Goal: Task Accomplishment & Management: Complete application form

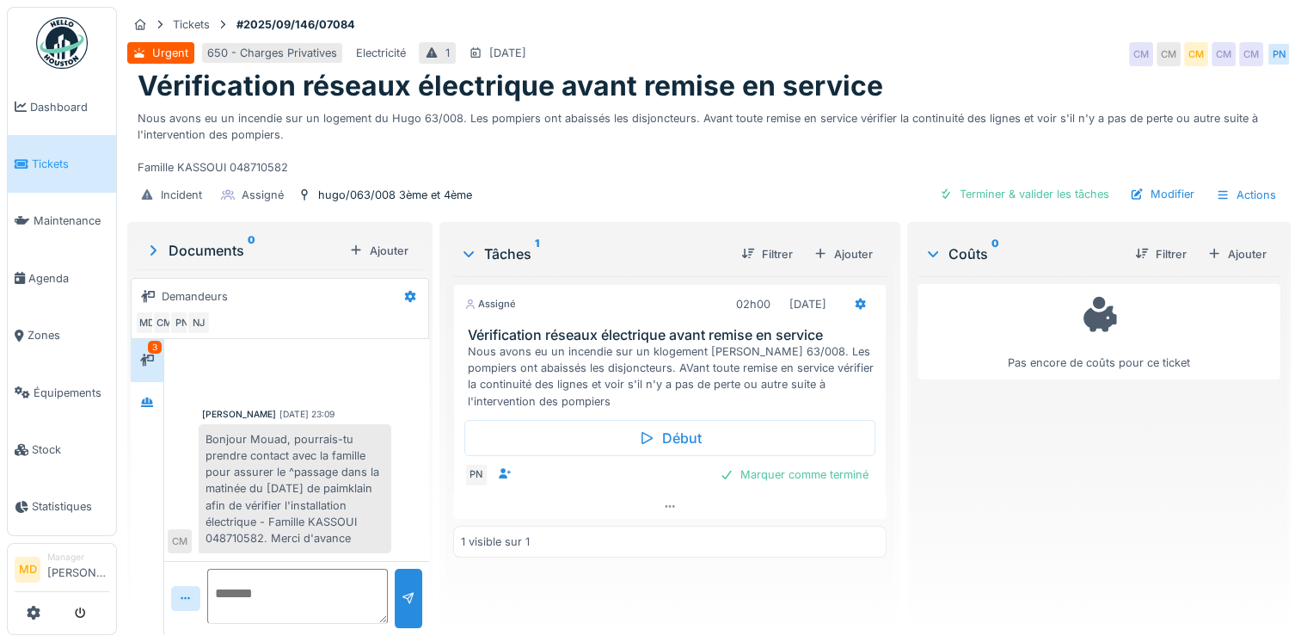
scroll to position [251, 0]
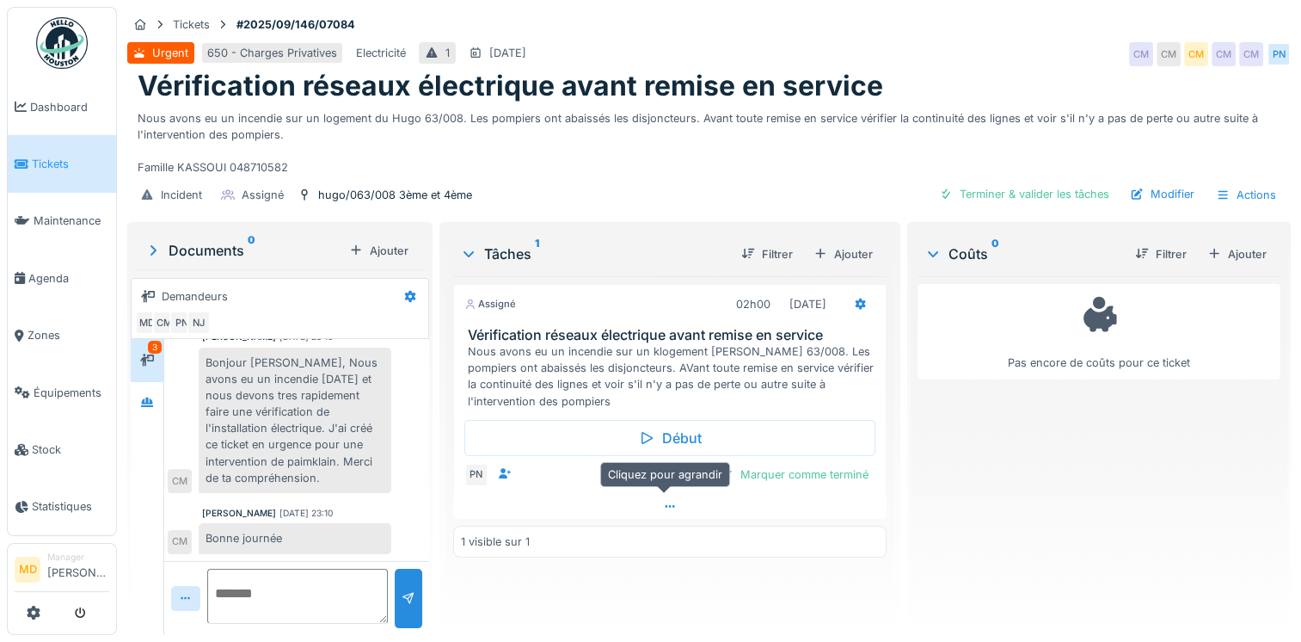
click at [663, 507] on icon at bounding box center [670, 506] width 14 height 11
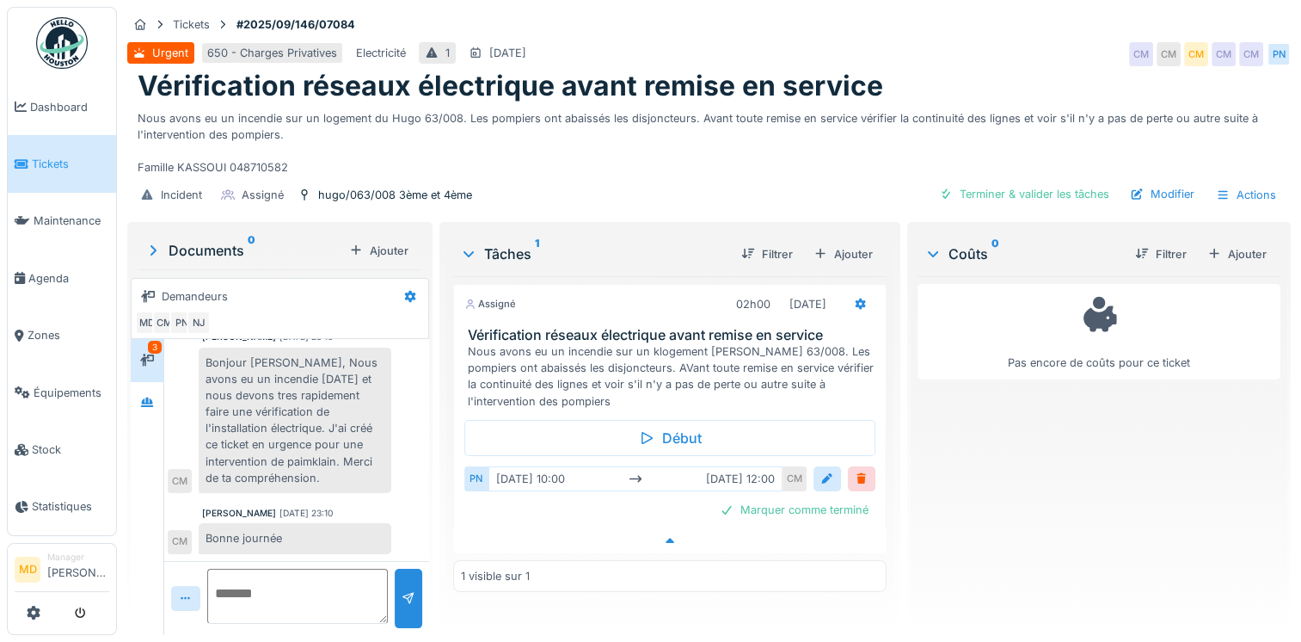
scroll to position [13, 0]
click at [286, 432] on div "Bonjour [PERSON_NAME], Nous avons eu un incendie [DATE] et nous devons tres rap…" at bounding box center [295, 420] width 193 height 146
click at [138, 392] on div at bounding box center [147, 403] width 26 height 22
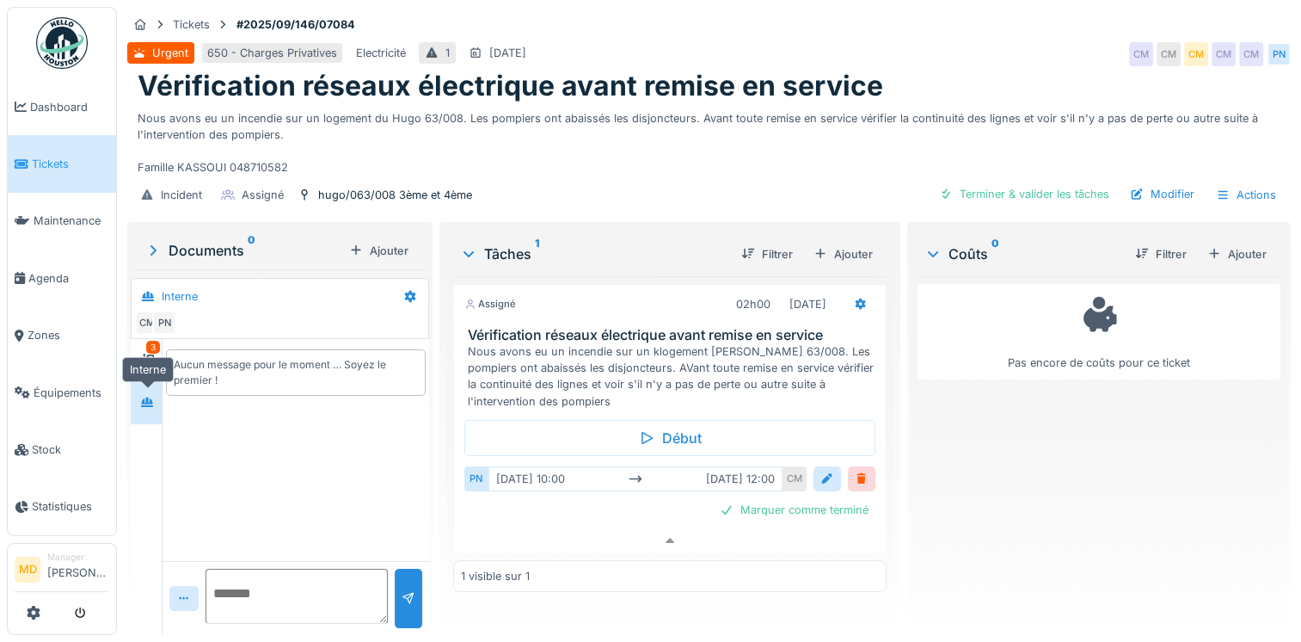
scroll to position [0, 0]
click at [148, 352] on div at bounding box center [147, 360] width 14 height 16
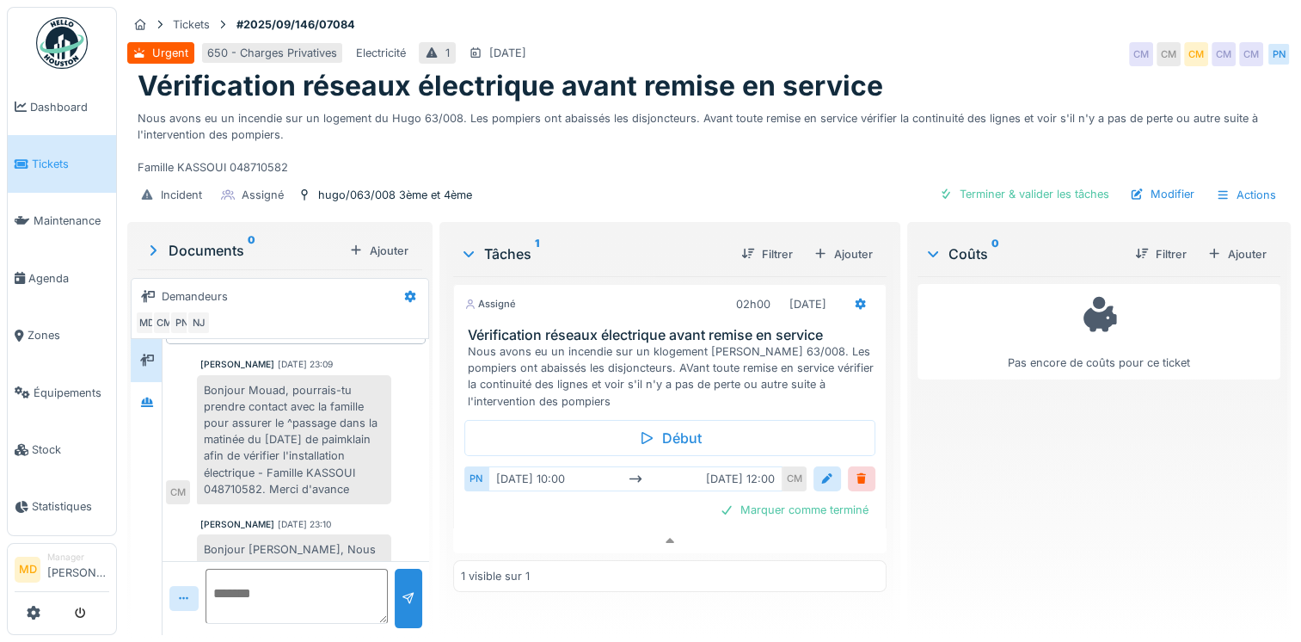
scroll to position [254, 0]
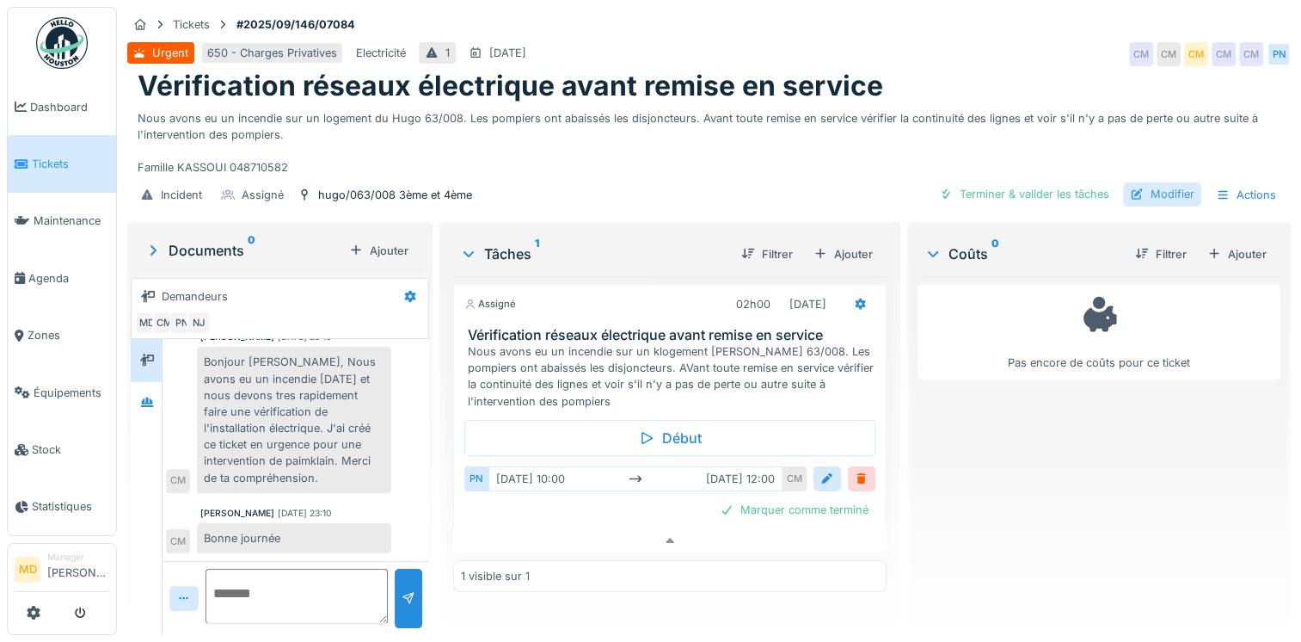
click at [1123, 191] on div "Modifier" at bounding box center [1162, 193] width 78 height 23
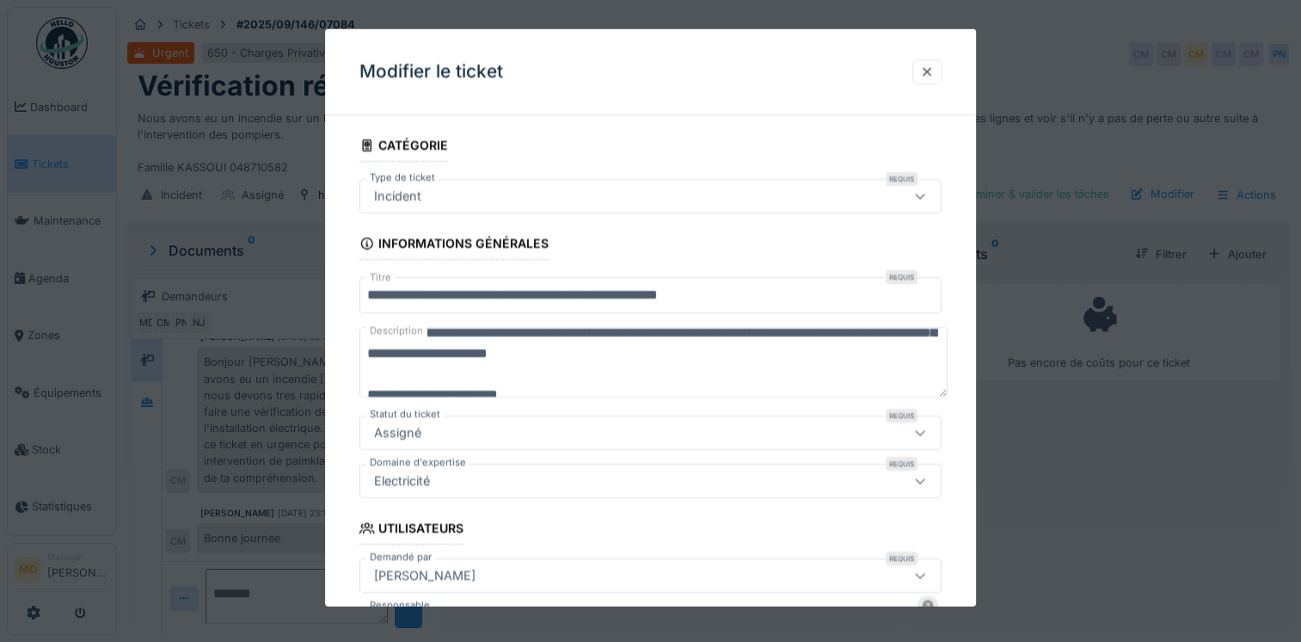
scroll to position [62, 0]
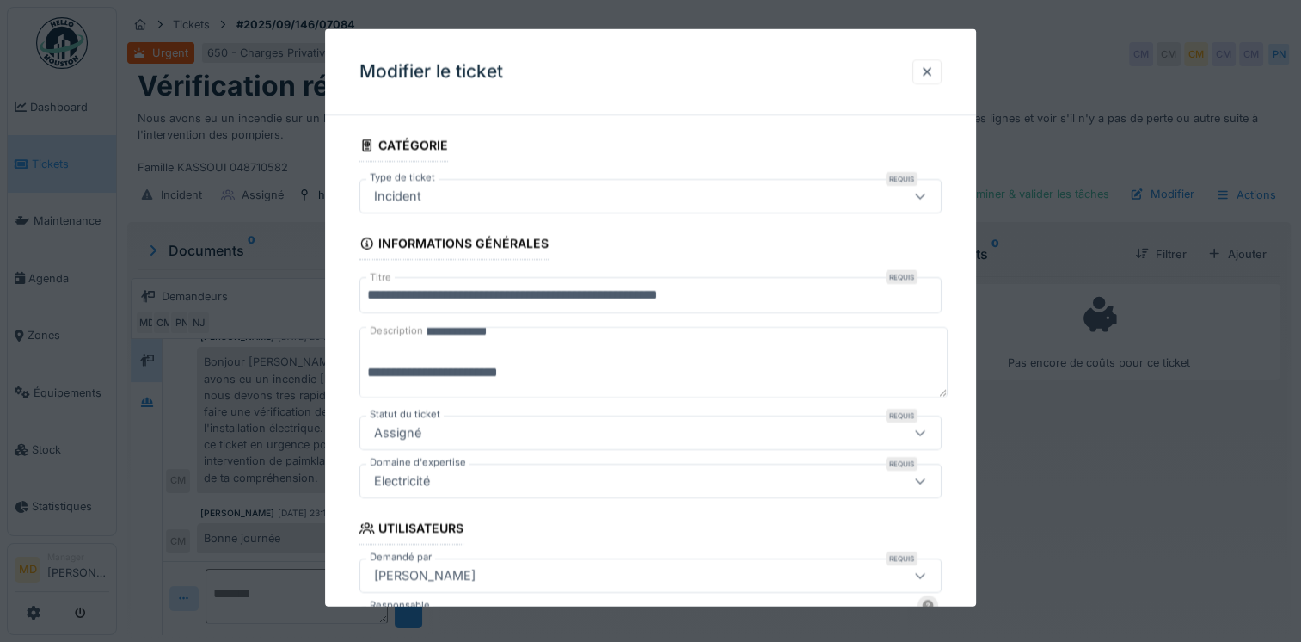
click at [507, 370] on textarea "**********" at bounding box center [654, 362] width 588 height 71
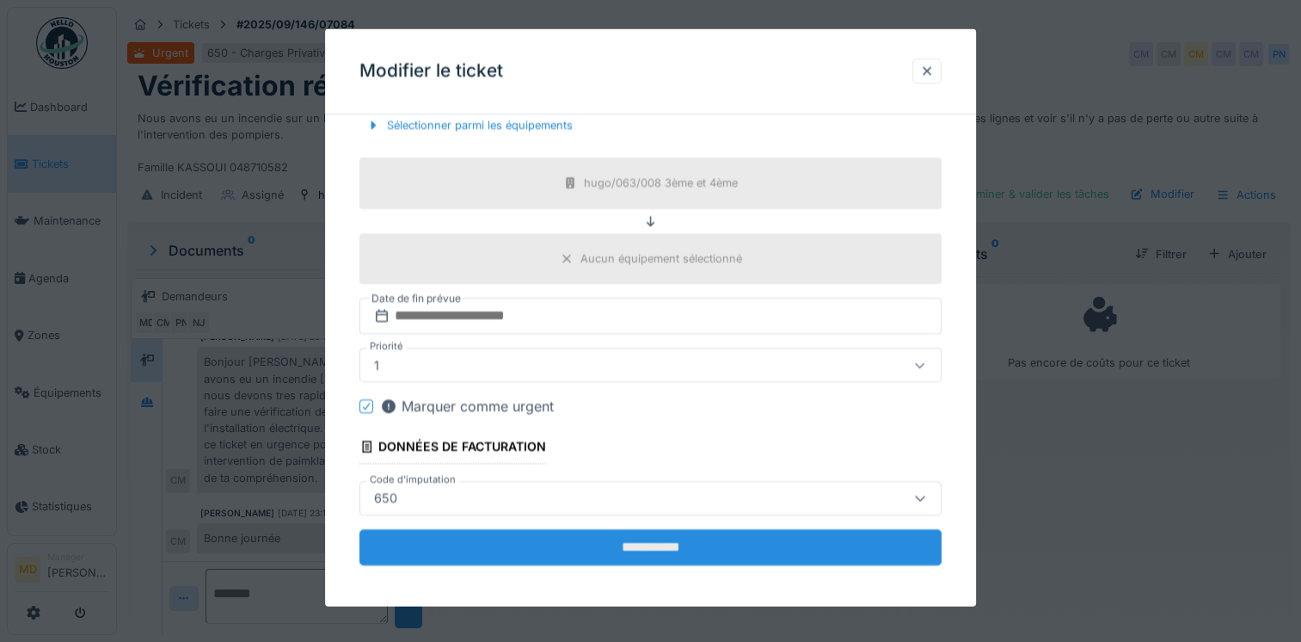
scroll to position [613, 0]
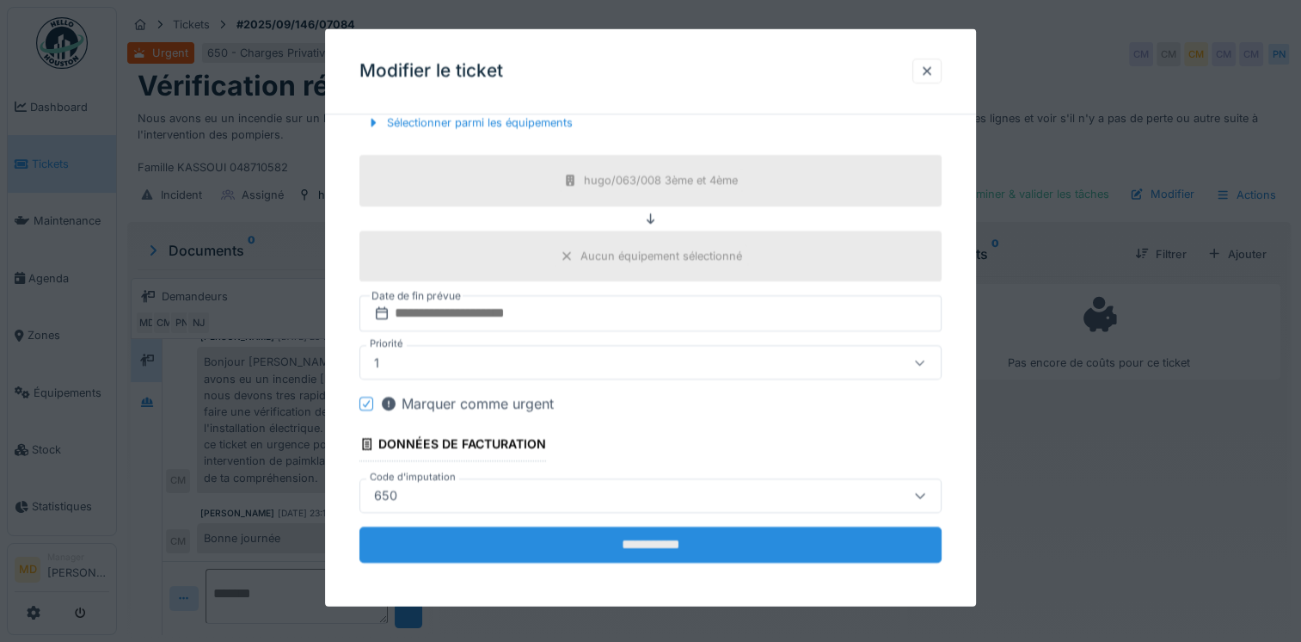
type textarea "**********"
click at [613, 545] on input "**********" at bounding box center [651, 544] width 582 height 36
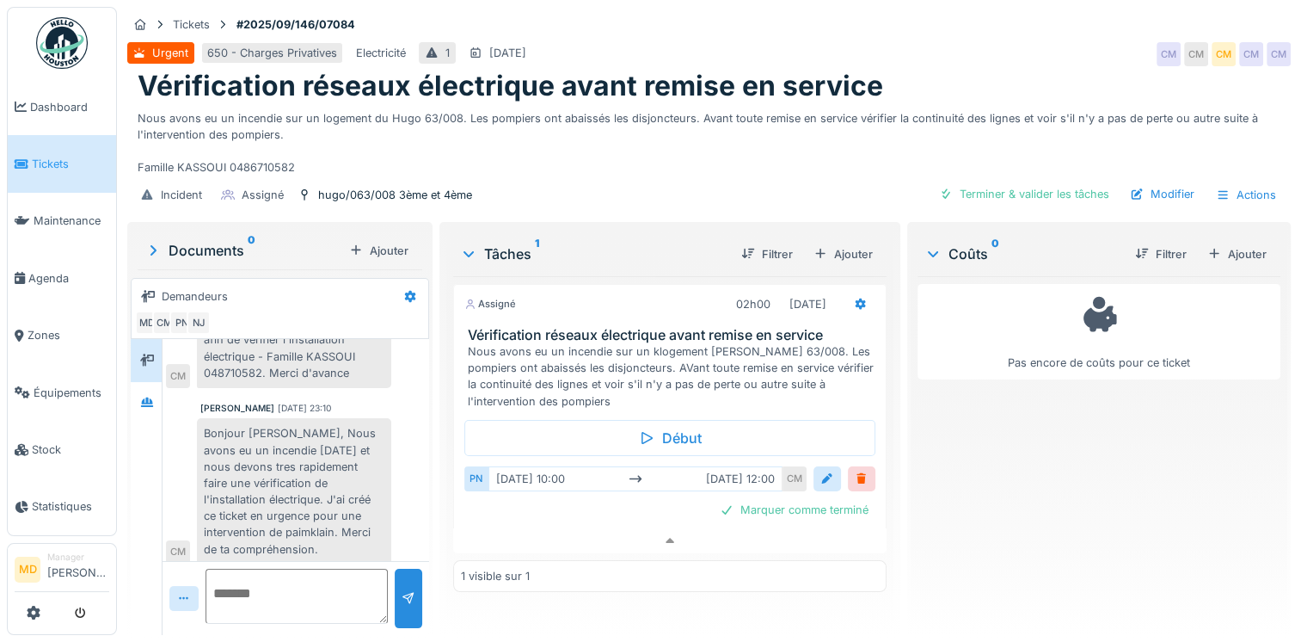
scroll to position [254, 0]
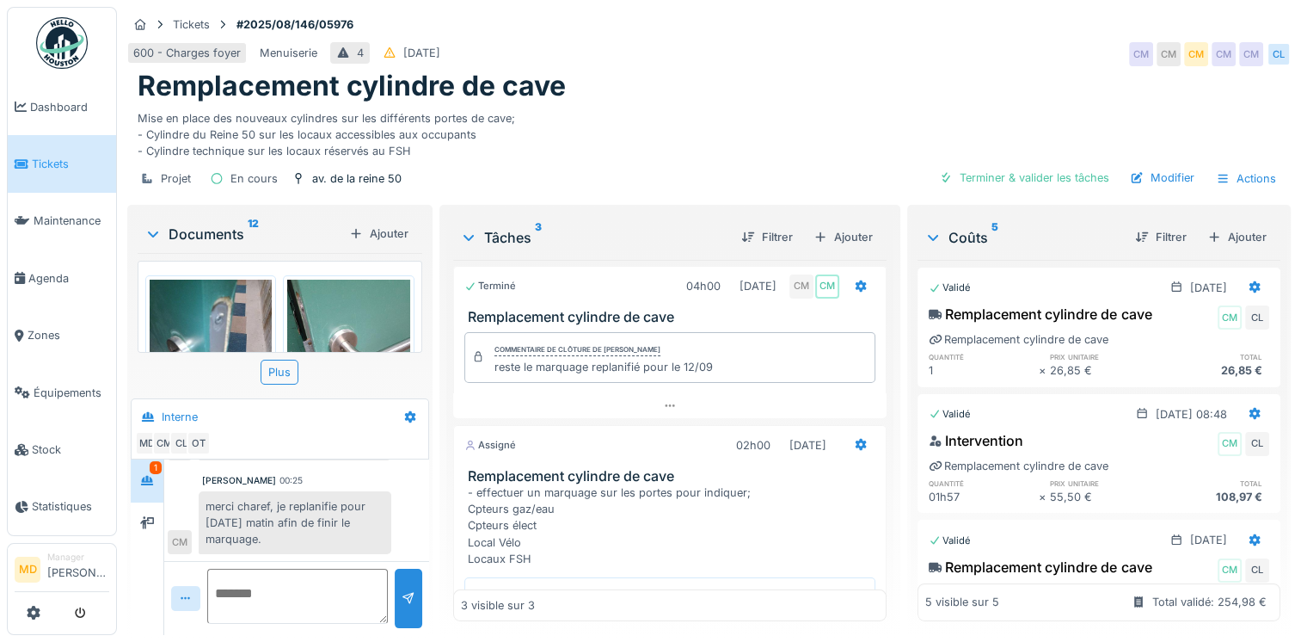
scroll to position [268, 0]
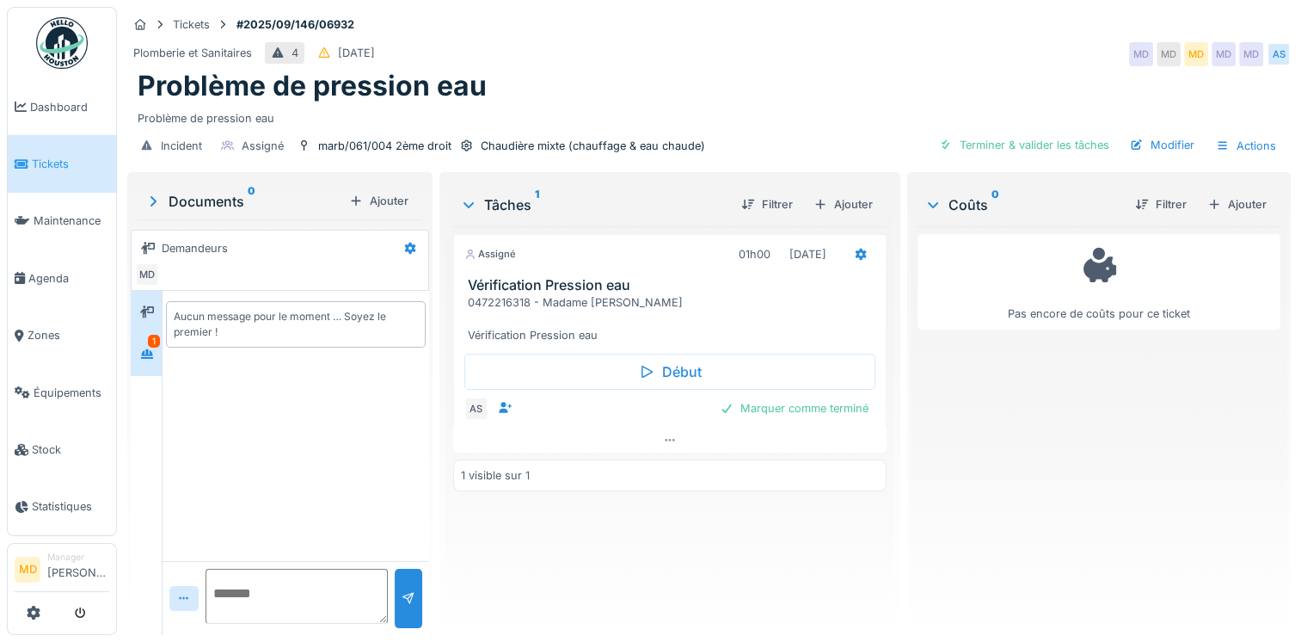
click at [135, 351] on div at bounding box center [147, 354] width 26 height 22
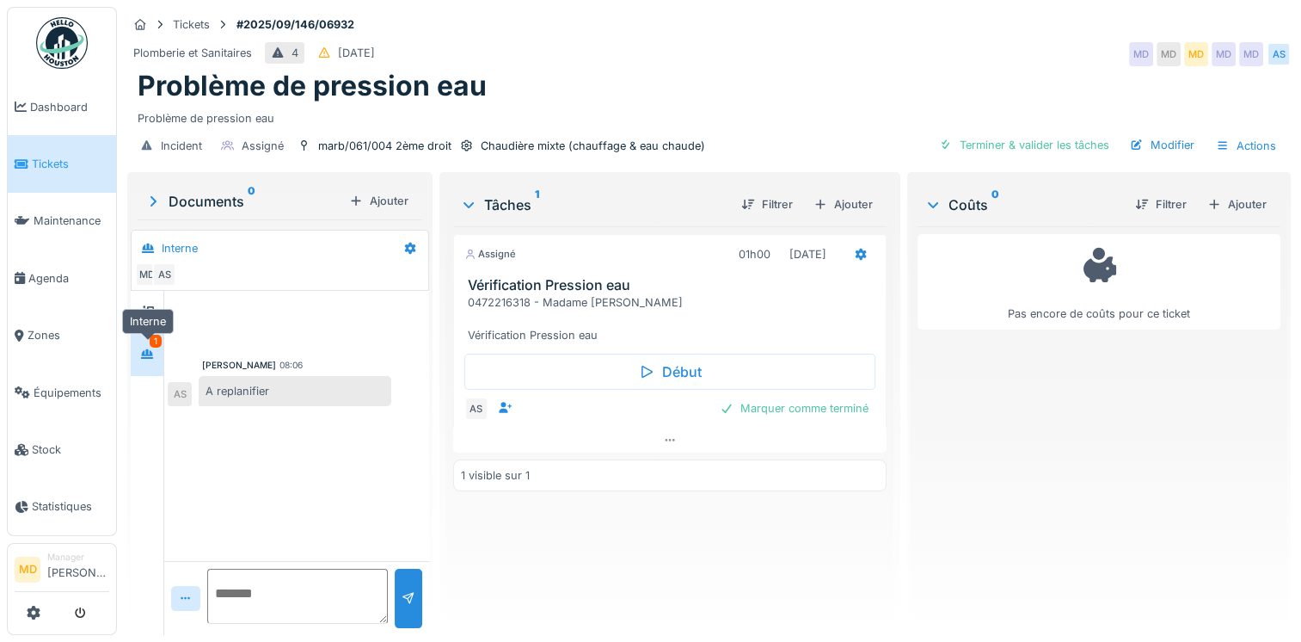
click at [139, 351] on div at bounding box center [147, 354] width 26 height 22
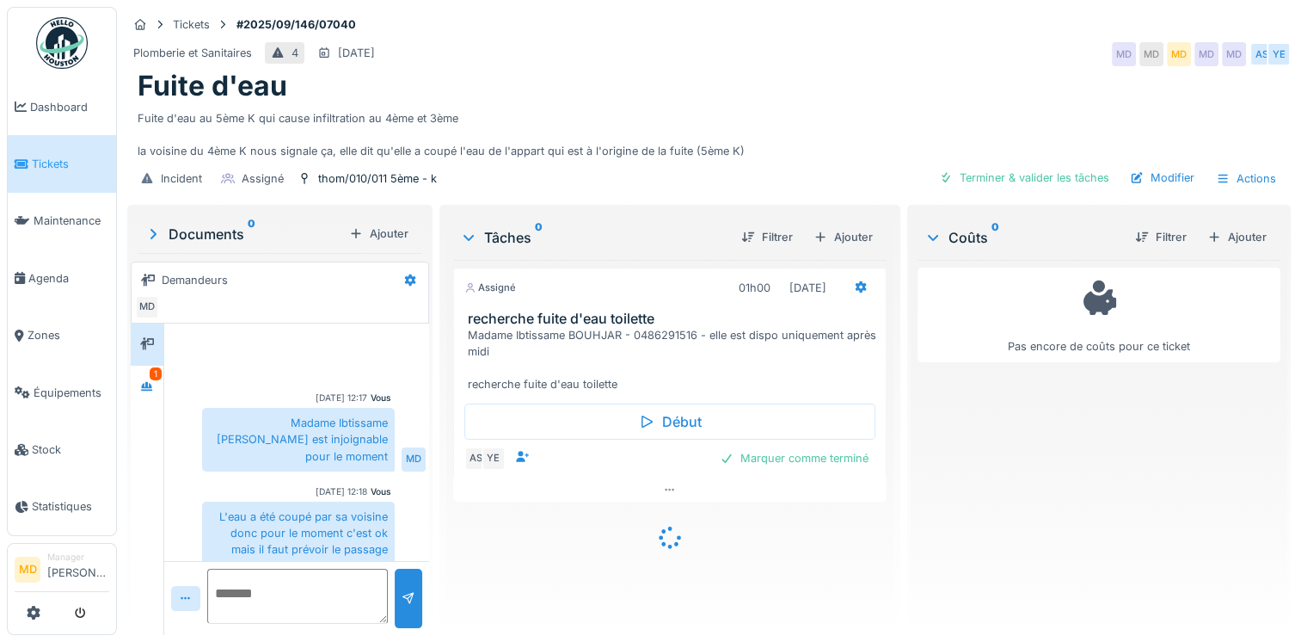
scroll to position [478, 0]
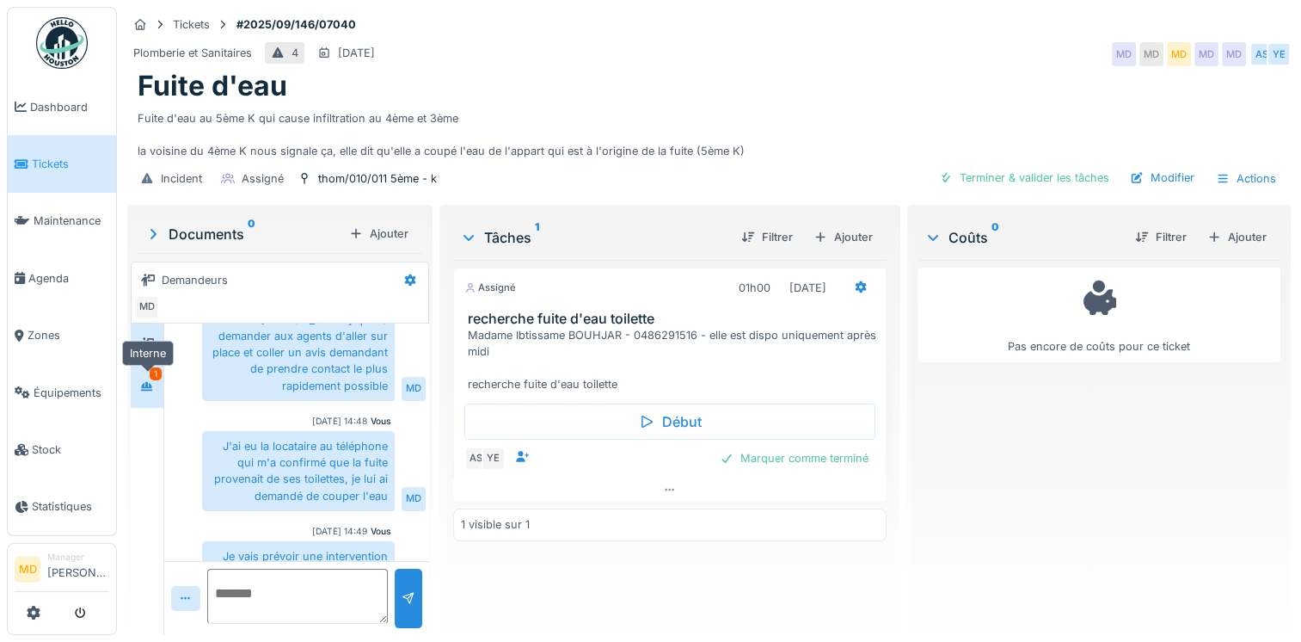
click at [138, 384] on div at bounding box center [147, 387] width 26 height 22
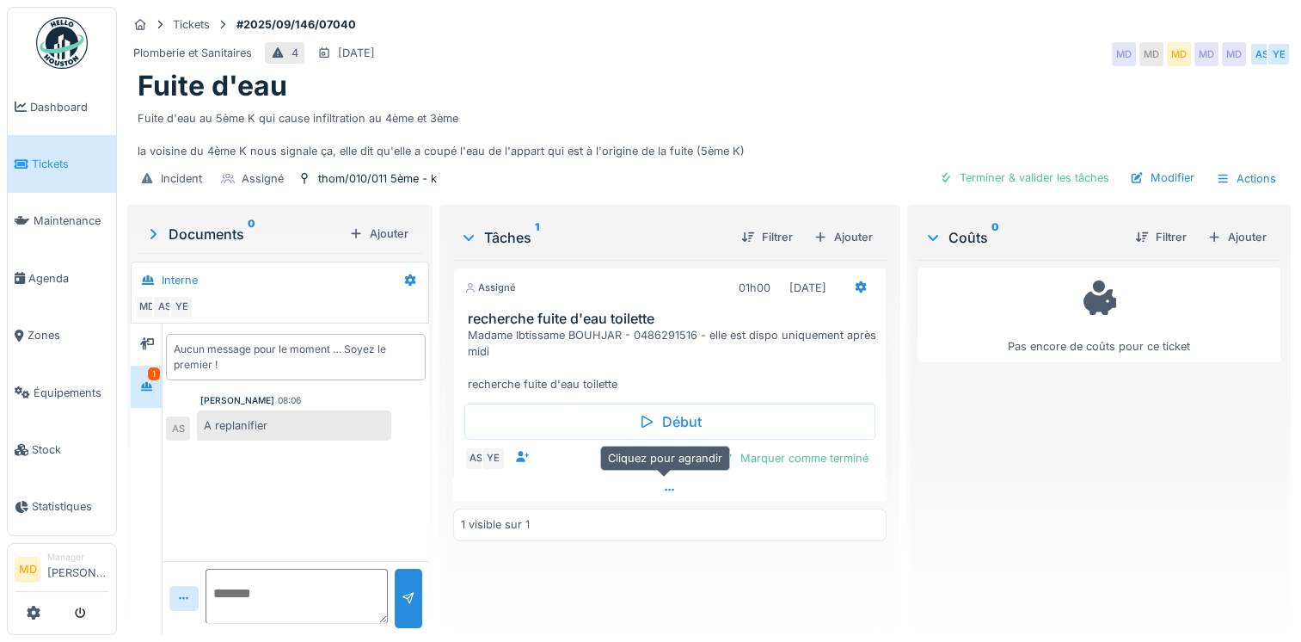
click at [663, 490] on icon at bounding box center [670, 489] width 14 height 11
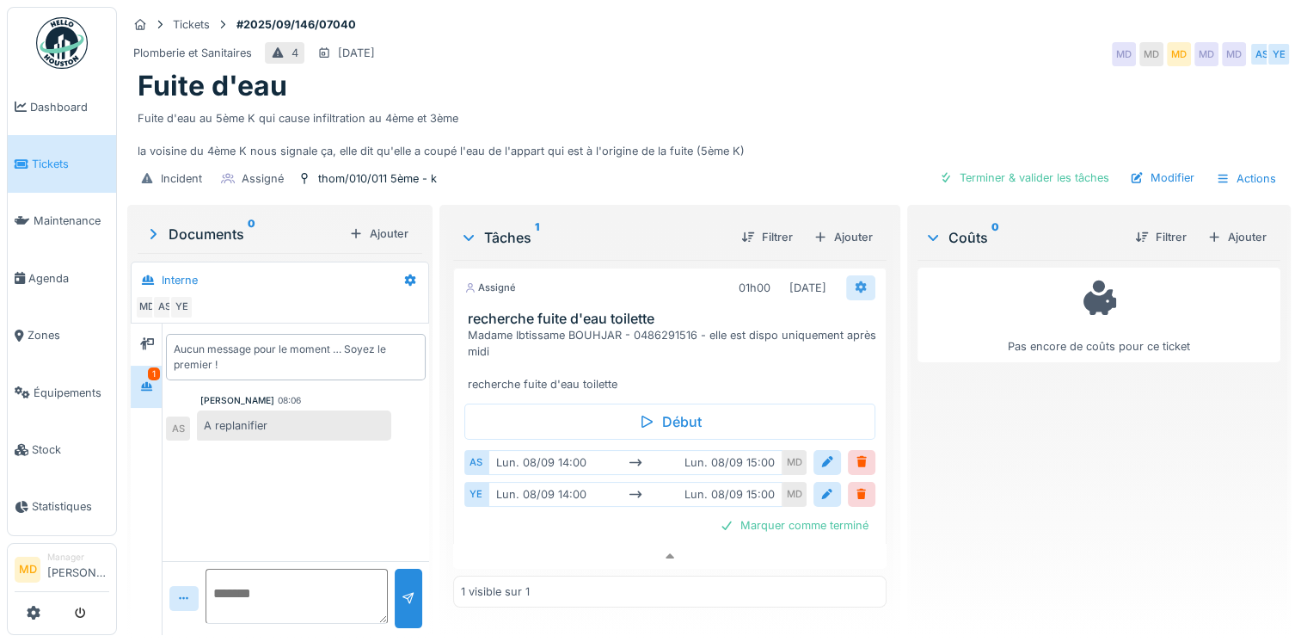
click at [857, 281] on icon at bounding box center [861, 287] width 11 height 12
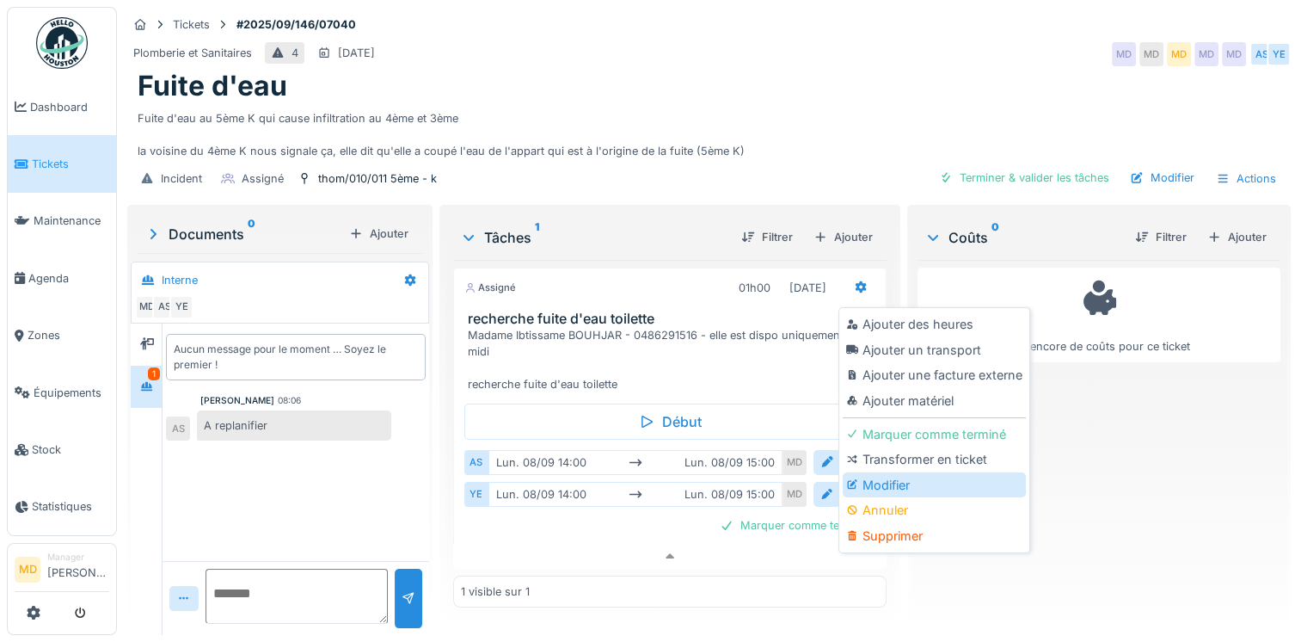
click at [853, 479] on icon at bounding box center [852, 483] width 12 height 9
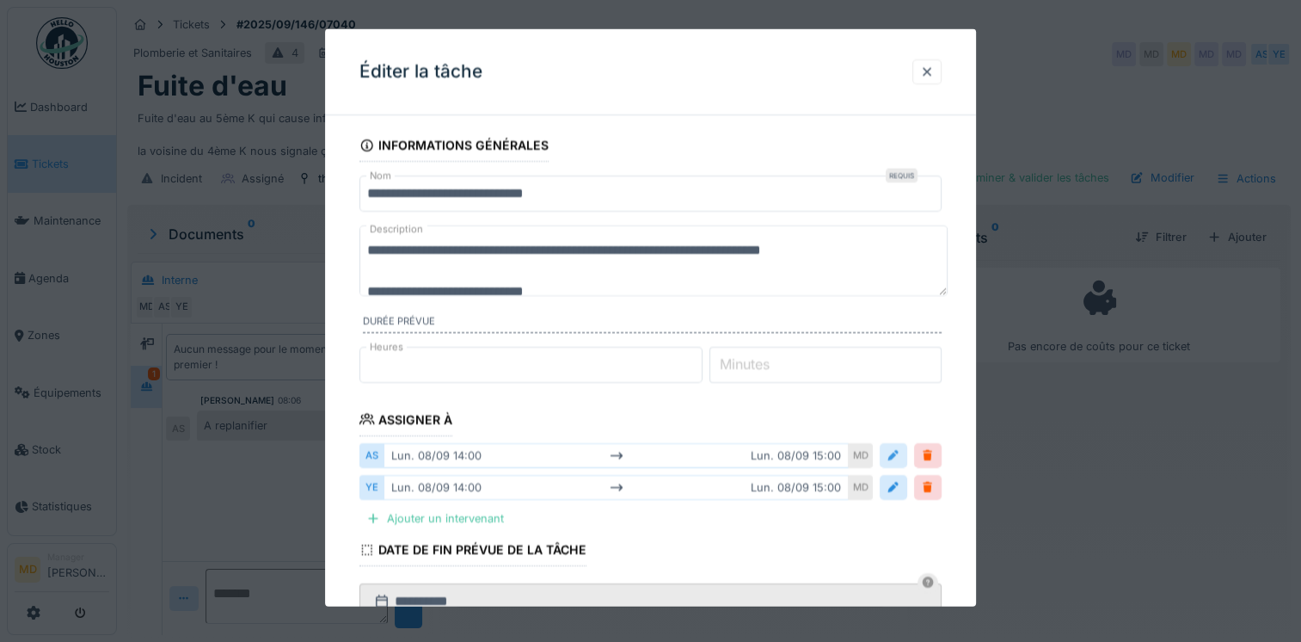
click at [898, 452] on div at bounding box center [894, 454] width 14 height 16
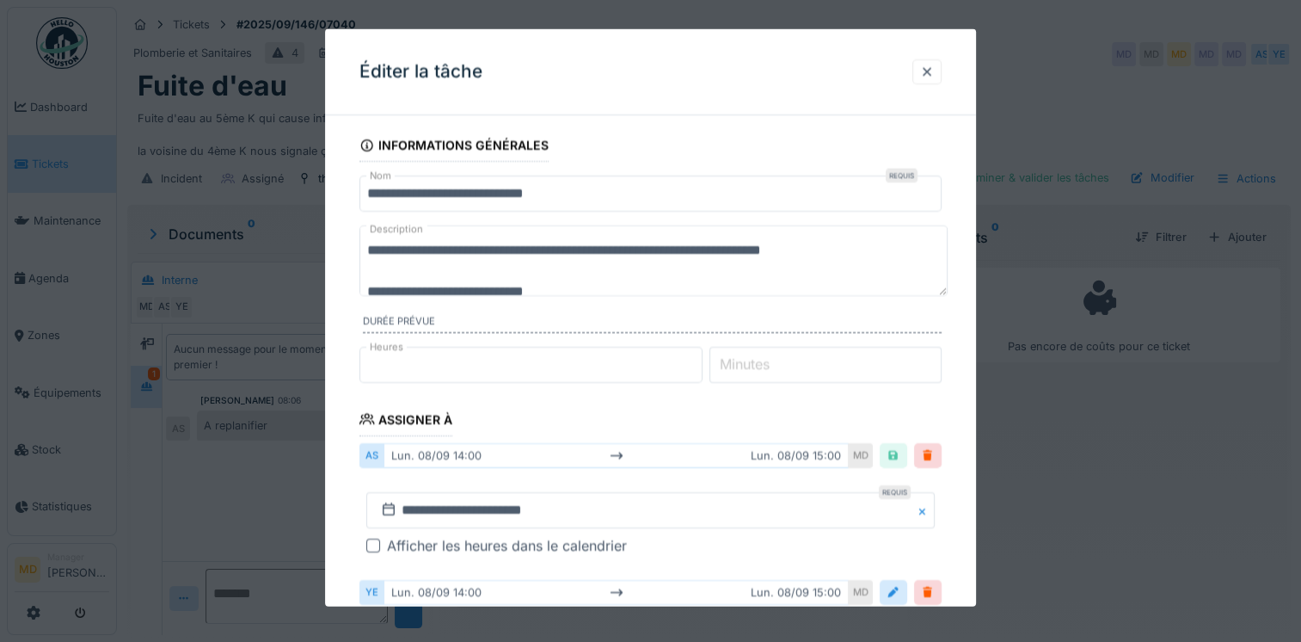
click at [392, 545] on div "Afficher les heures dans le calendrier" at bounding box center [507, 544] width 240 height 21
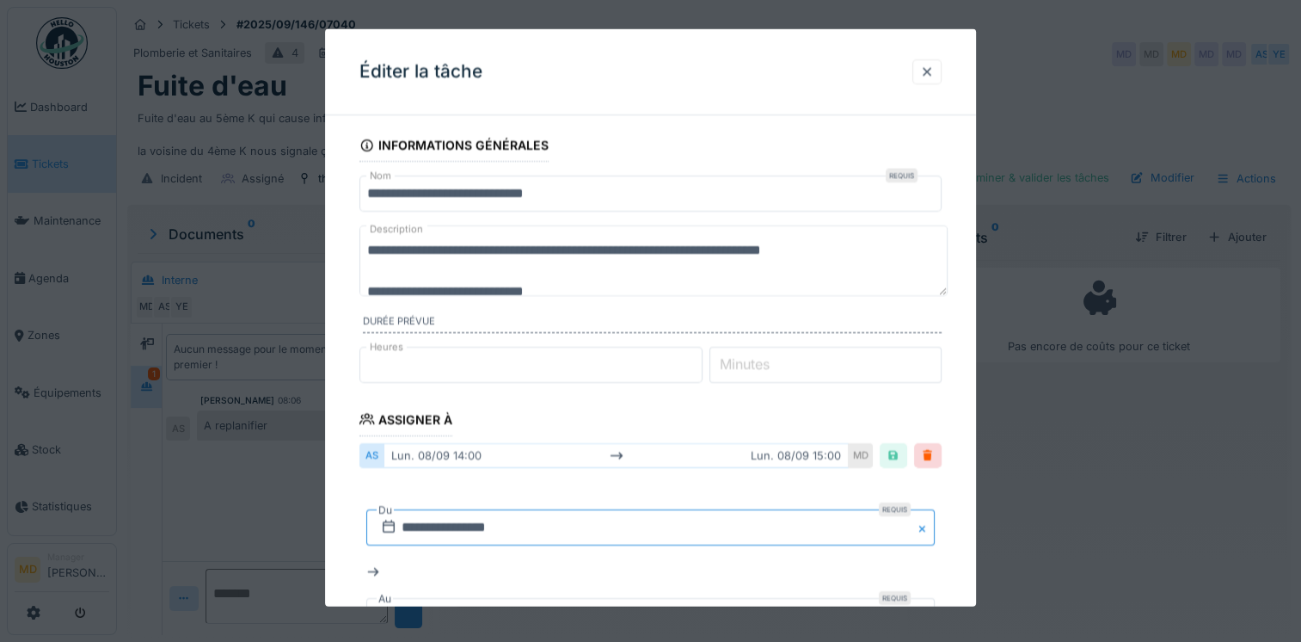
click at [428, 527] on input "**********" at bounding box center [650, 526] width 569 height 36
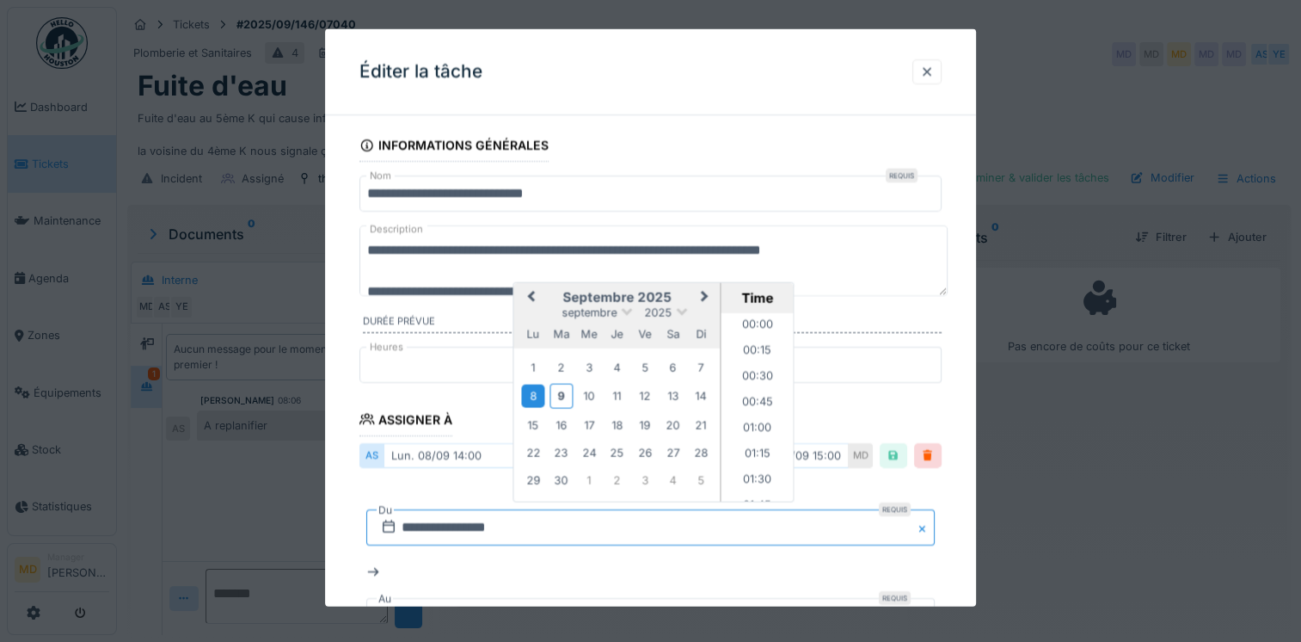
scroll to position [1363, 0]
click at [562, 394] on div "9" at bounding box center [561, 395] width 23 height 25
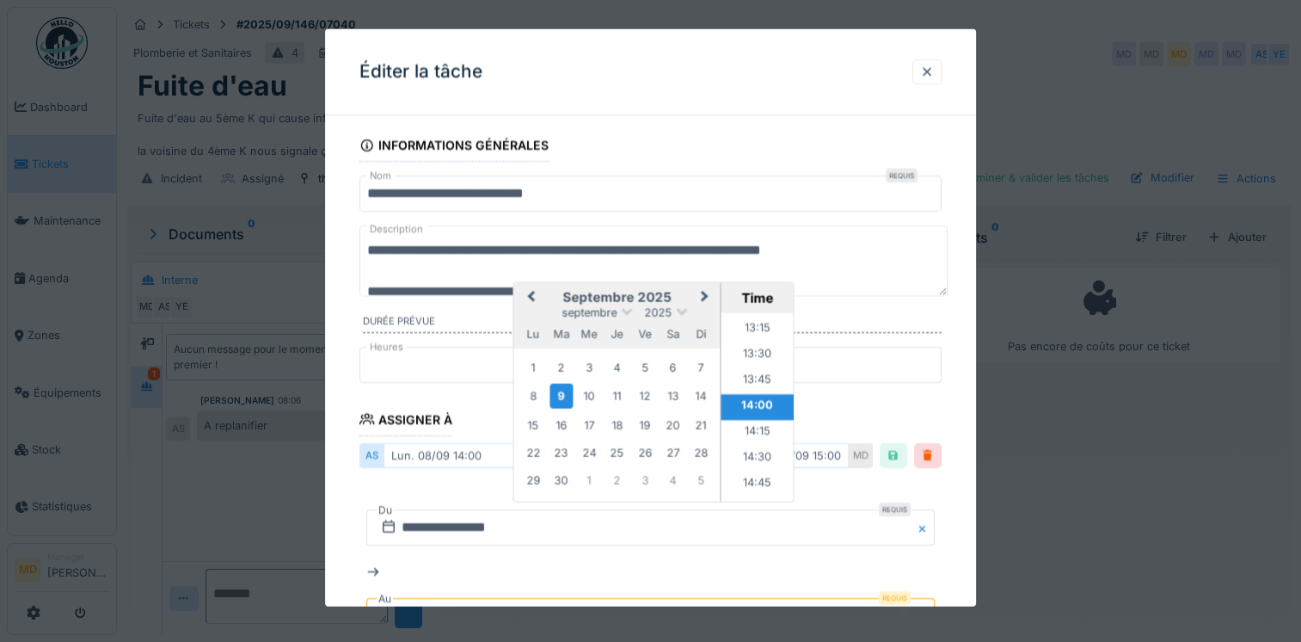
scroll to position [1277, 0]
click at [753, 390] on li "13:00" at bounding box center [758, 390] width 73 height 26
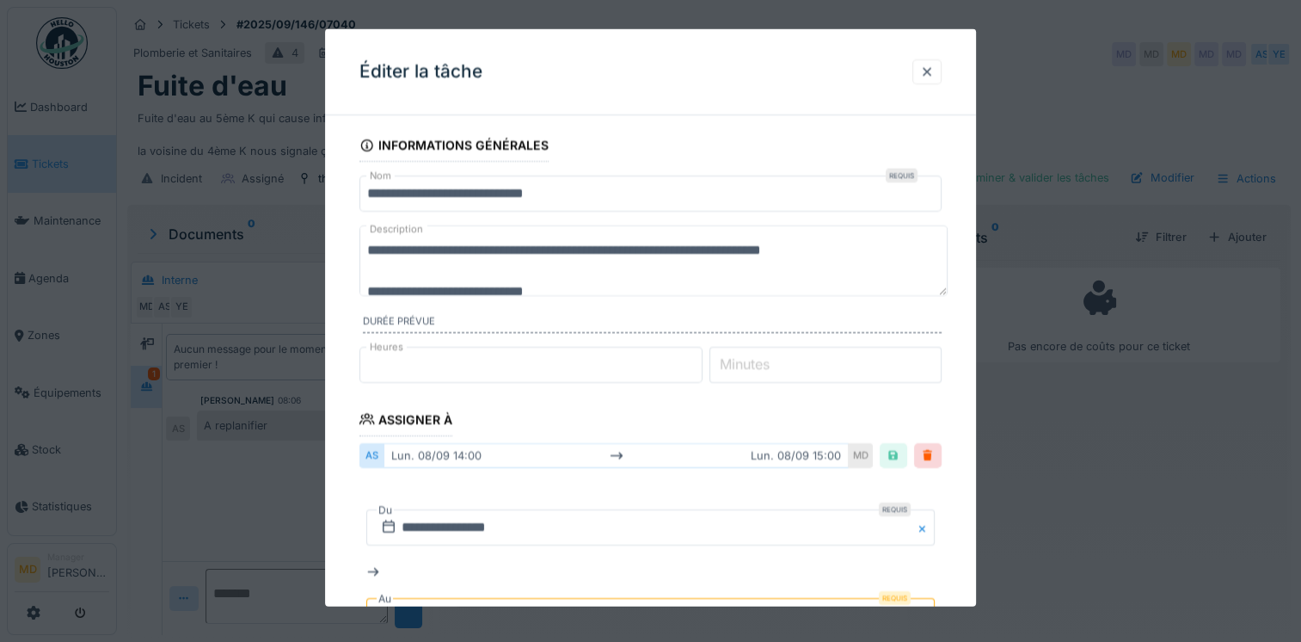
scroll to position [172, 0]
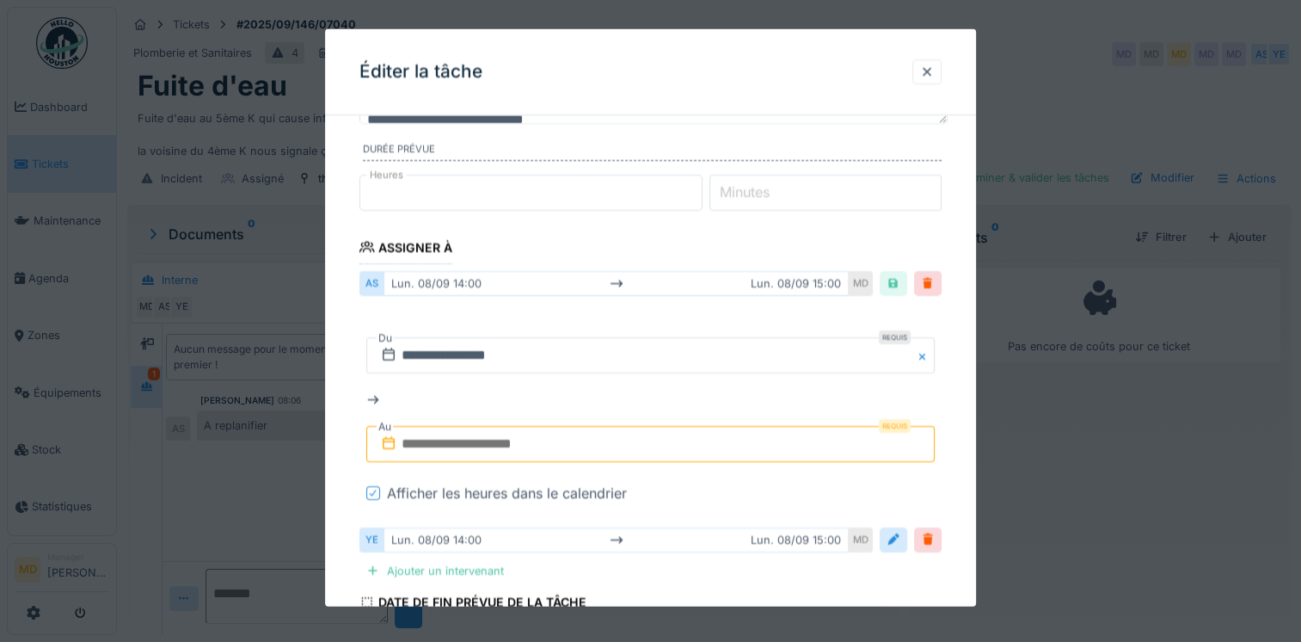
click at [583, 441] on input "text" at bounding box center [650, 443] width 569 height 36
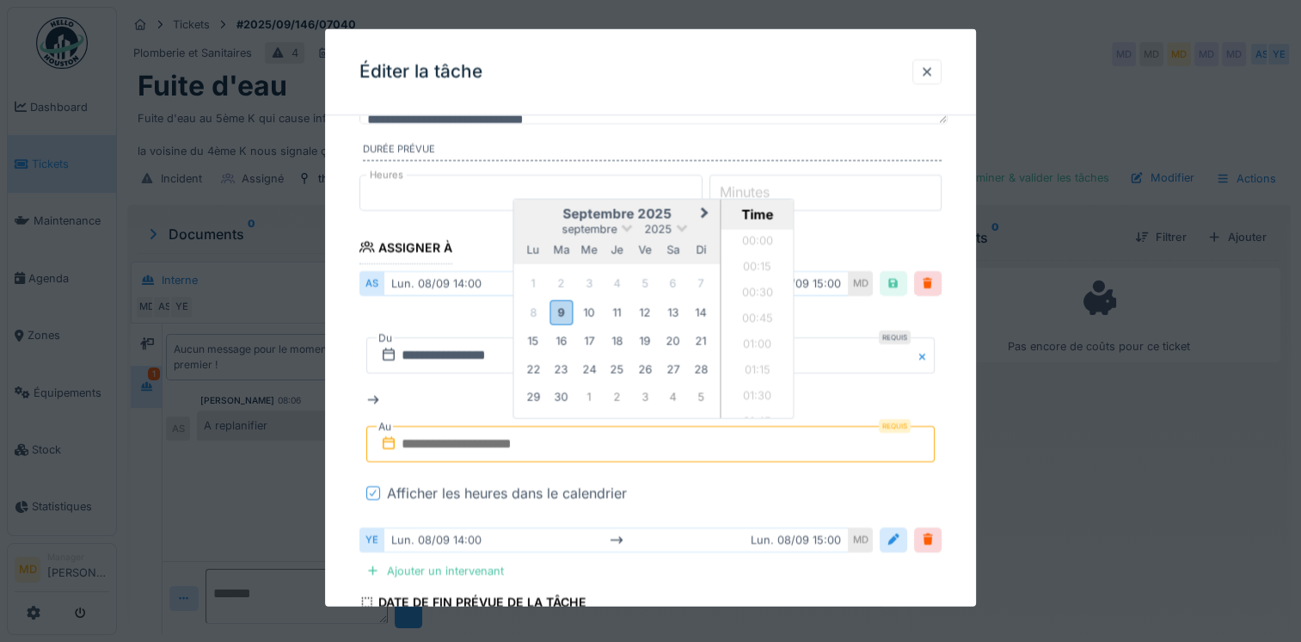
scroll to position [744, 0]
click at [563, 313] on div "9" at bounding box center [561, 311] width 23 height 25
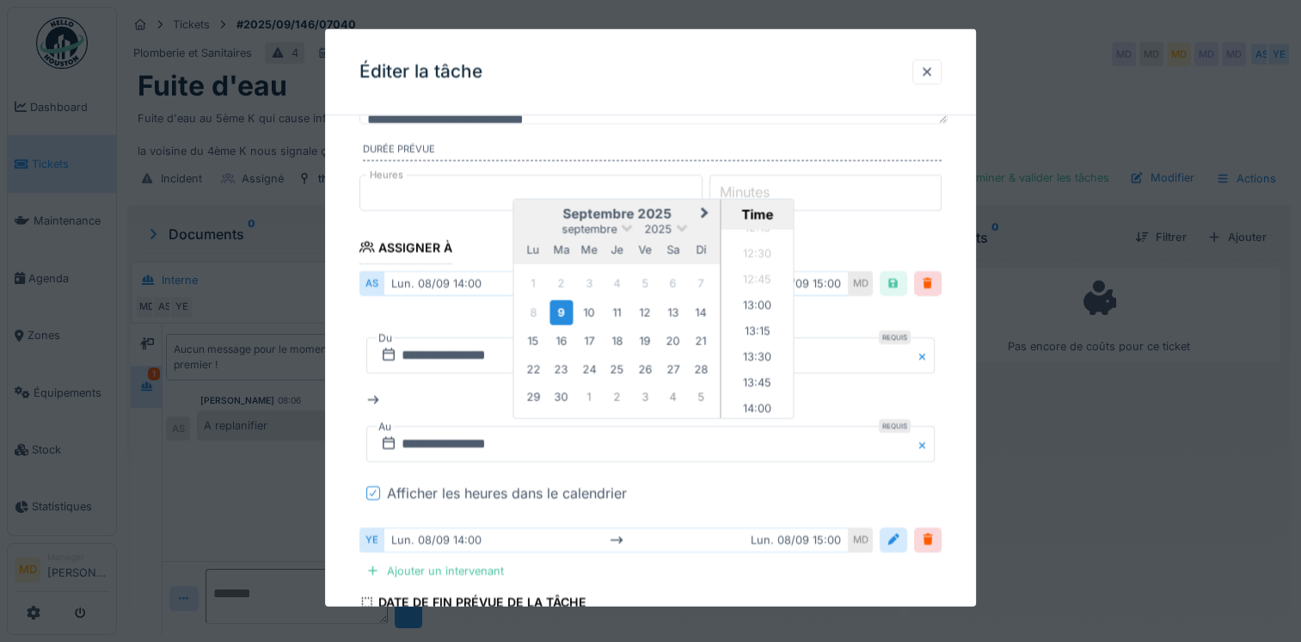
scroll to position [1432, 0]
click at [757, 250] on li "14:00" at bounding box center [758, 255] width 73 height 26
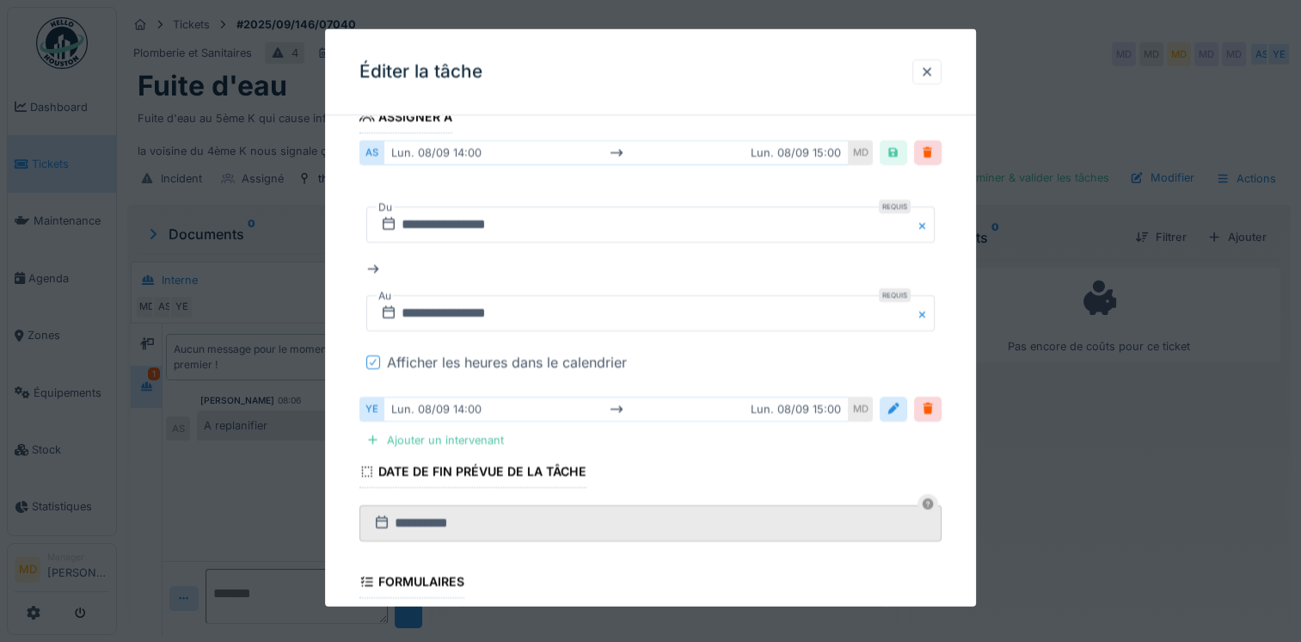
scroll to position [430, 0]
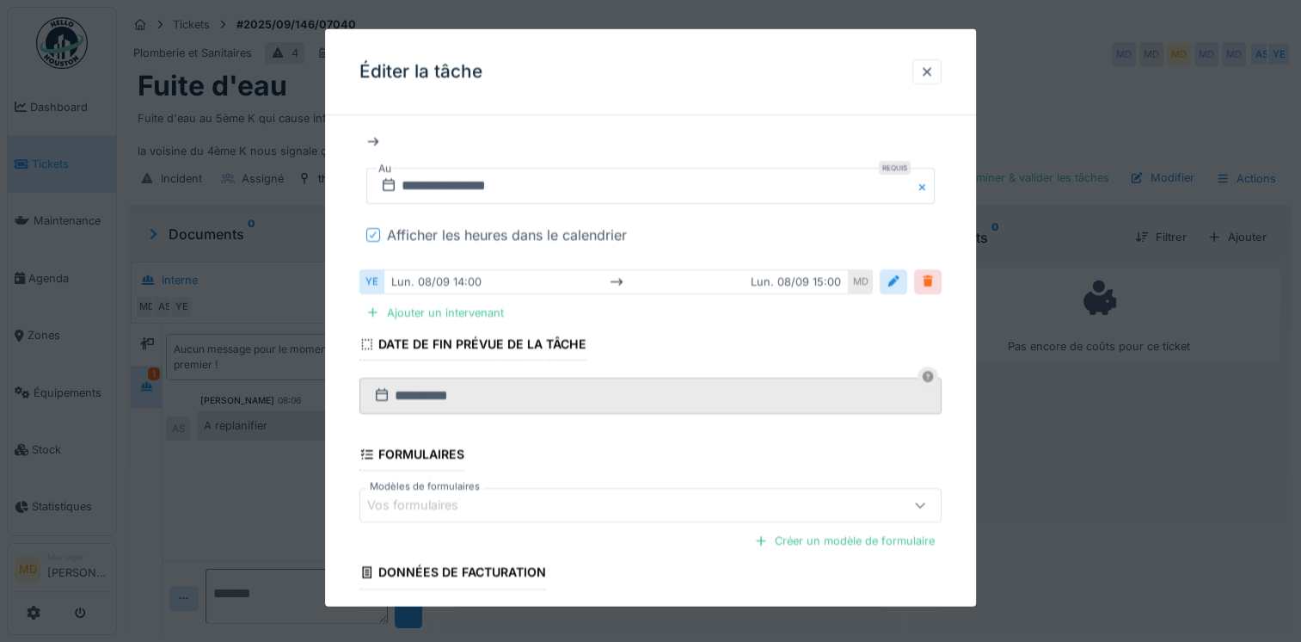
click at [932, 277] on div at bounding box center [928, 281] width 14 height 16
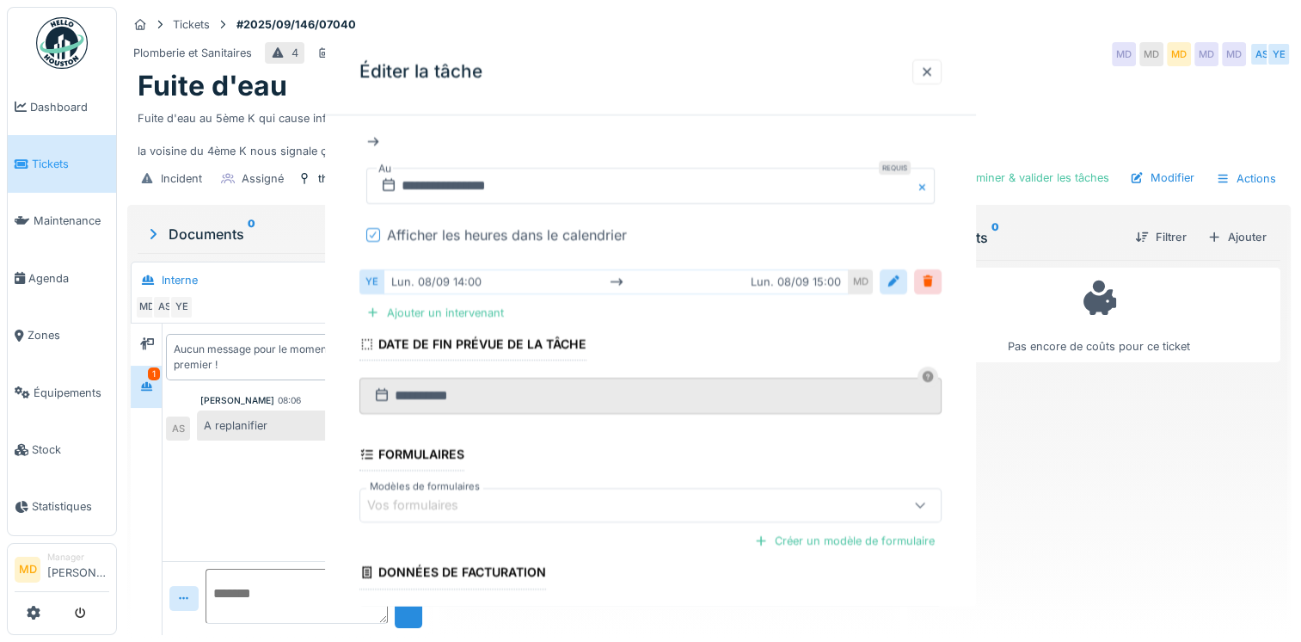
scroll to position [0, 0]
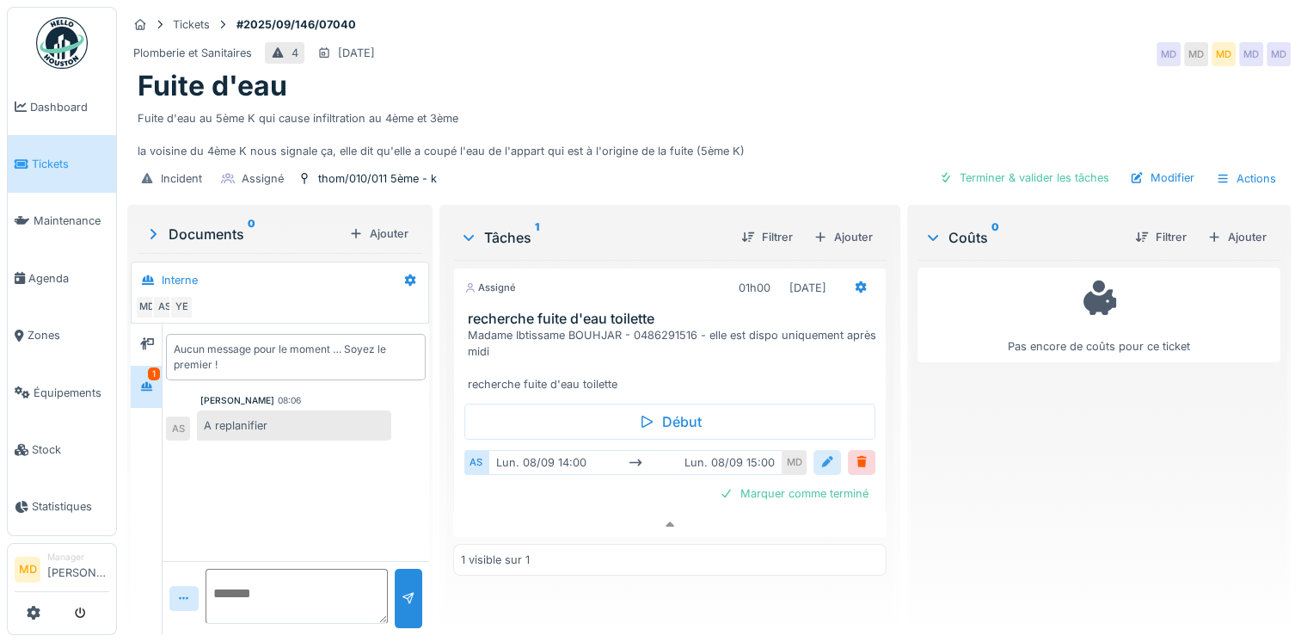
click at [821, 454] on div at bounding box center [828, 462] width 14 height 16
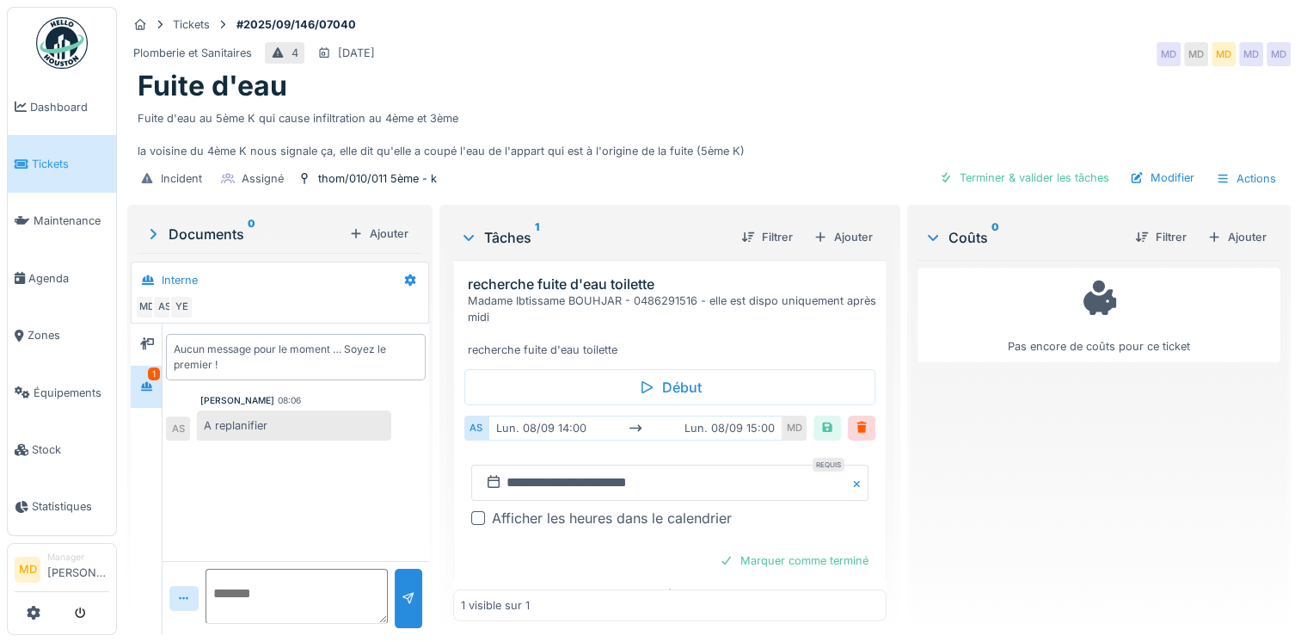
scroll to position [53, 0]
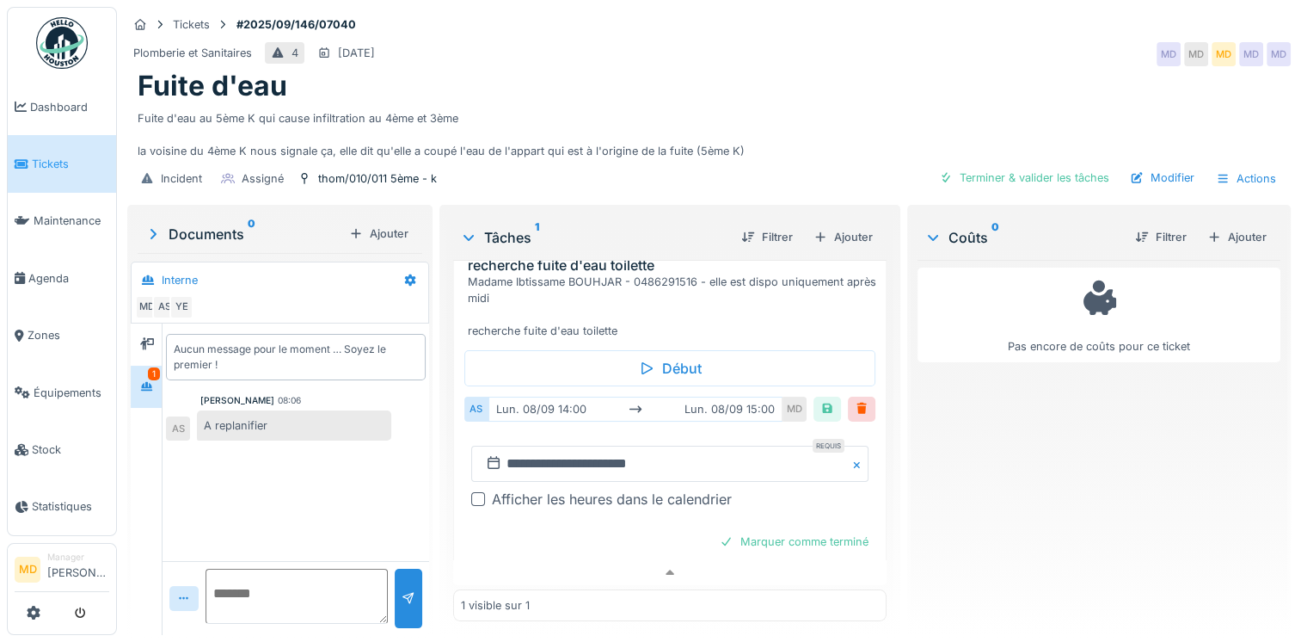
click at [477, 496] on div "**********" at bounding box center [669, 477] width 411 height 91
click at [474, 492] on div at bounding box center [478, 499] width 14 height 14
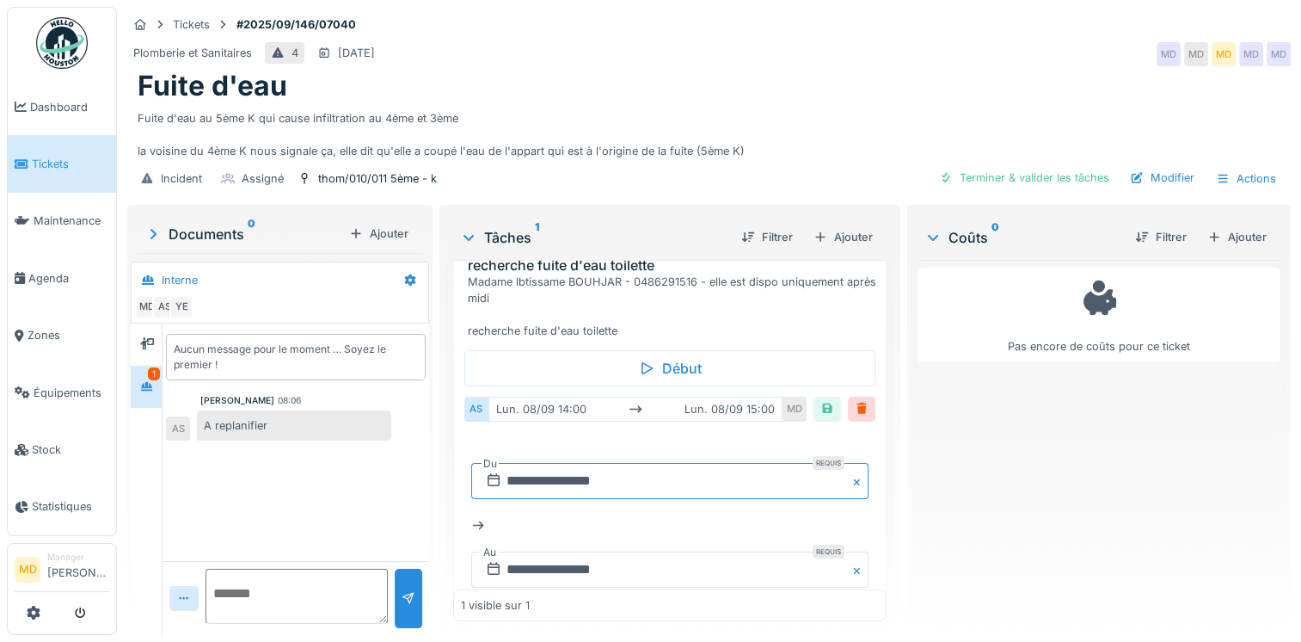
click at [544, 464] on input "**********" at bounding box center [669, 481] width 397 height 36
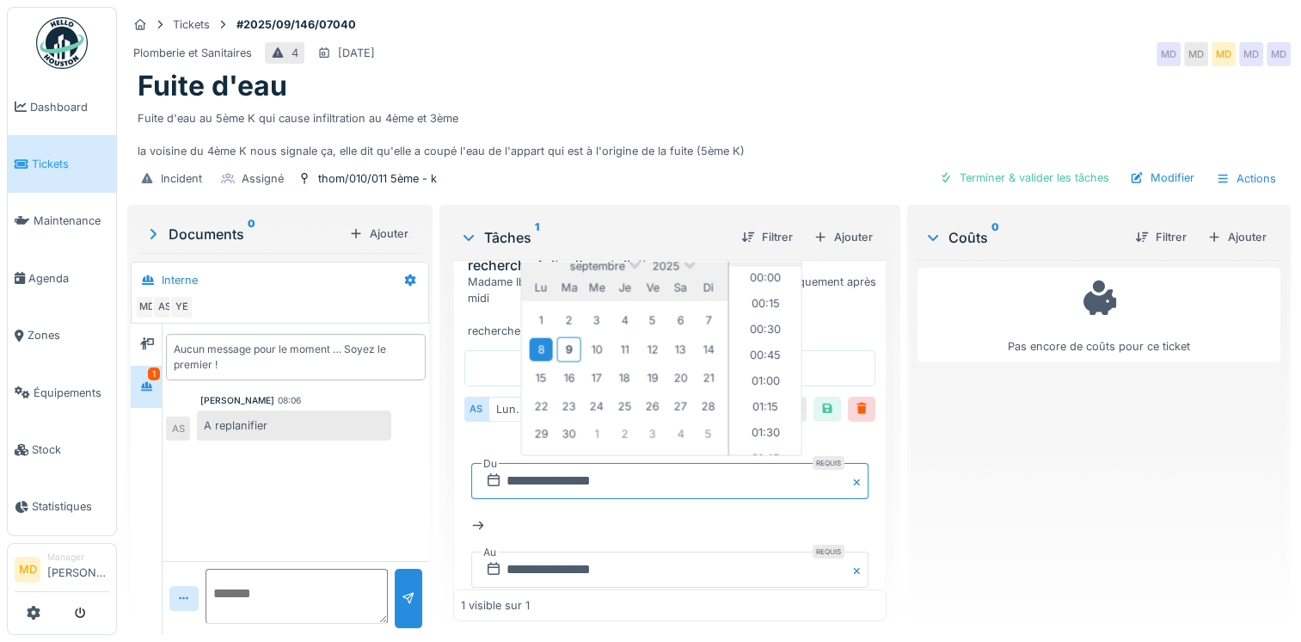
scroll to position [1363, 0]
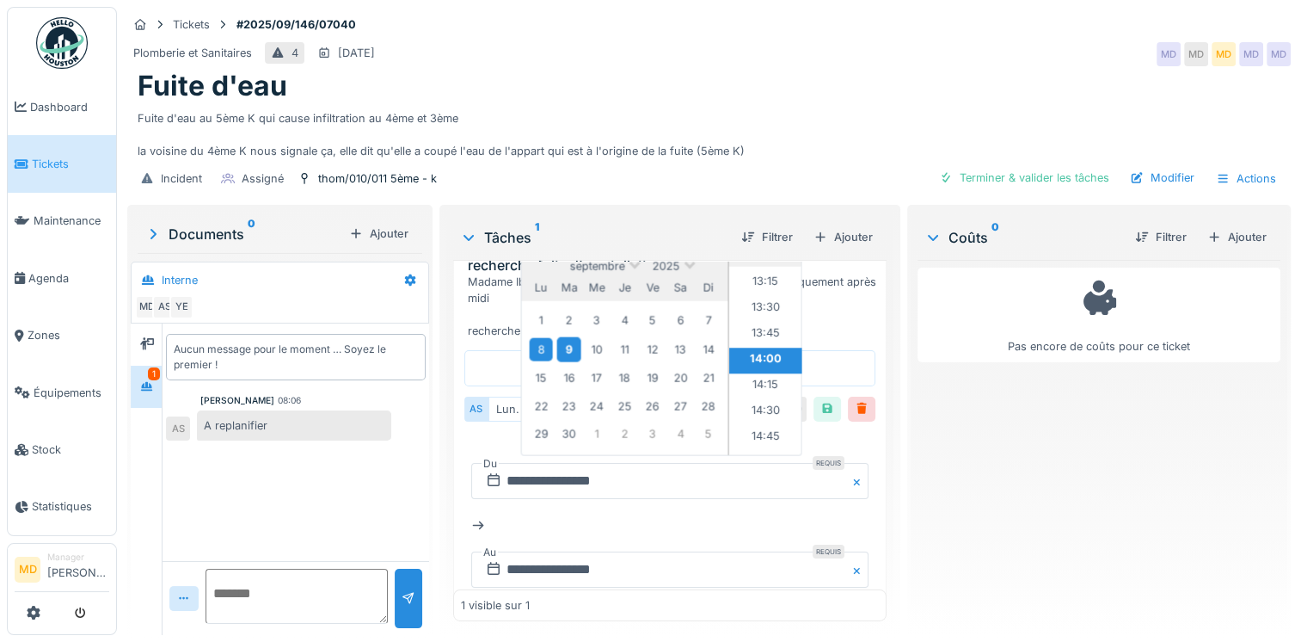
click at [564, 339] on div "9" at bounding box center [568, 349] width 23 height 25
click at [759, 347] on li "14:00" at bounding box center [765, 360] width 73 height 26
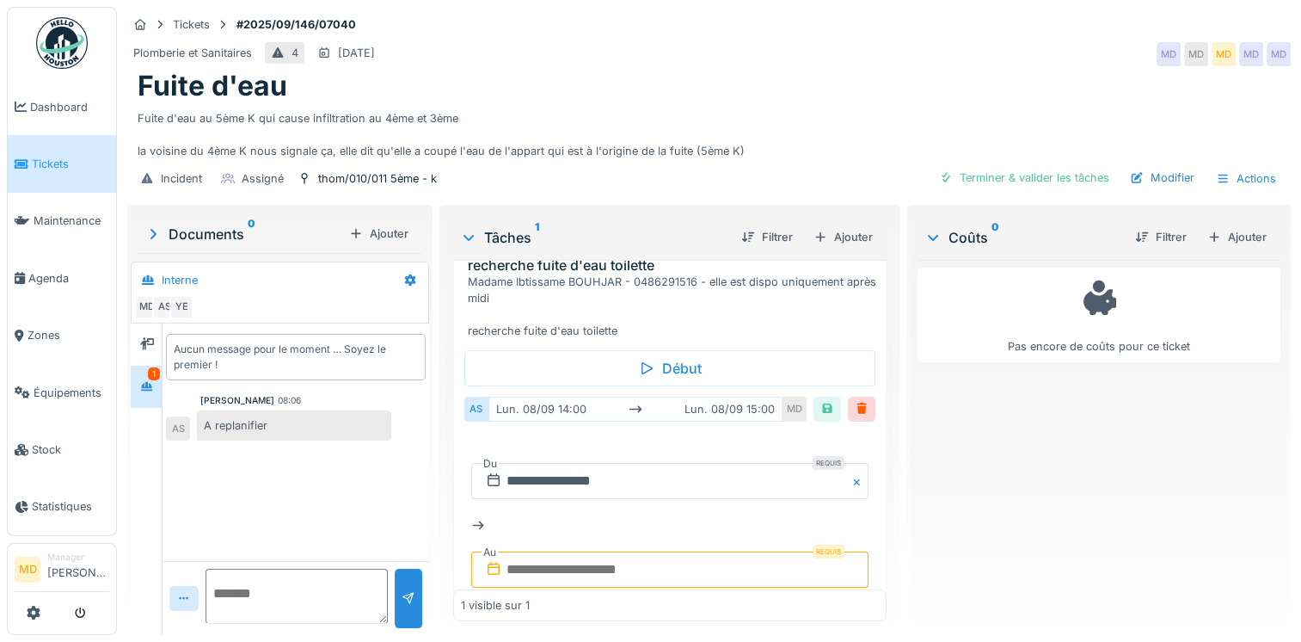
click at [659, 553] on input "text" at bounding box center [669, 569] width 397 height 36
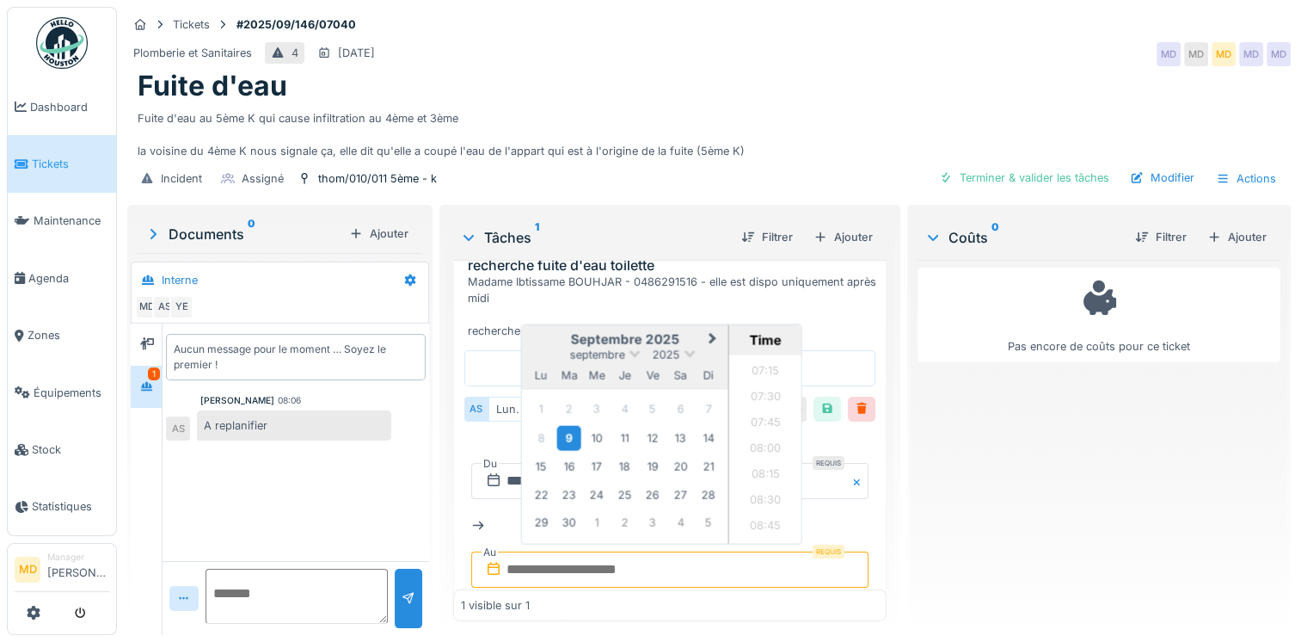
click at [564, 425] on div "9" at bounding box center [568, 437] width 23 height 25
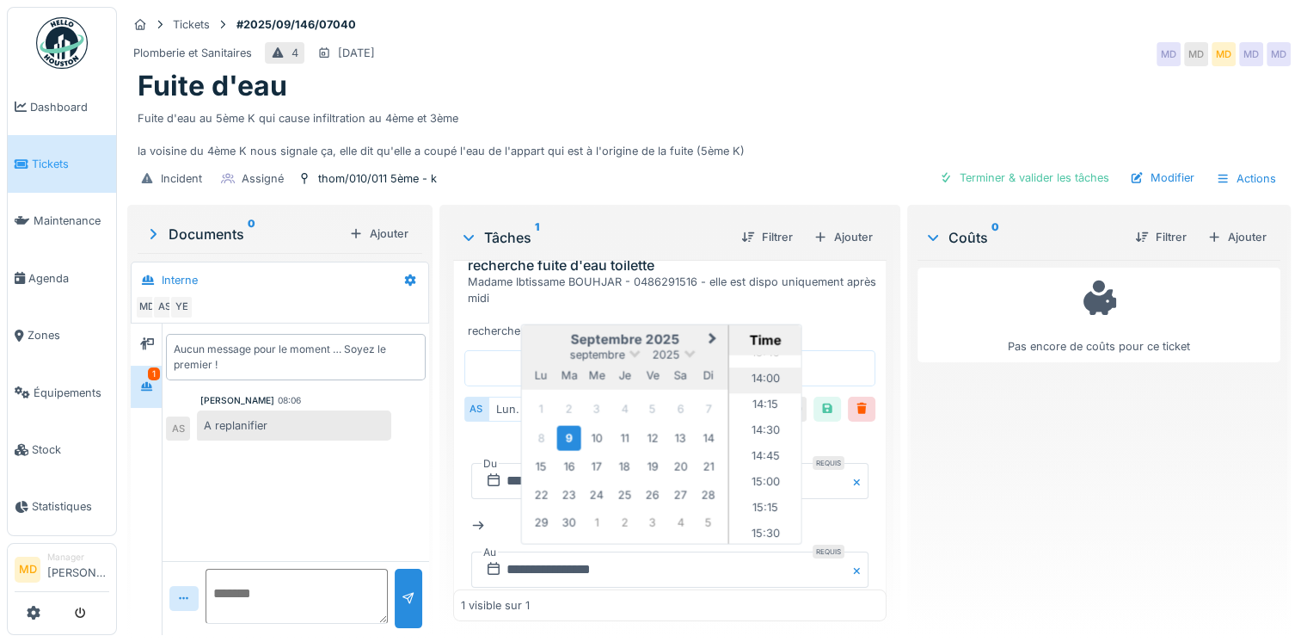
click at [755, 367] on li "14:00" at bounding box center [765, 380] width 73 height 26
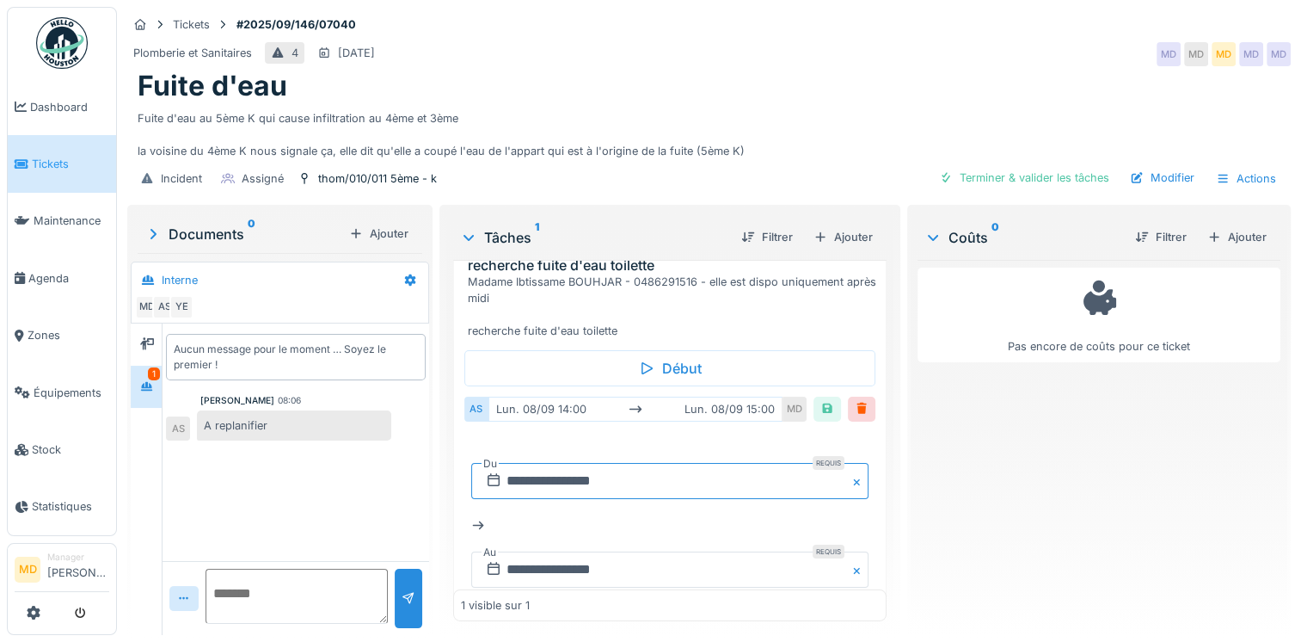
click at [683, 463] on input "**********" at bounding box center [669, 481] width 397 height 36
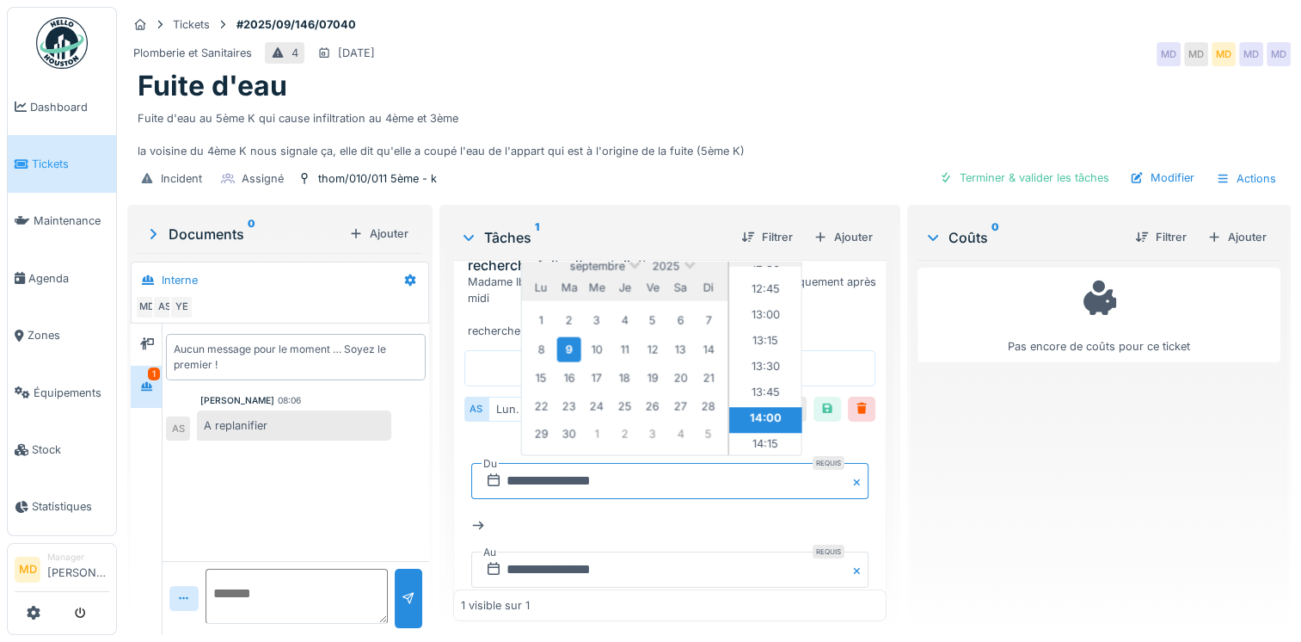
scroll to position [1277, 0]
click at [762, 330] on li "13:00" at bounding box center [765, 343] width 73 height 26
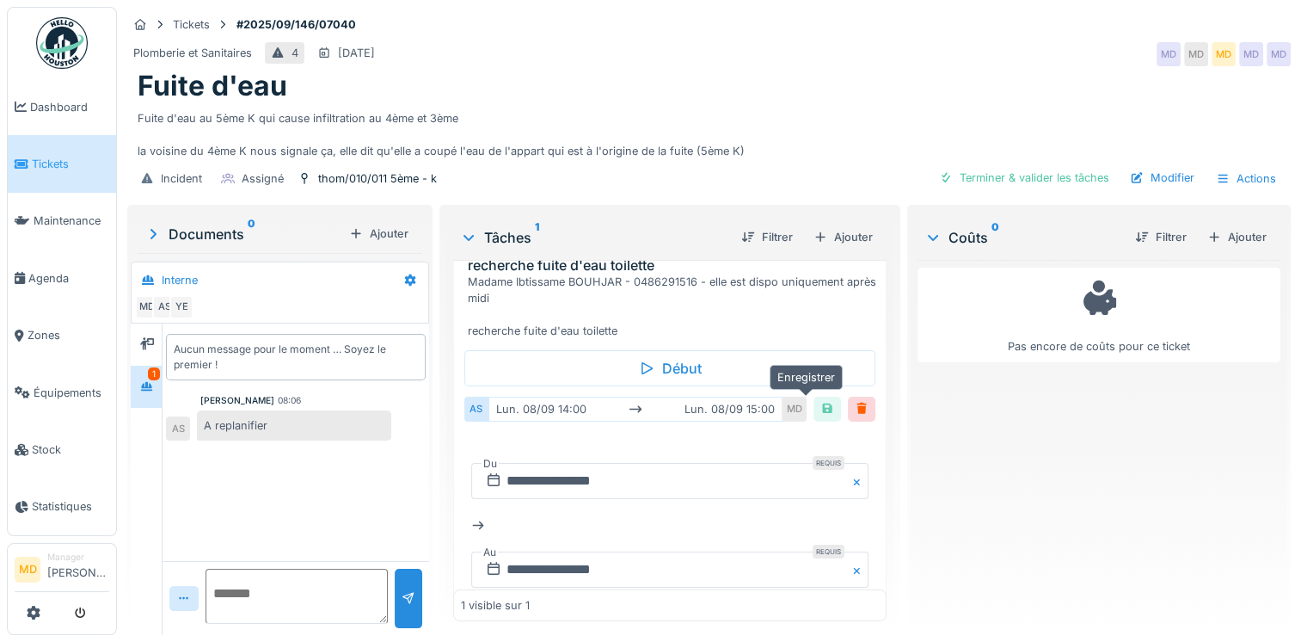
click at [821, 401] on div at bounding box center [828, 409] width 14 height 16
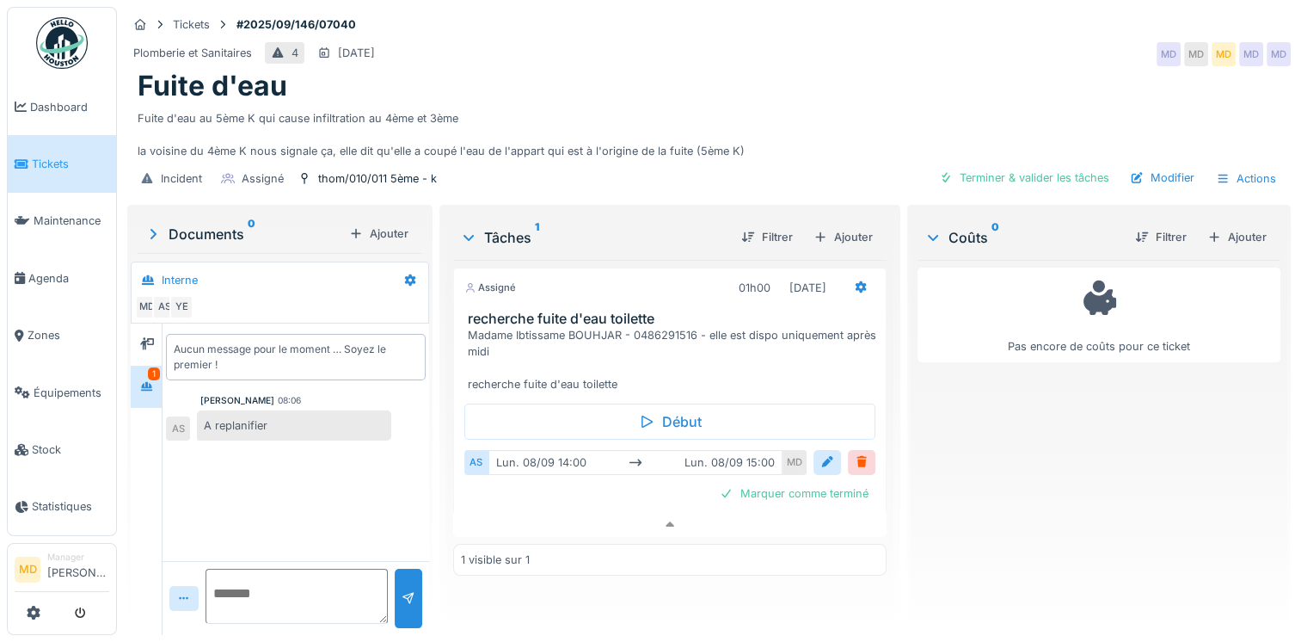
scroll to position [0, 0]
click at [821, 454] on div at bounding box center [828, 462] width 14 height 16
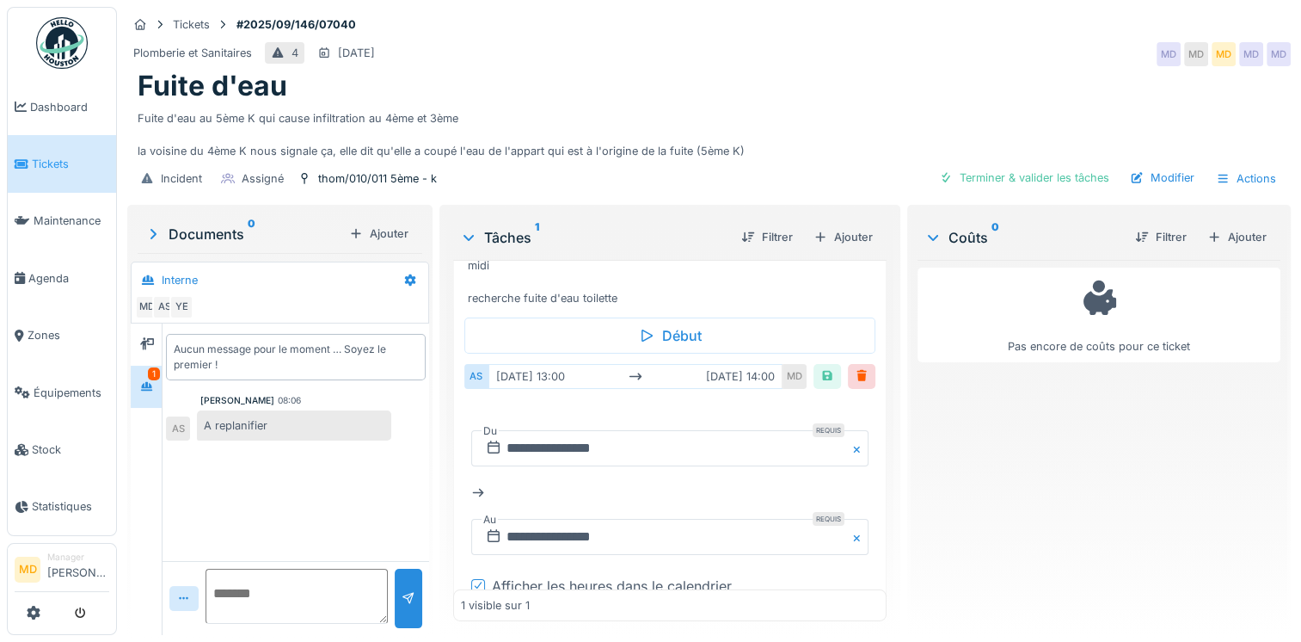
scroll to position [172, 0]
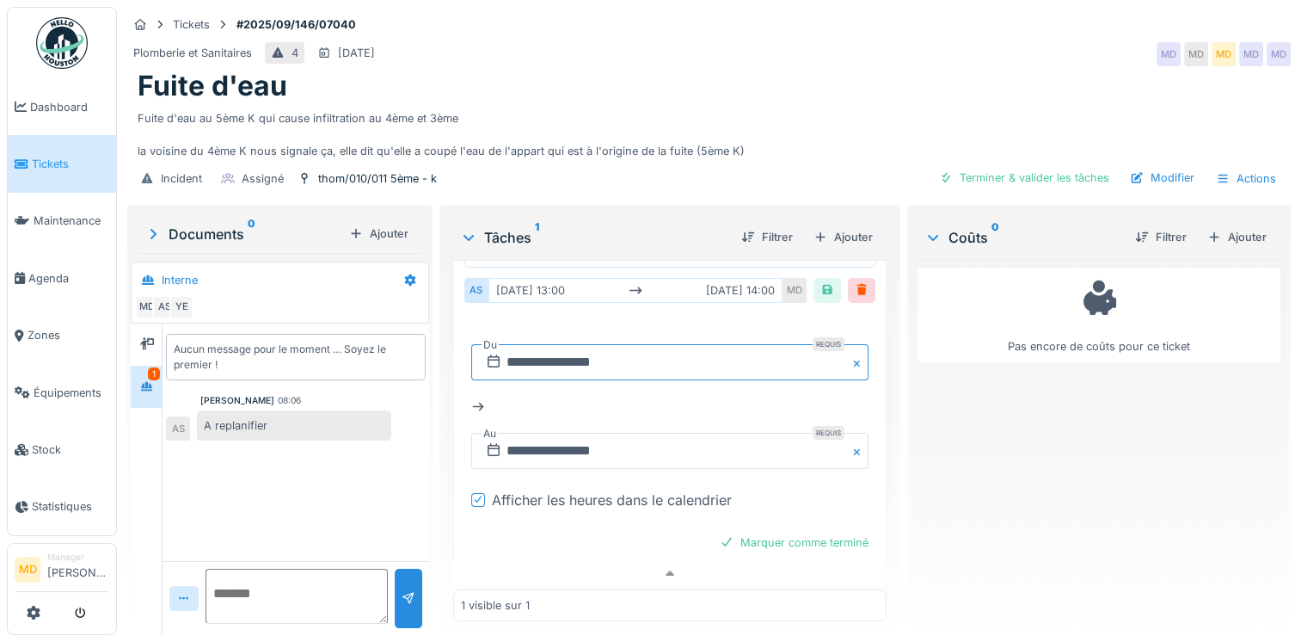
click at [605, 349] on input "**********" at bounding box center [669, 362] width 397 height 36
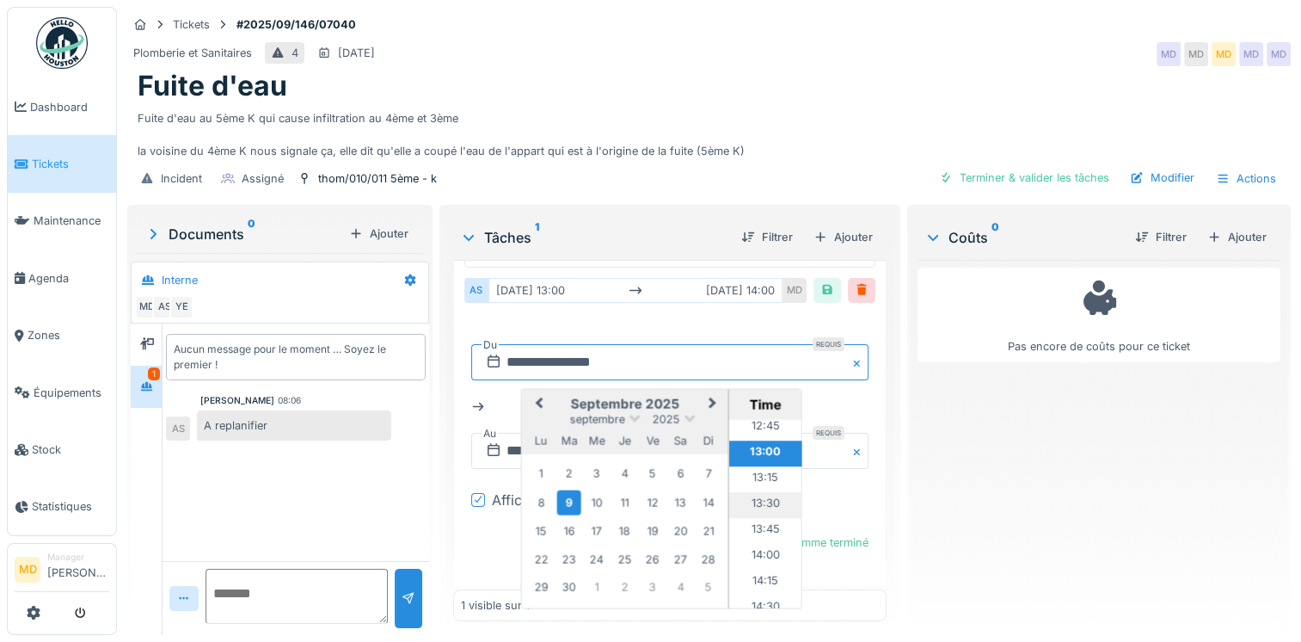
scroll to position [1346, 0]
click at [760, 519] on li "14:00" at bounding box center [765, 531] width 73 height 26
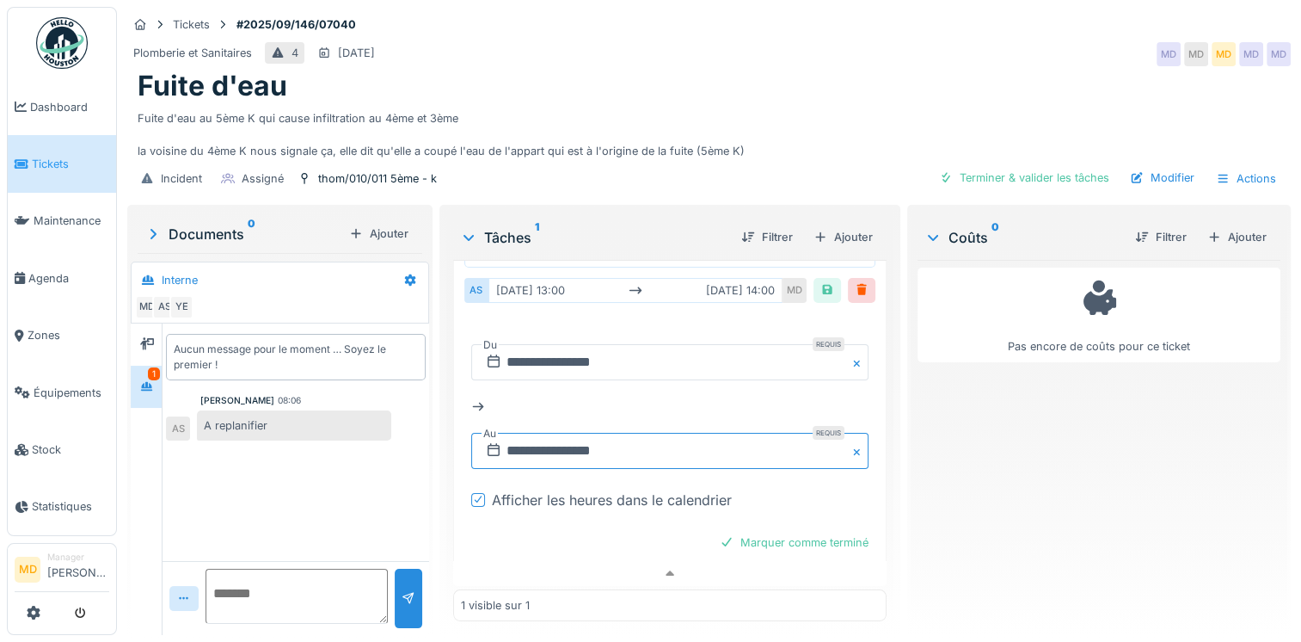
click at [603, 433] on input "**********" at bounding box center [669, 451] width 397 height 36
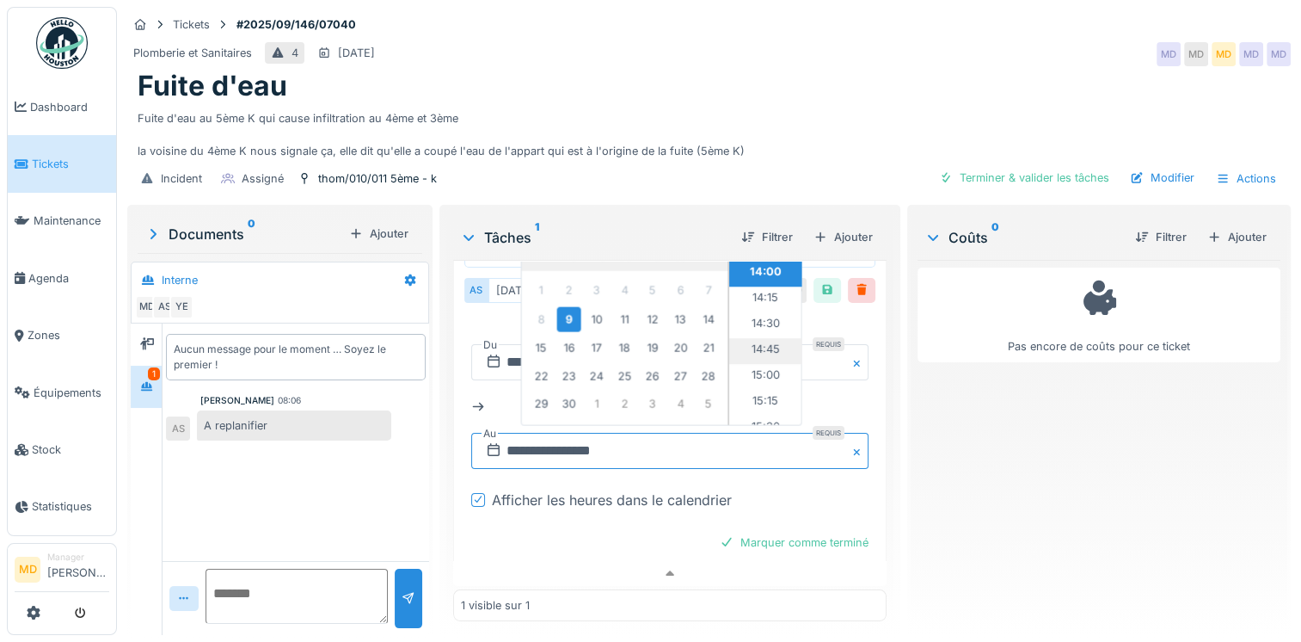
scroll to position [1449, 0]
click at [764, 335] on li "15:00" at bounding box center [765, 348] width 73 height 26
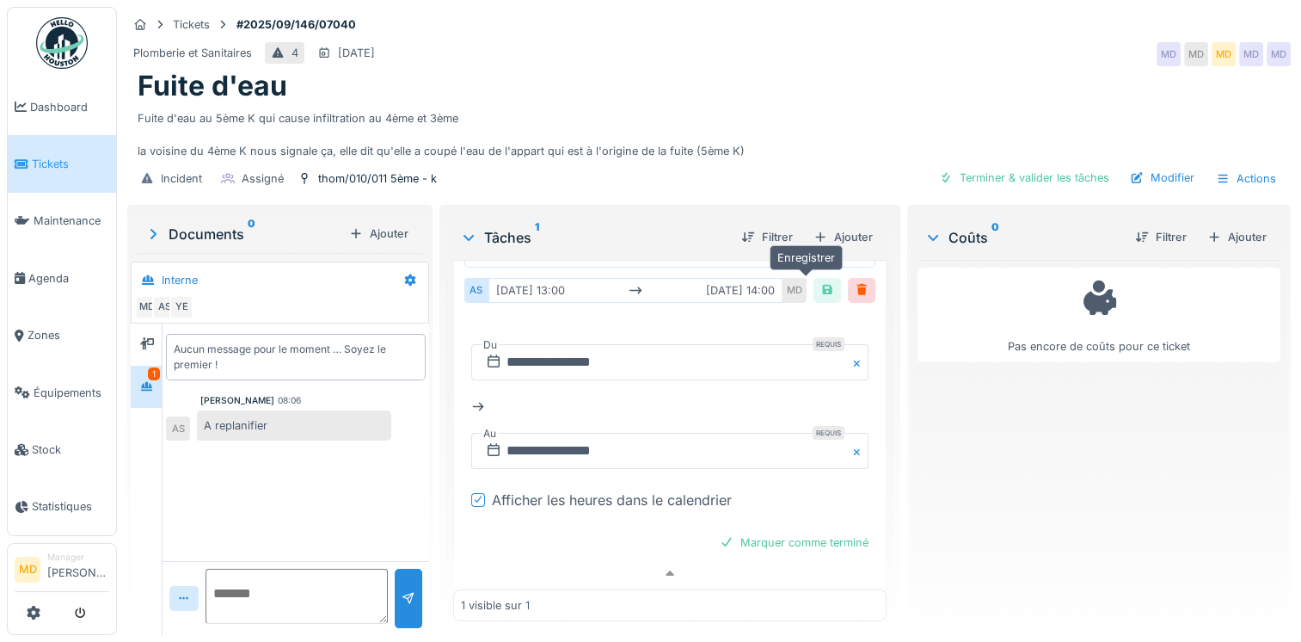
click at [814, 278] on div at bounding box center [828, 290] width 28 height 25
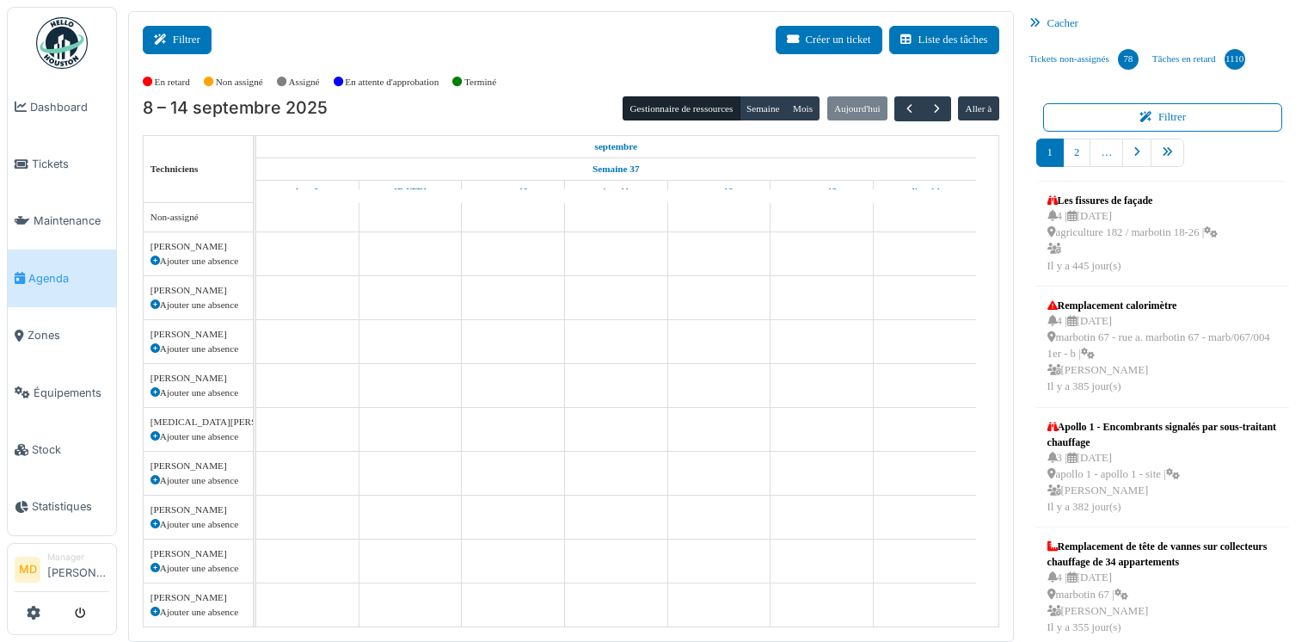
click at [172, 40] on button "Filtrer" at bounding box center [177, 40] width 69 height 28
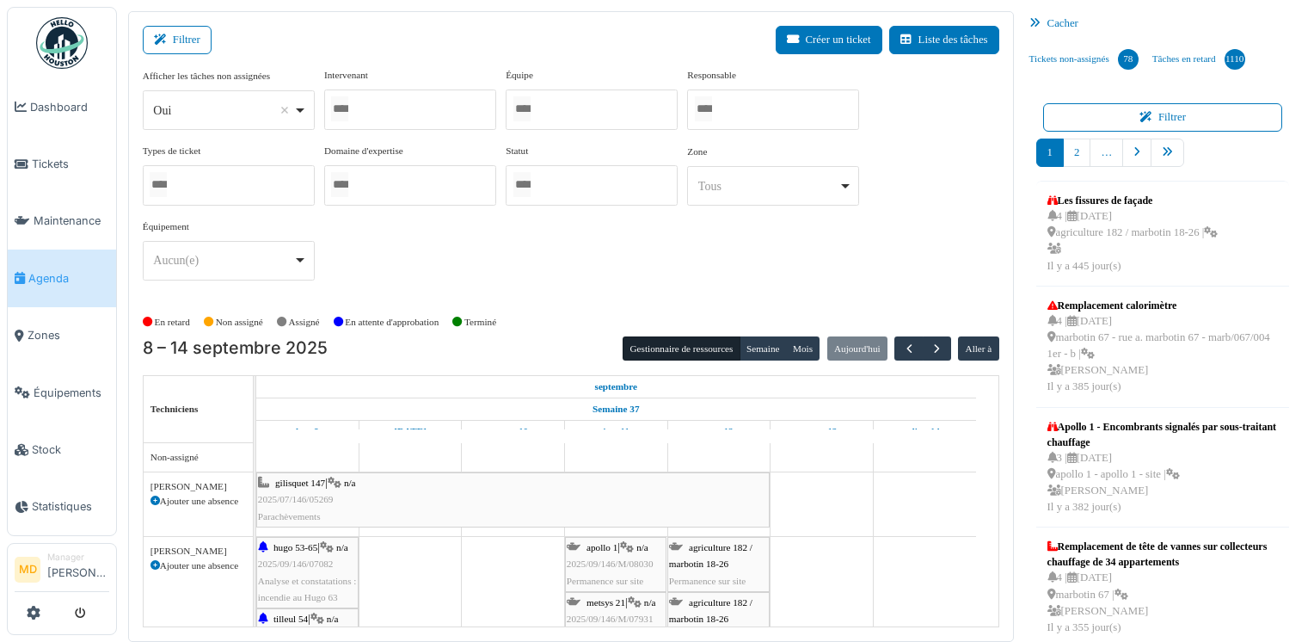
click at [380, 101] on div at bounding box center [410, 109] width 172 height 40
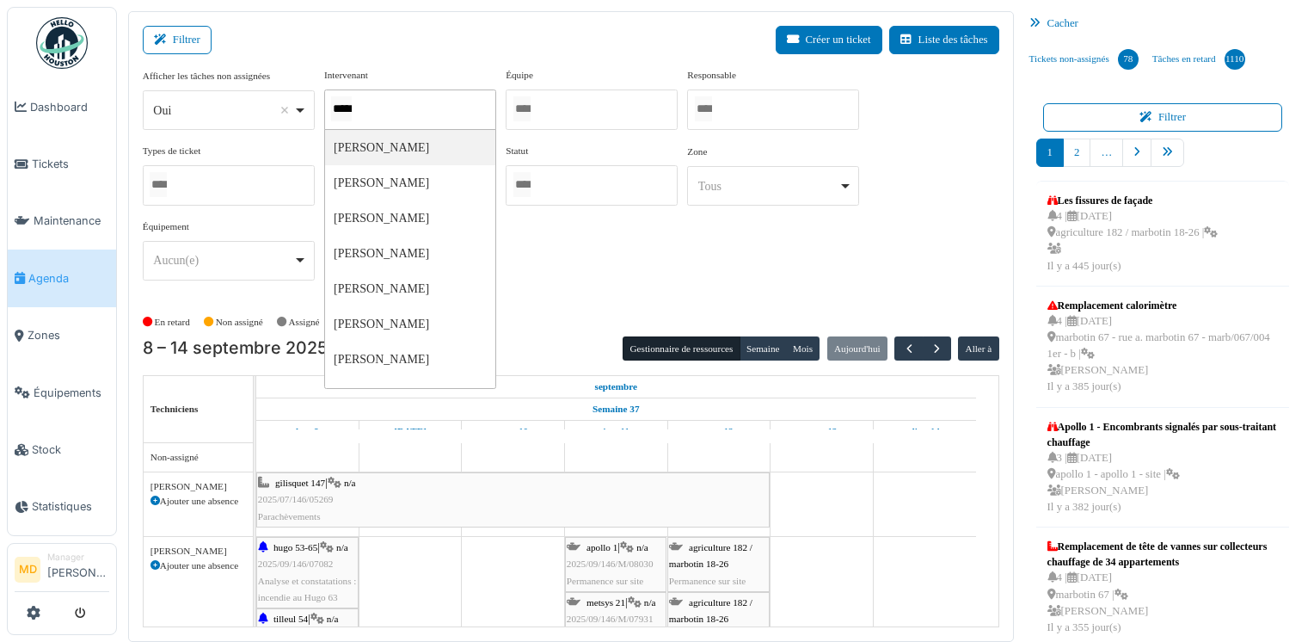
type input "******"
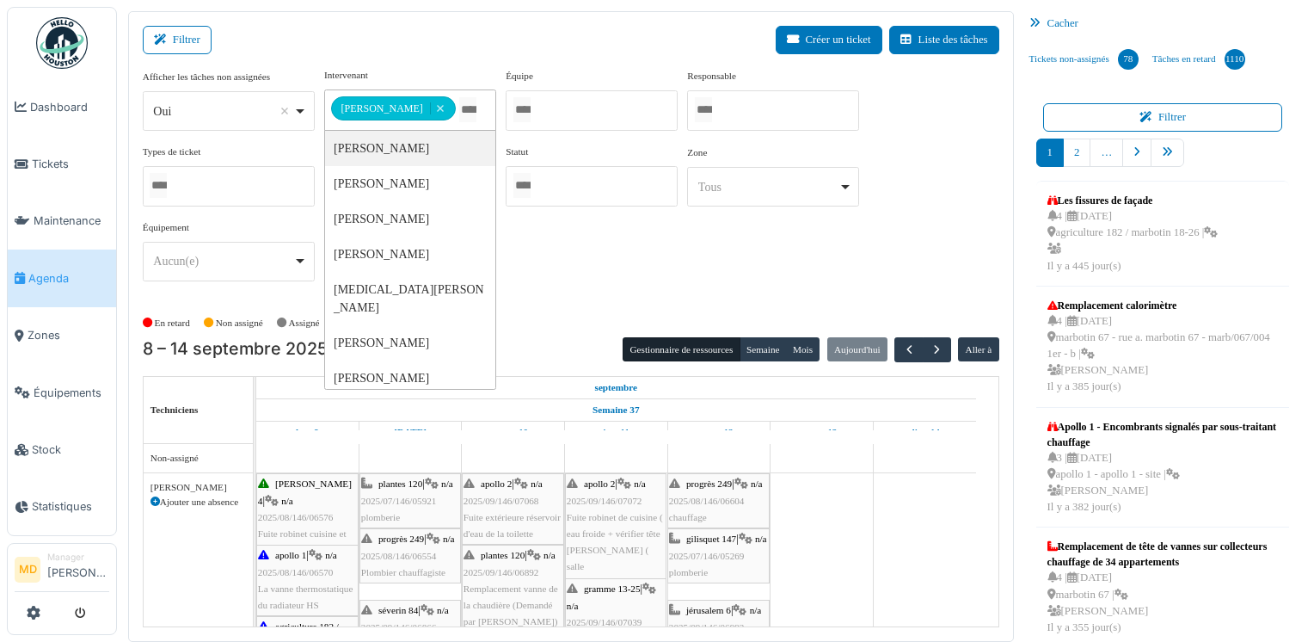
click at [736, 267] on div "**********" at bounding box center [571, 181] width 857 height 227
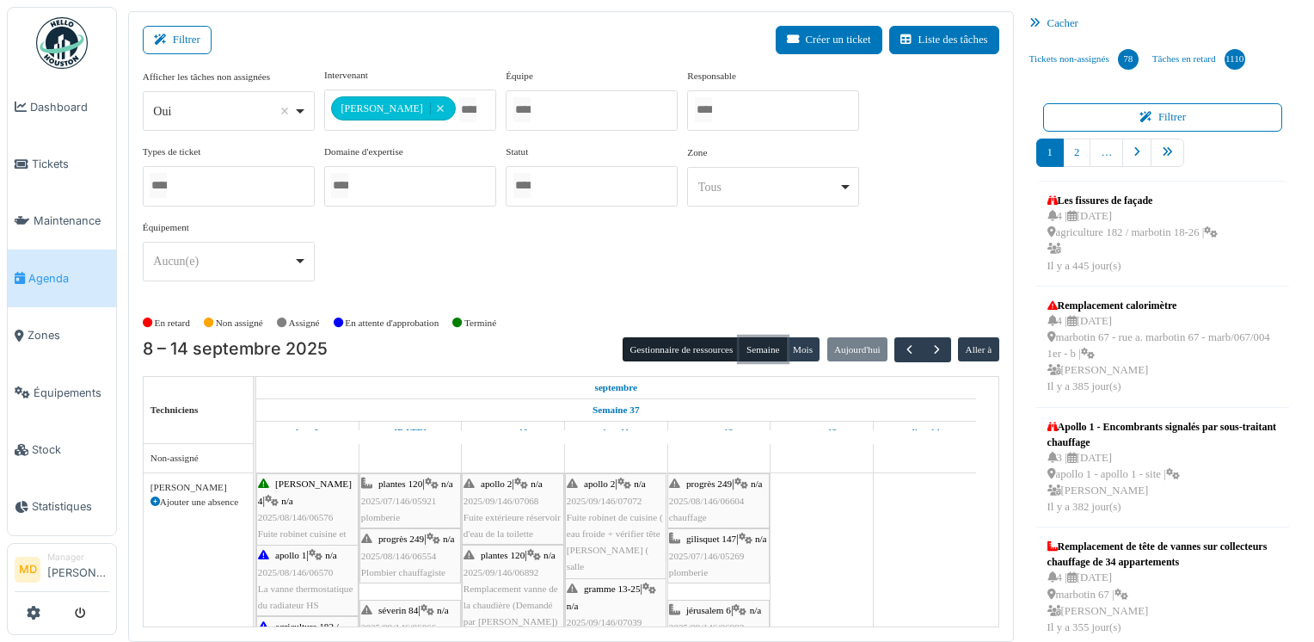
click at [752, 343] on button "Semaine" at bounding box center [763, 349] width 47 height 24
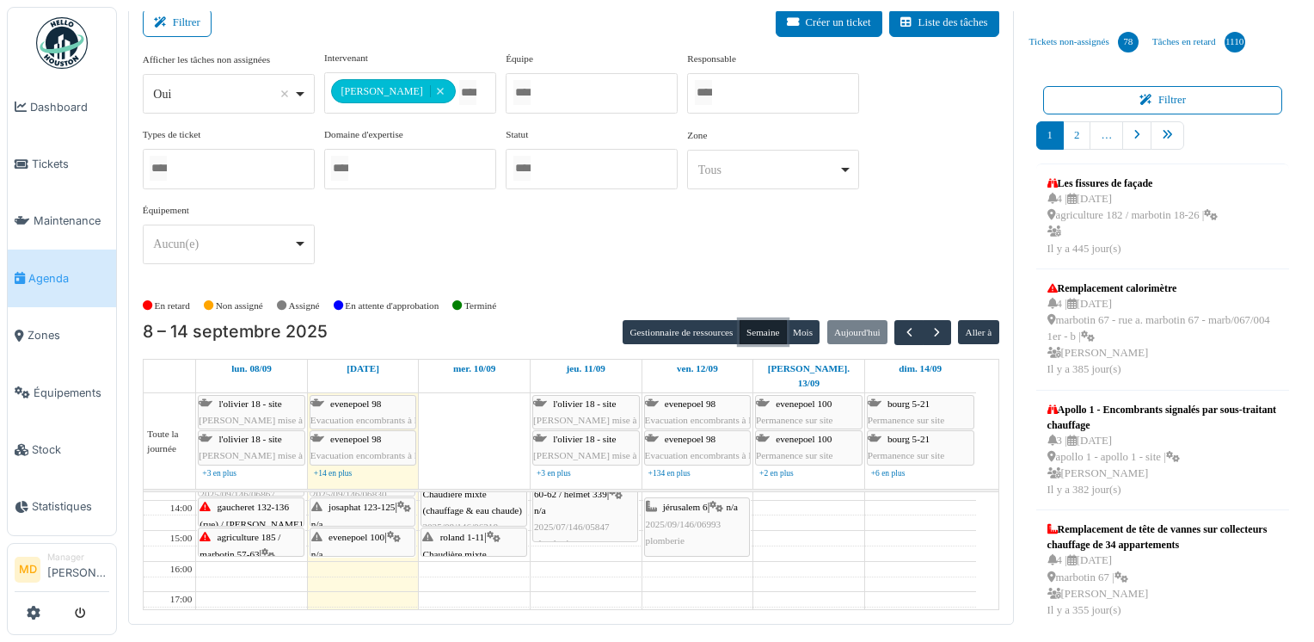
scroll to position [120, 0]
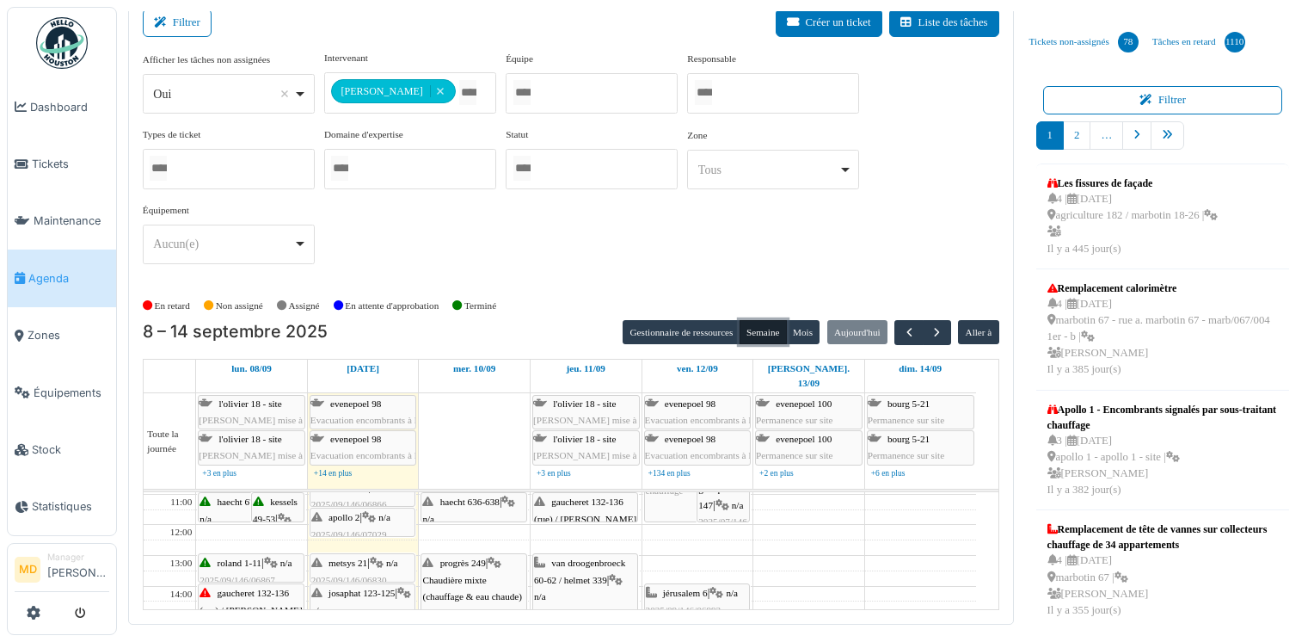
click at [350, 557] on span "metsys 21" at bounding box center [348, 562] width 39 height 10
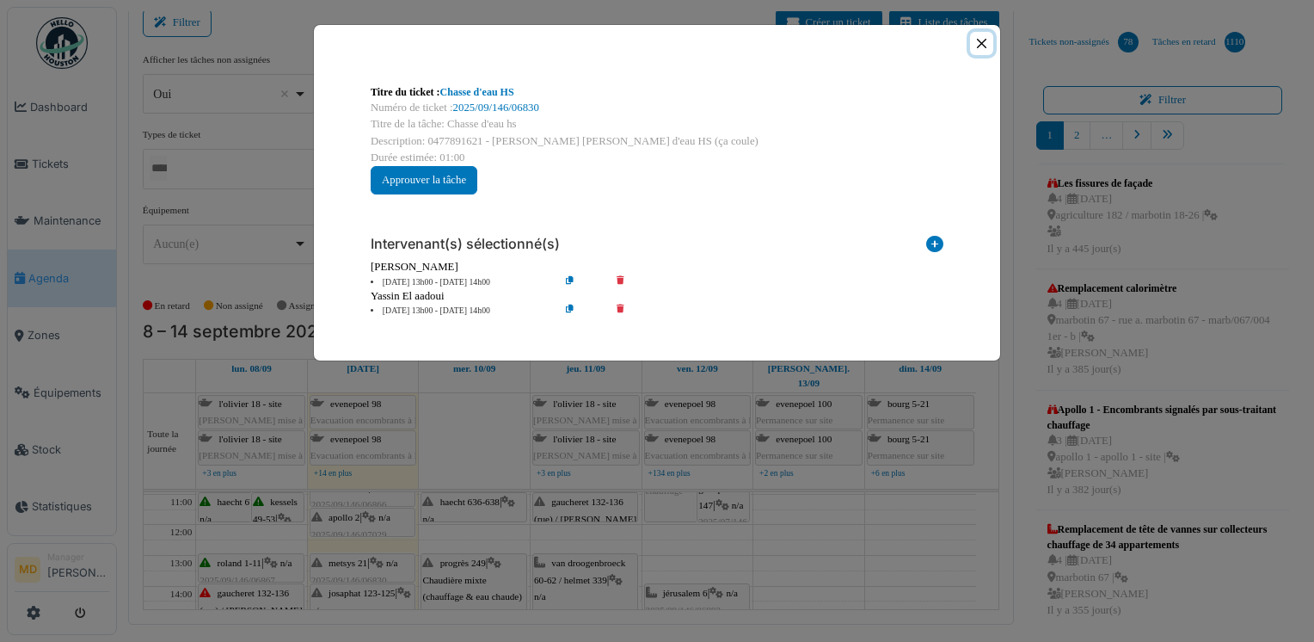
click at [984, 40] on button "Close" at bounding box center [981, 43] width 23 height 23
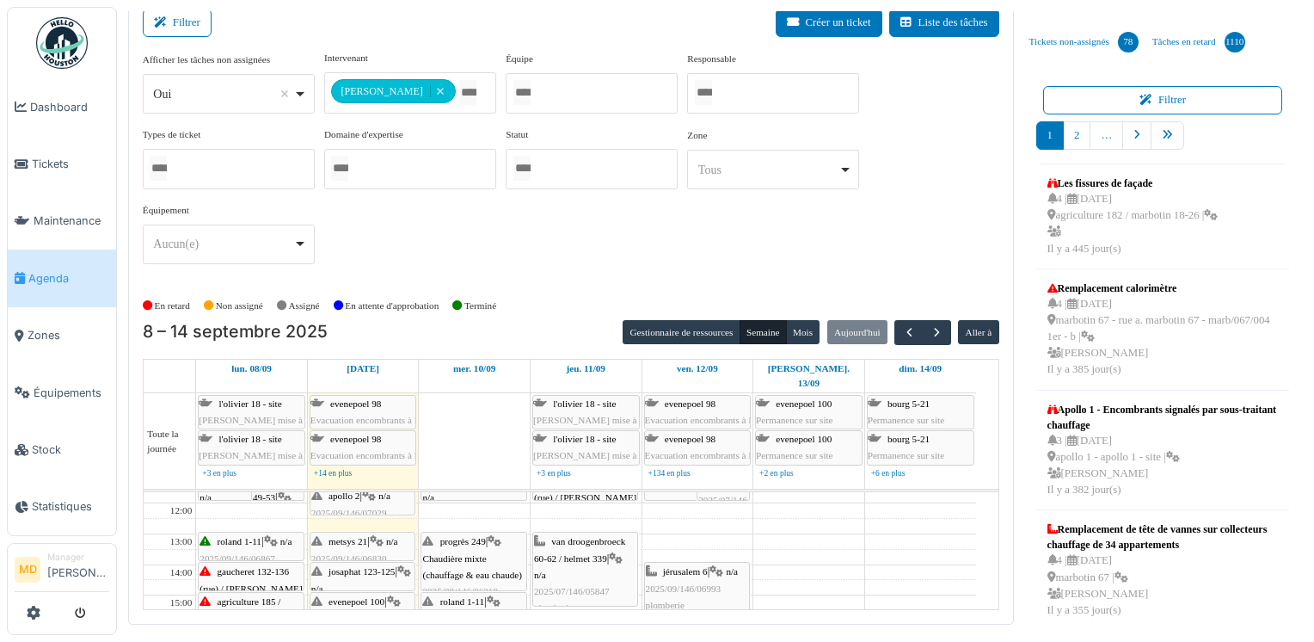
scroll to position [172, 0]
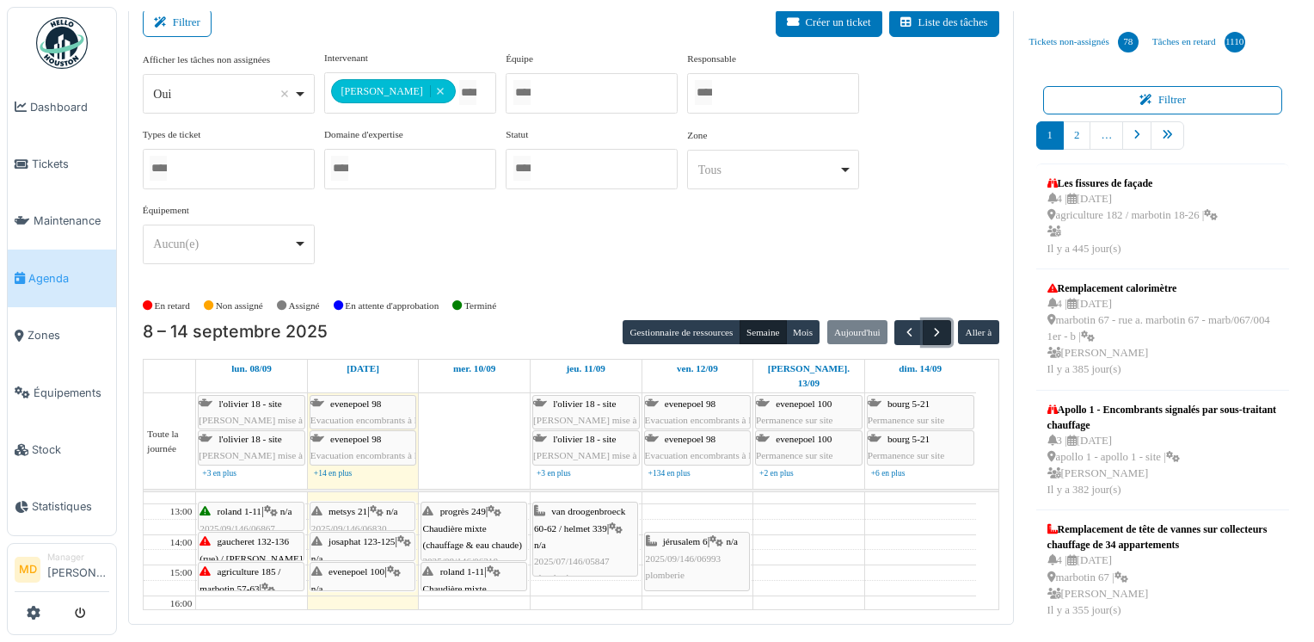
click at [923, 332] on button "button" at bounding box center [937, 332] width 28 height 25
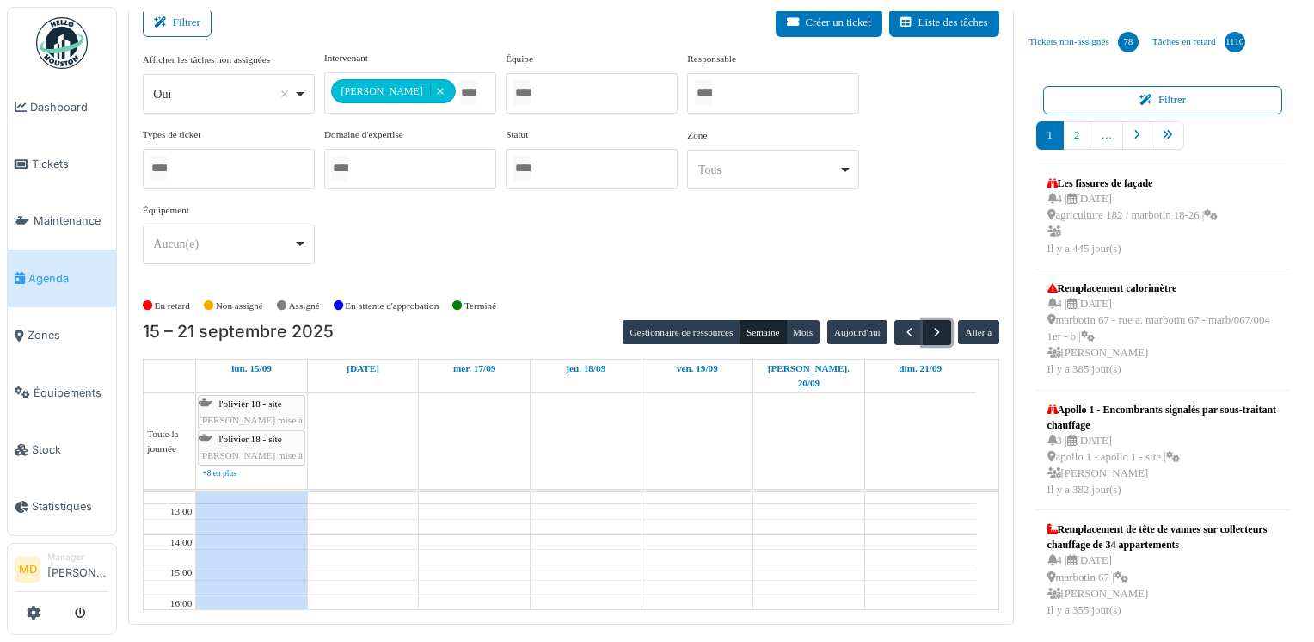
scroll to position [0, 0]
click at [902, 333] on span "button" at bounding box center [909, 332] width 15 height 15
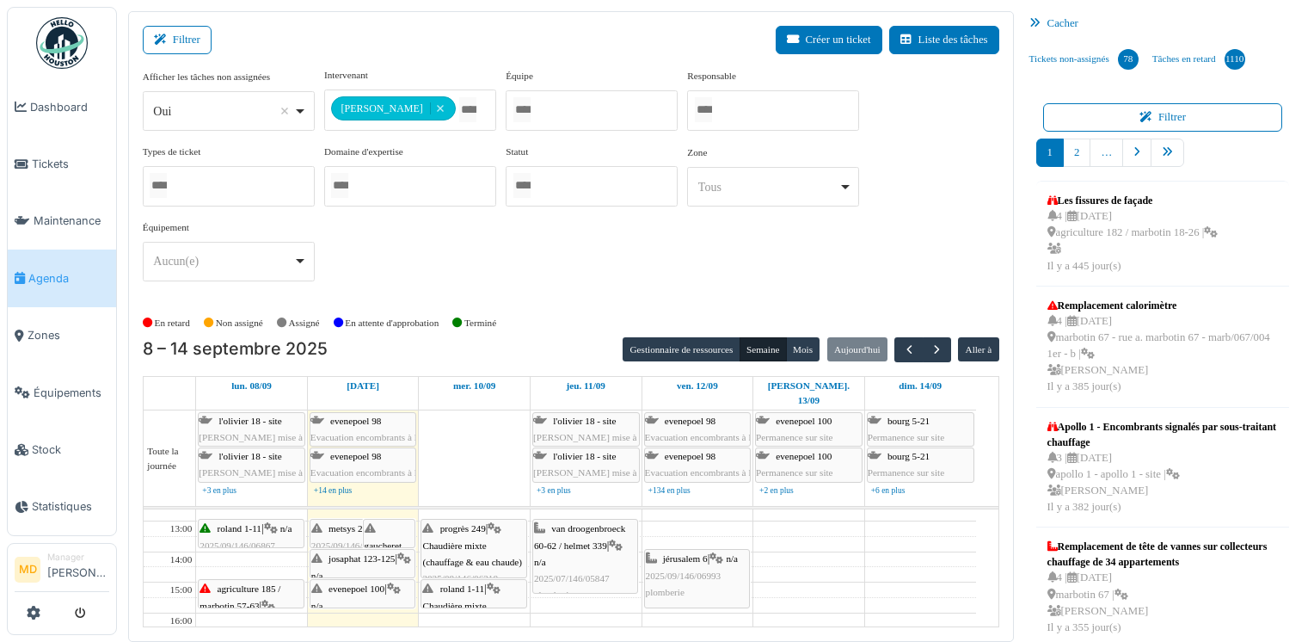
click at [947, 344] on div "Gestionnaire de ressources Semaine Mois Aujourd'hui Aller à" at bounding box center [811, 349] width 376 height 25
click at [937, 346] on button "button" at bounding box center [937, 349] width 28 height 25
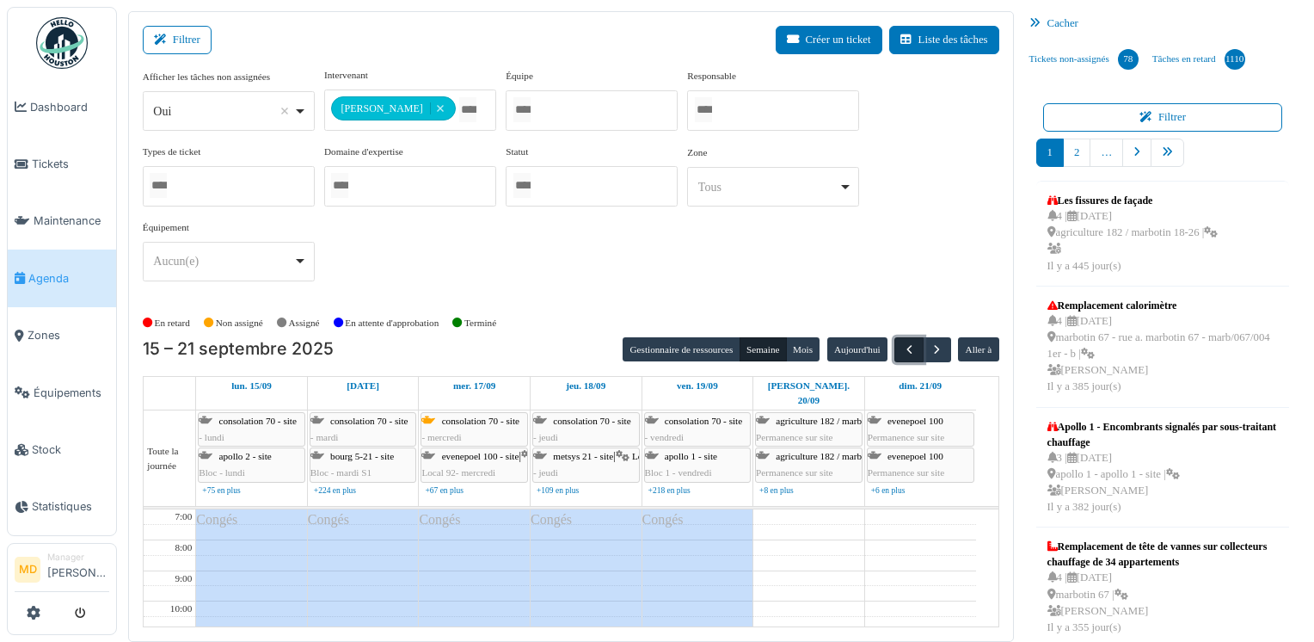
click at [902, 353] on span "button" at bounding box center [909, 349] width 15 height 15
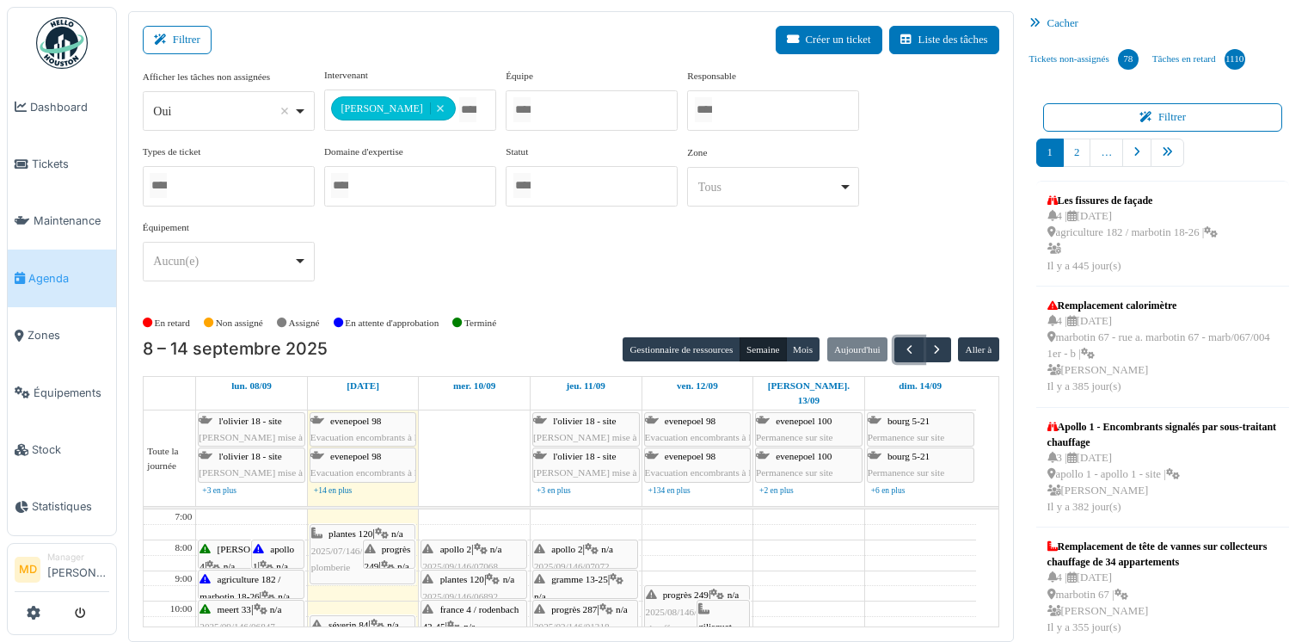
click at [393, 541] on div "progrès 249 | n/a 2025/08/146/06554 Plombier chauffagiste" at bounding box center [390, 590] width 50 height 99
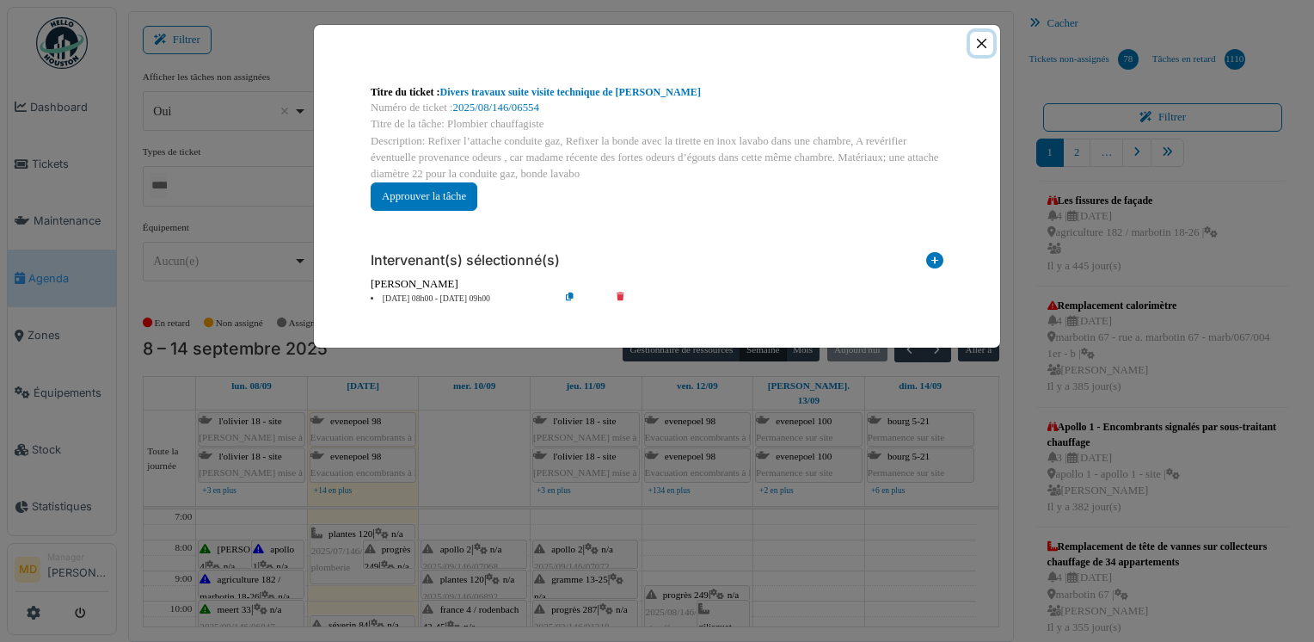
click at [980, 46] on button "Close" at bounding box center [981, 43] width 23 height 23
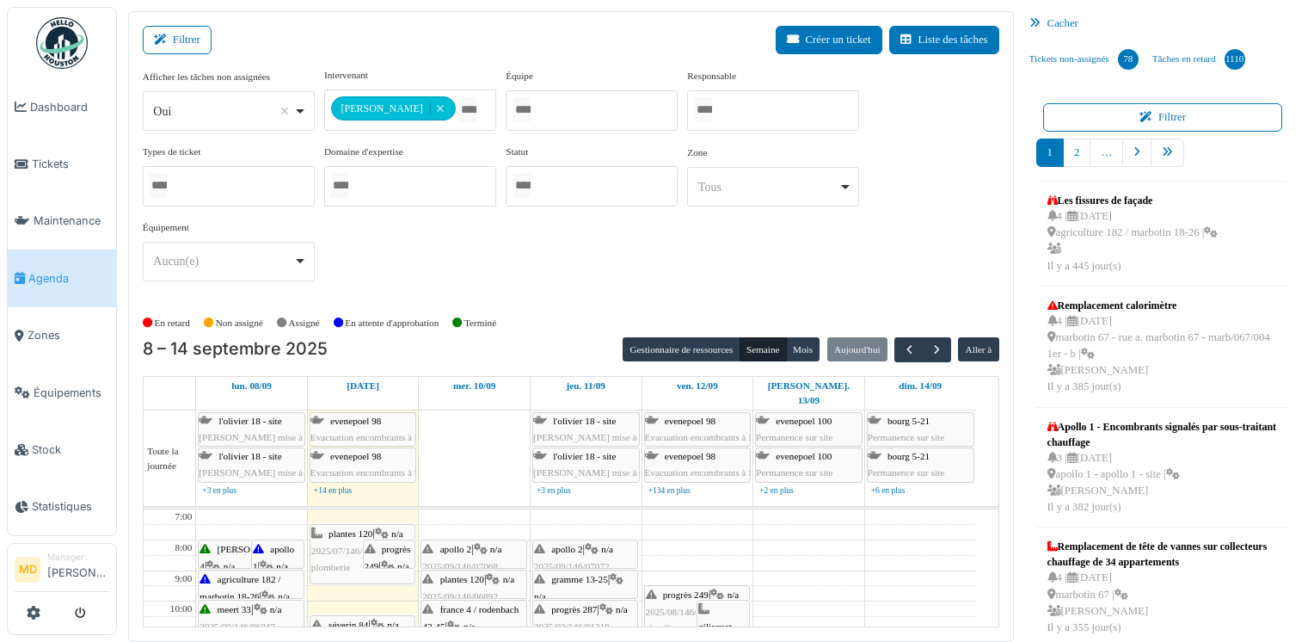
click at [335, 545] on span "2025/07/146/05921" at bounding box center [349, 550] width 76 height 10
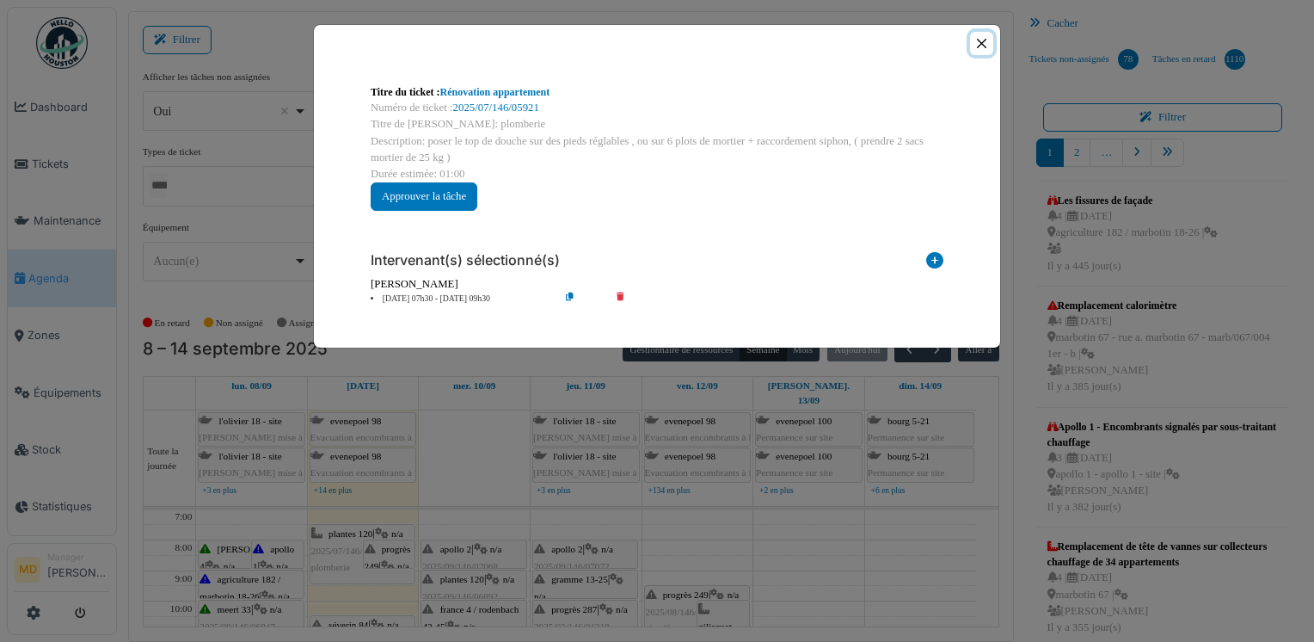
click at [981, 43] on button "Close" at bounding box center [981, 43] width 23 height 23
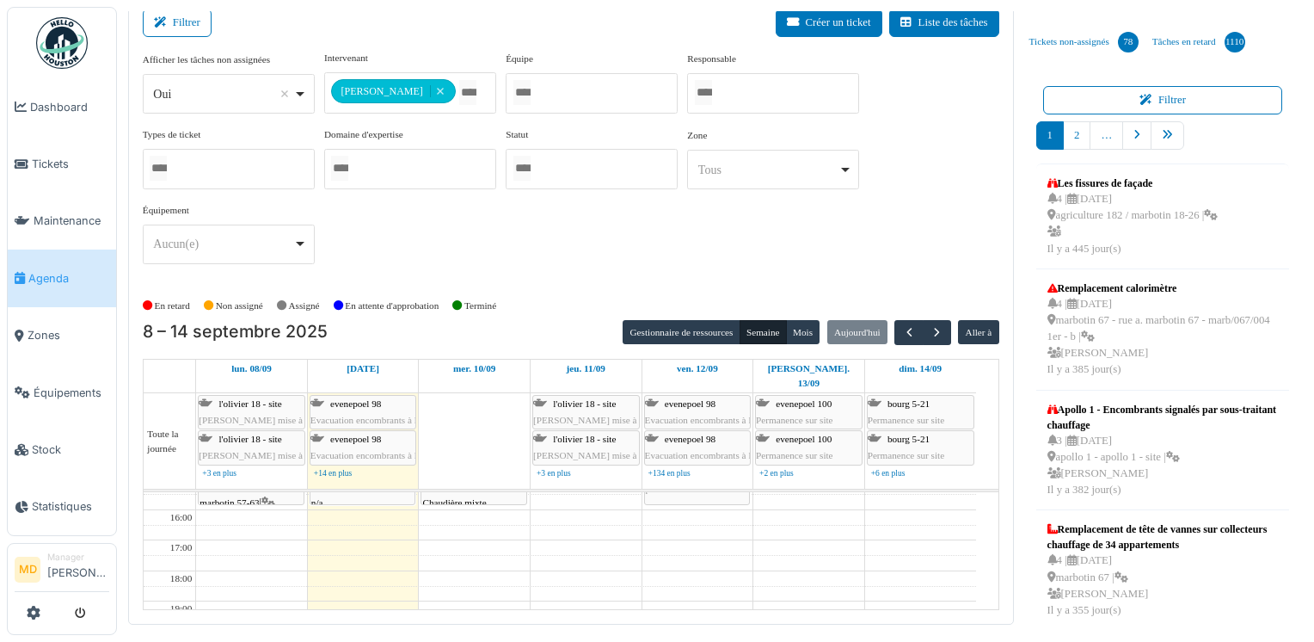
scroll to position [172, 0]
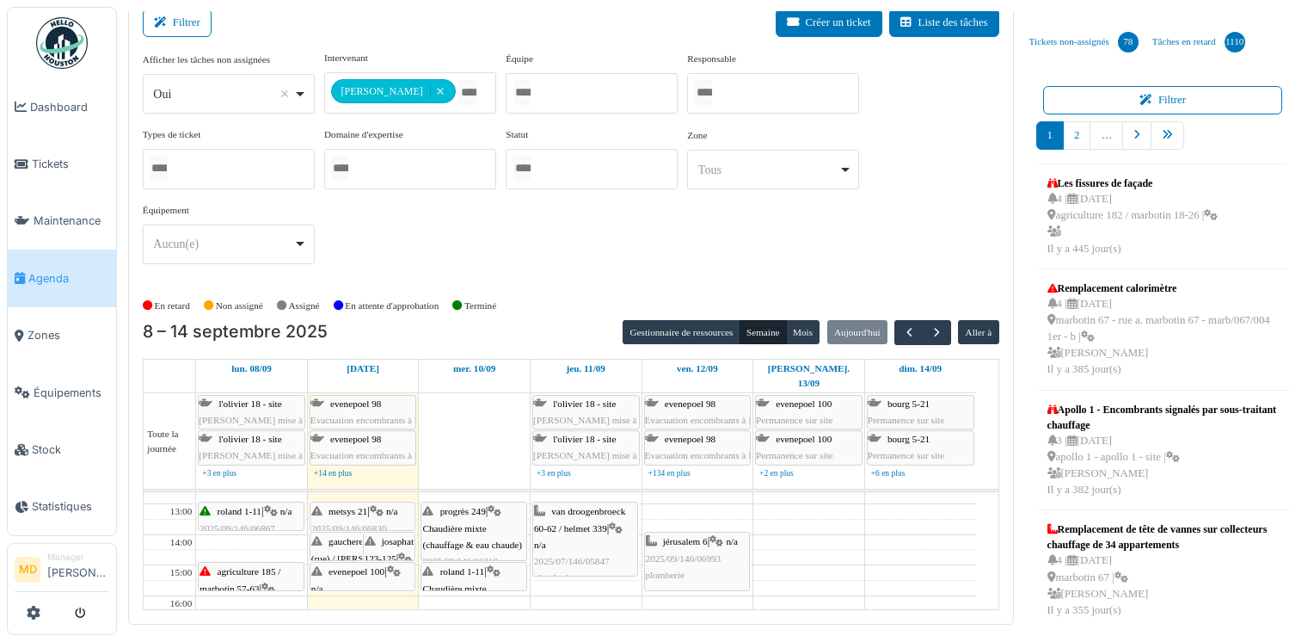
click at [341, 533] on div "gaucheret 132-136 (rue) / thomas 8-12 | n/a 2025/09/146/07040 recherche fuite d…" at bounding box center [362, 582] width 102 height 99
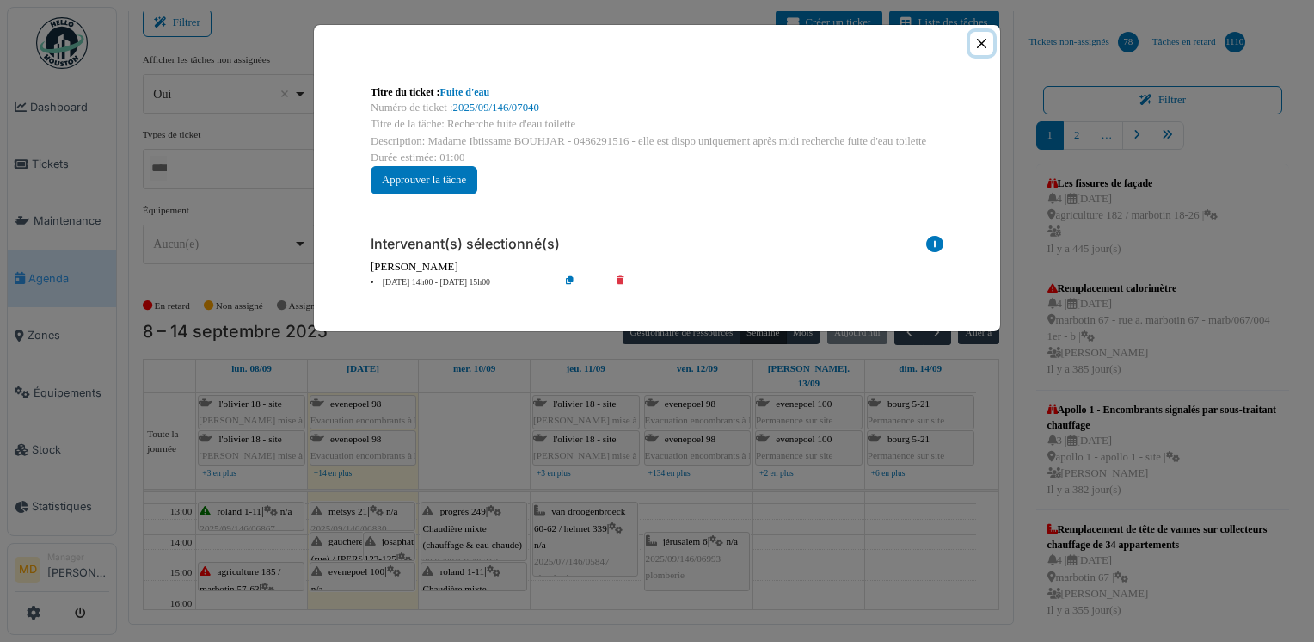
click at [978, 46] on button "Close" at bounding box center [981, 43] width 23 height 23
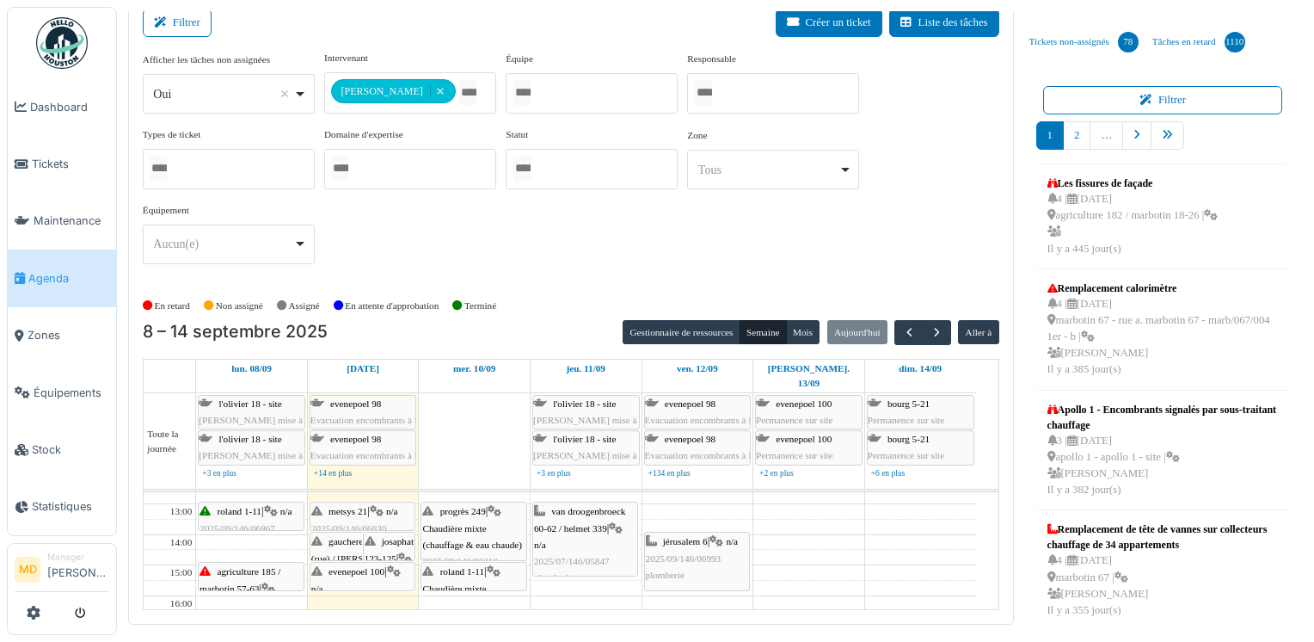
click at [384, 536] on span "josaphat 123-125" at bounding box center [390, 549] width 50 height 27
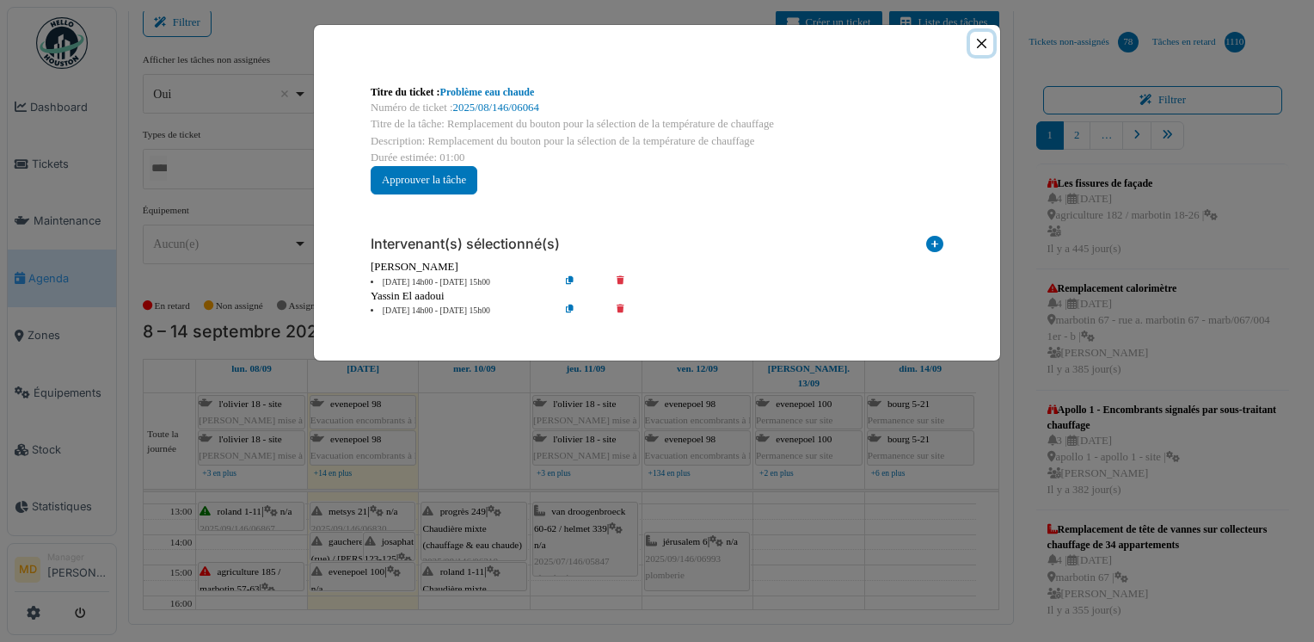
click at [984, 44] on button "Close" at bounding box center [981, 43] width 23 height 23
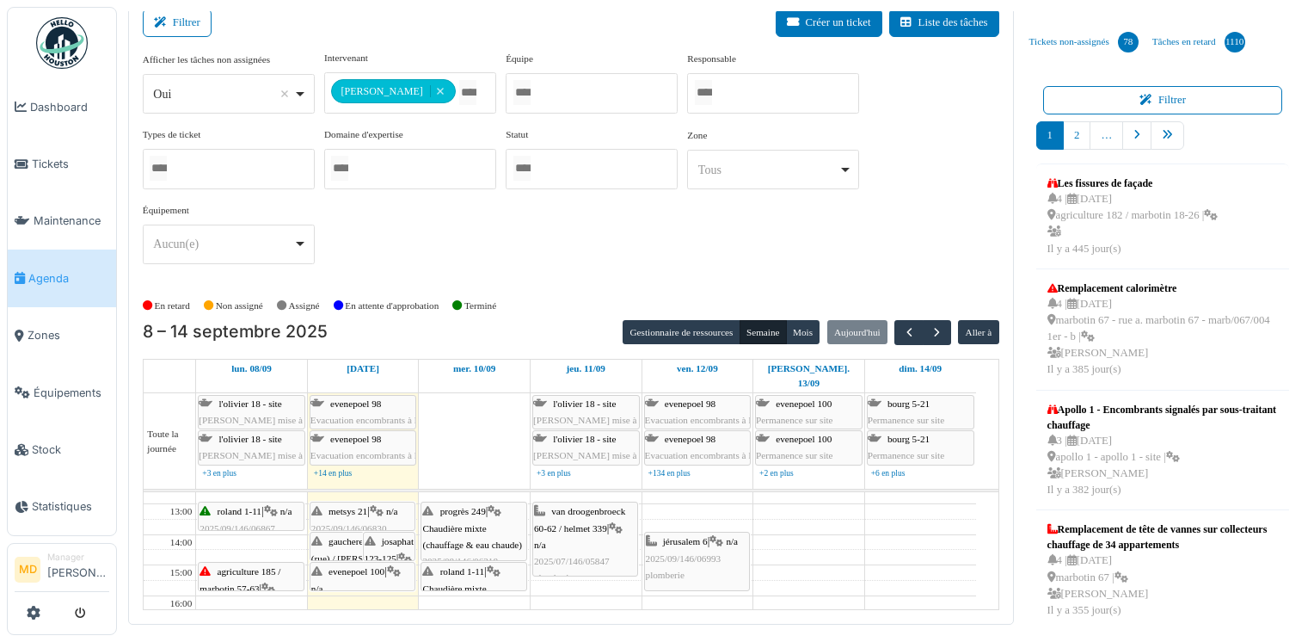
click at [346, 566] on span "evenepoel 100" at bounding box center [357, 571] width 56 height 10
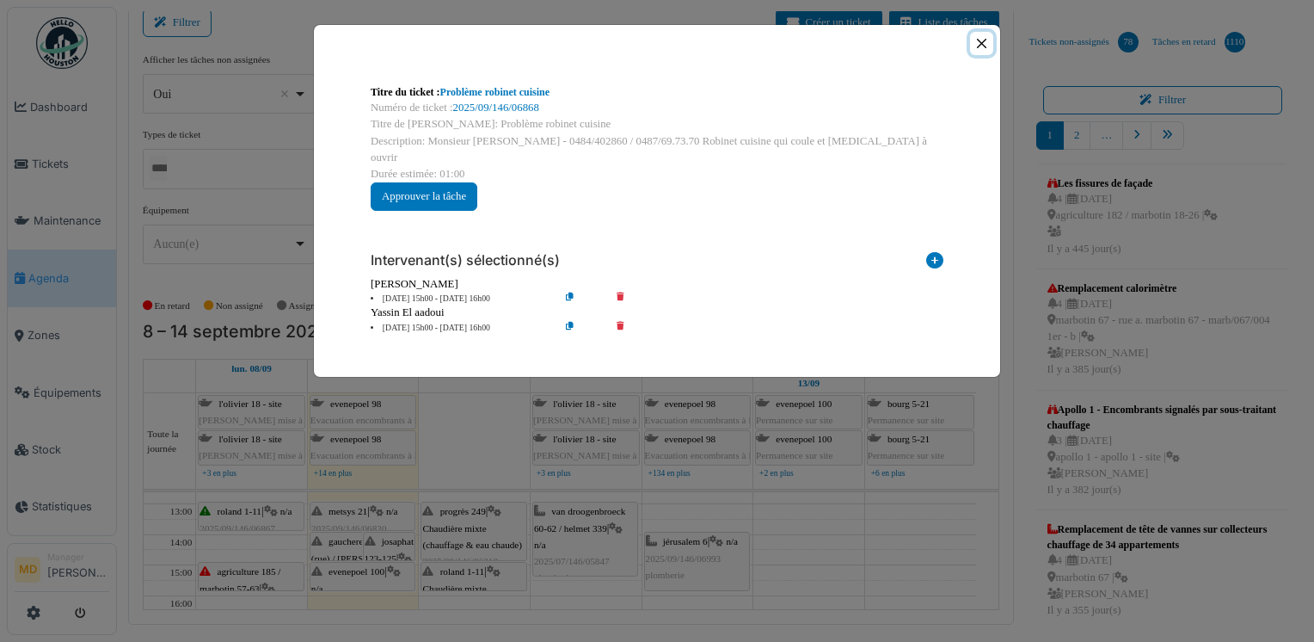
click at [989, 42] on button "Close" at bounding box center [981, 43] width 23 height 23
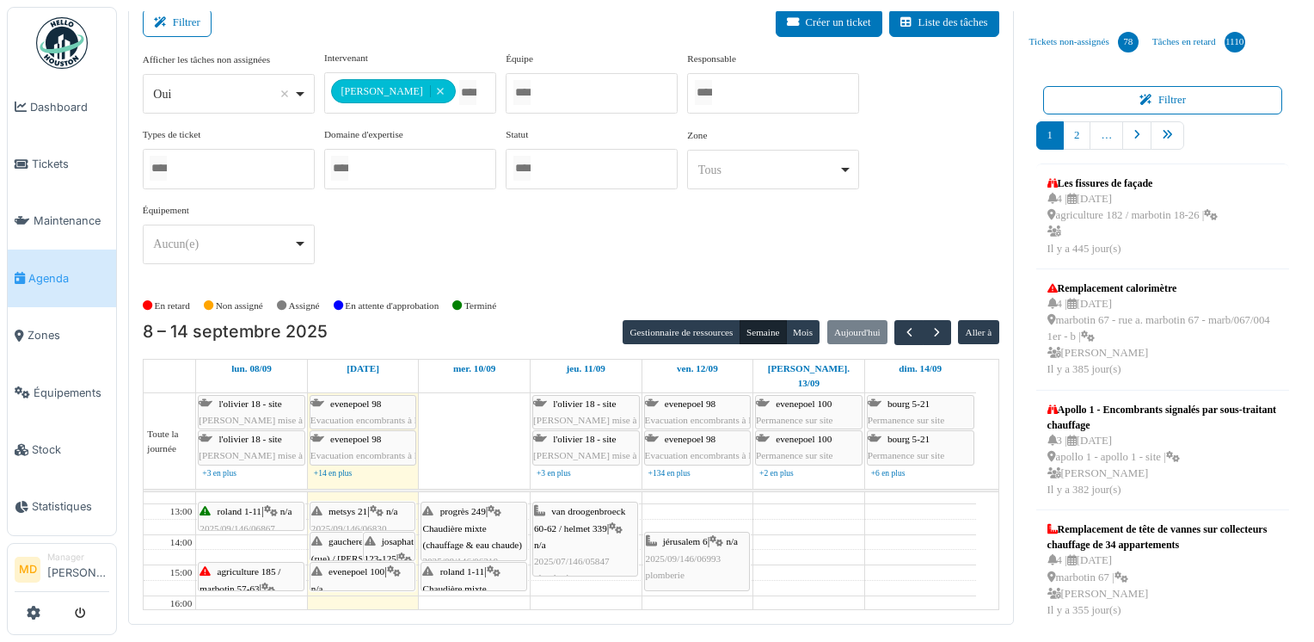
click at [224, 566] on span "agriculture 185 / marbotin 57-63" at bounding box center [240, 579] width 81 height 27
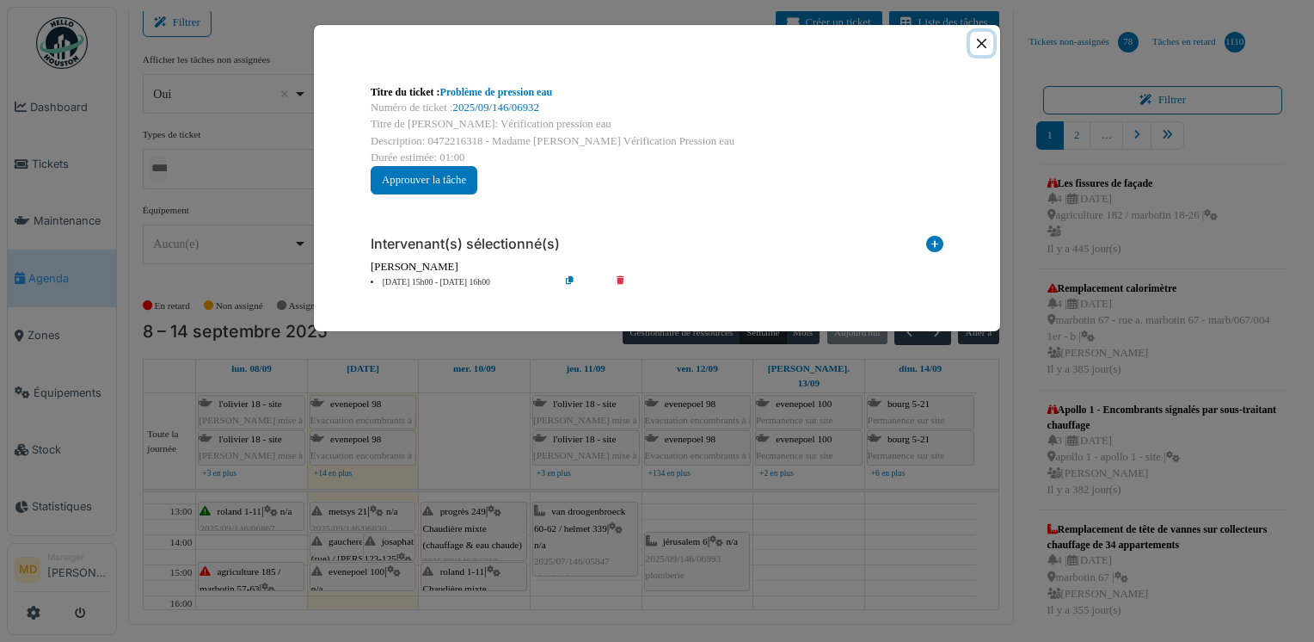
click at [983, 45] on button "Close" at bounding box center [981, 43] width 23 height 23
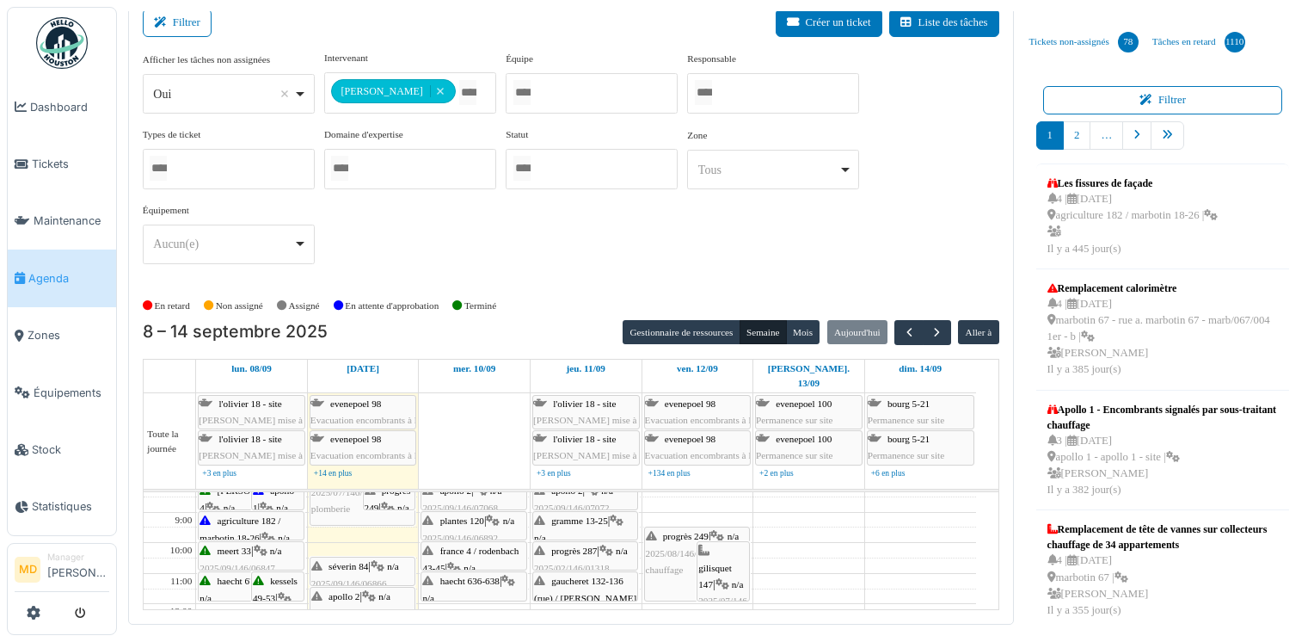
scroll to position [0, 0]
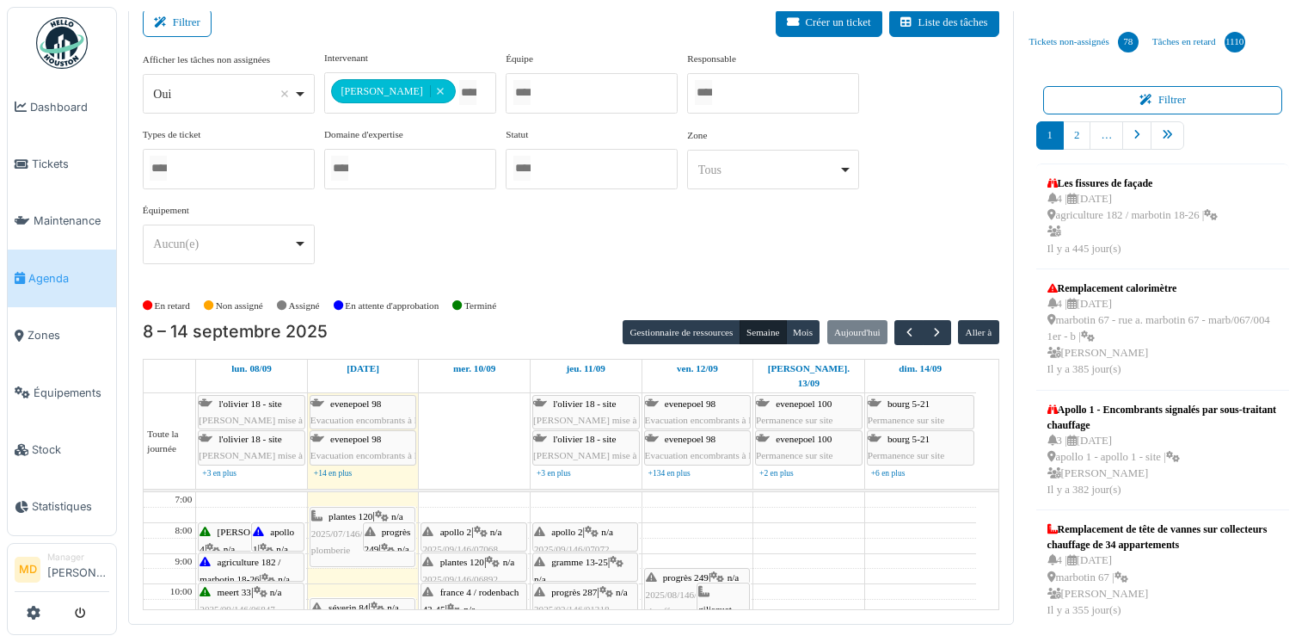
click at [715, 604] on span "gilisquet 147" at bounding box center [715, 617] width 34 height 27
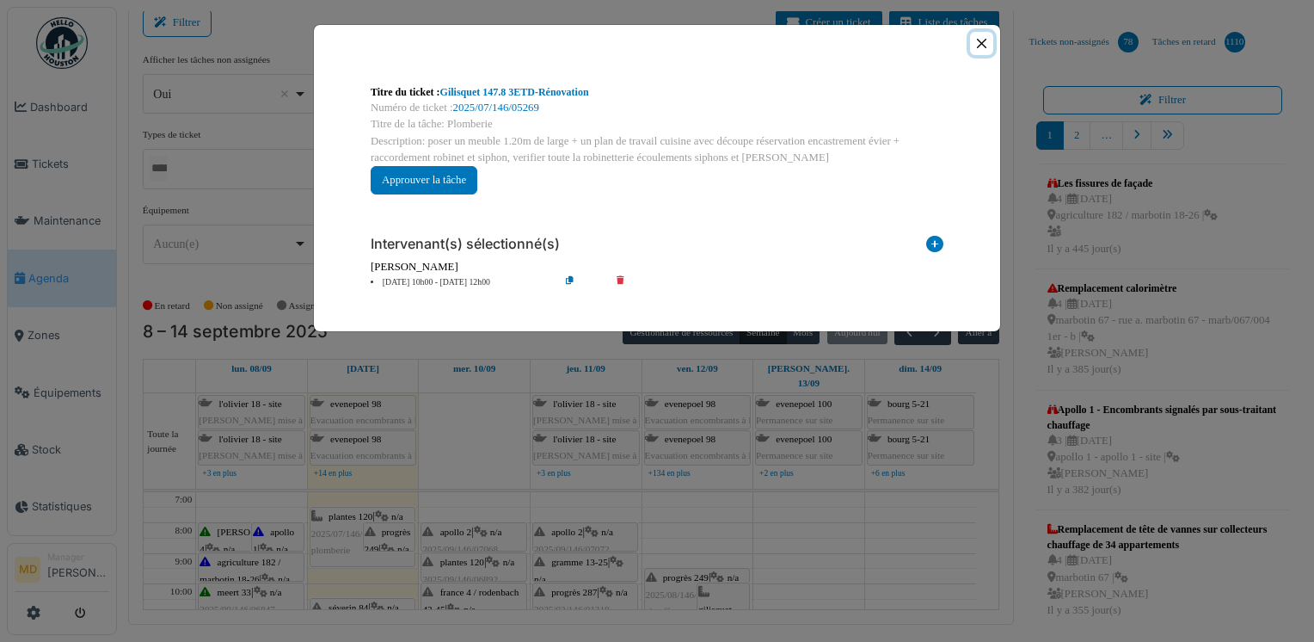
click at [984, 44] on button "Close" at bounding box center [981, 43] width 23 height 23
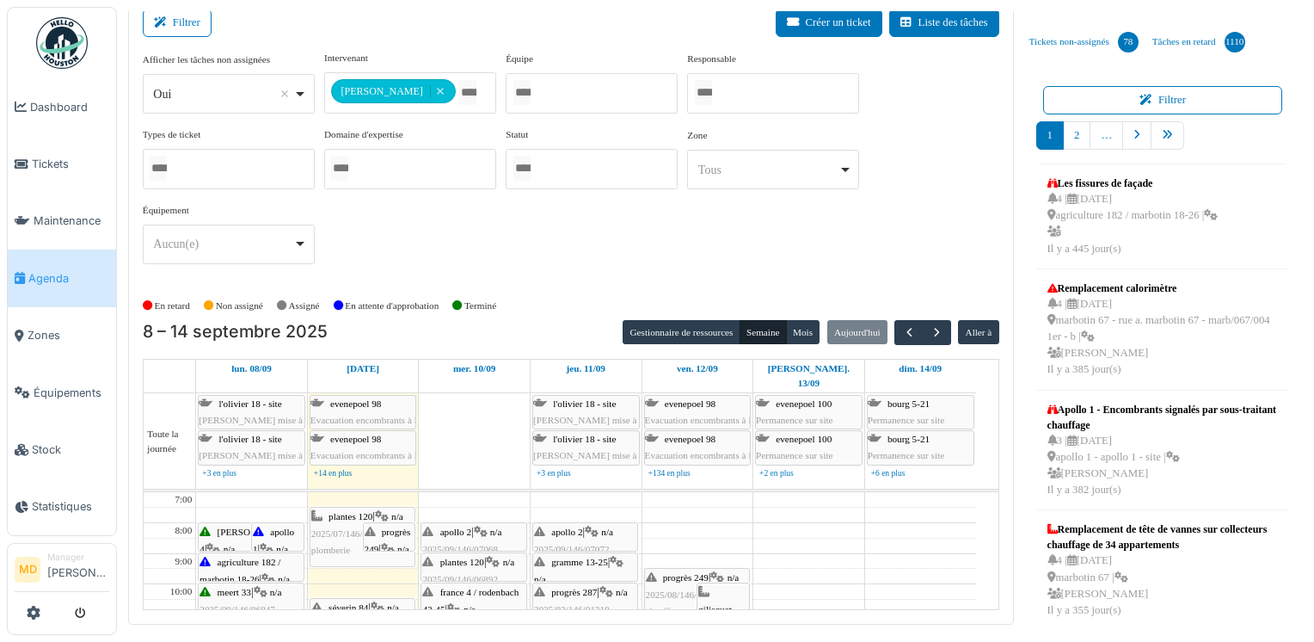
click at [669, 569] on div "progrès 249 | n/a 2025/08/146/06604 chauffage" at bounding box center [697, 594] width 102 height 50
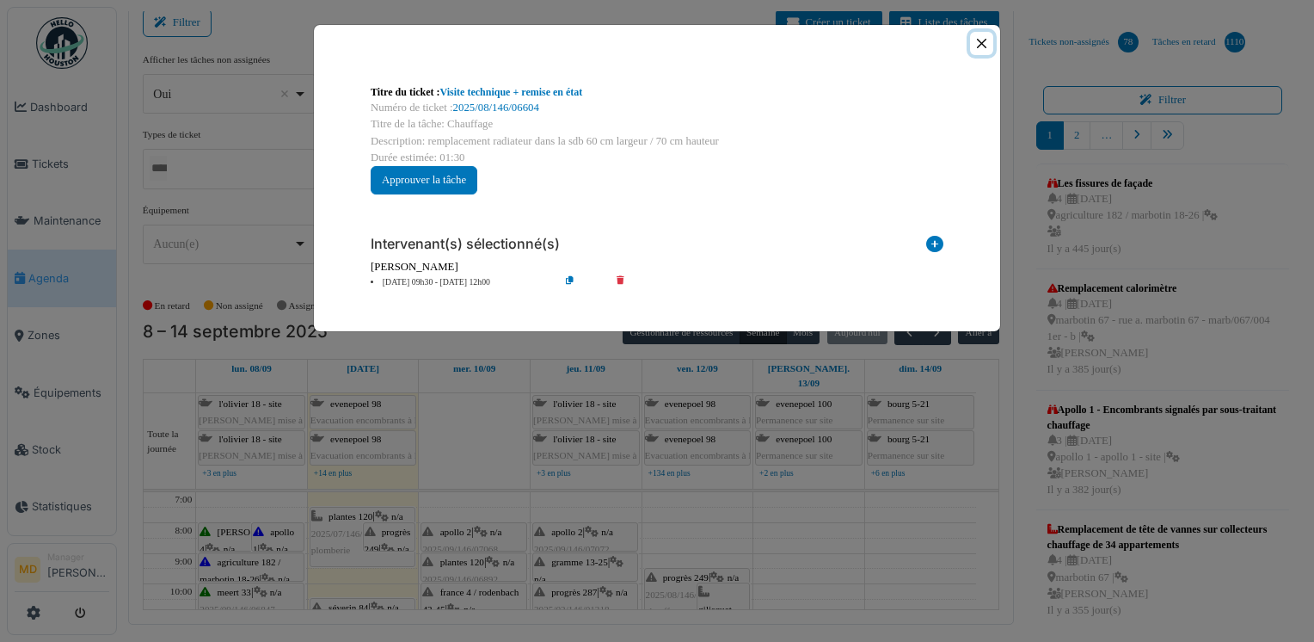
click at [977, 40] on button "Close" at bounding box center [981, 43] width 23 height 23
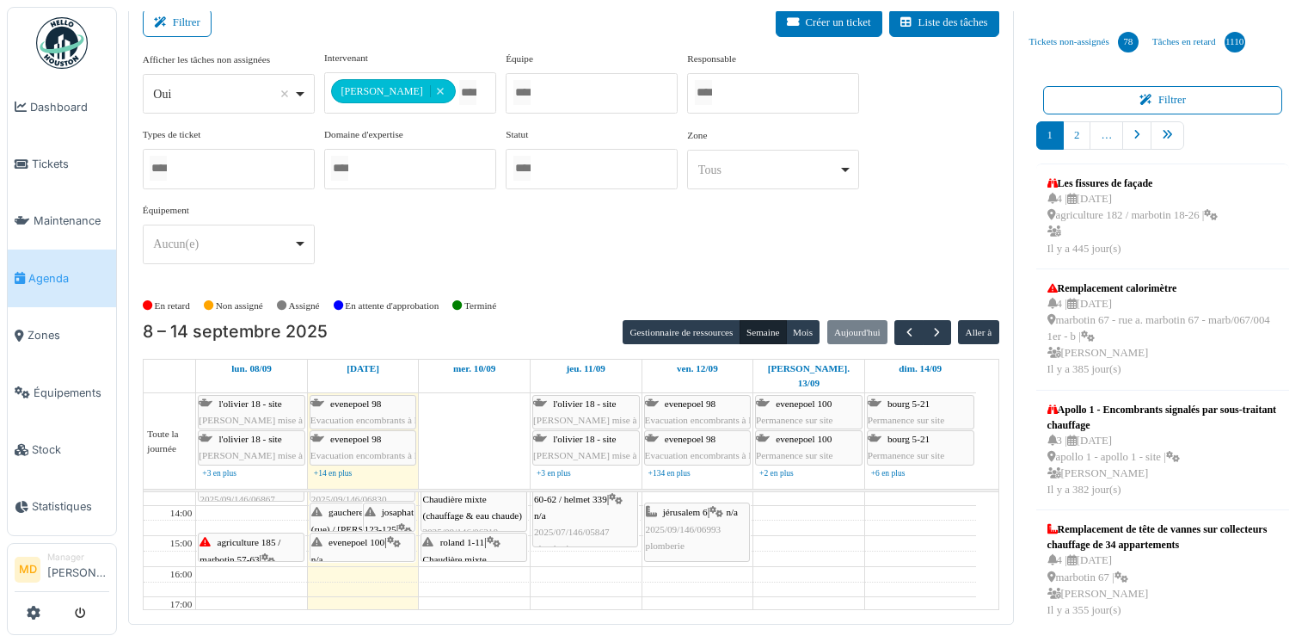
scroll to position [172, 0]
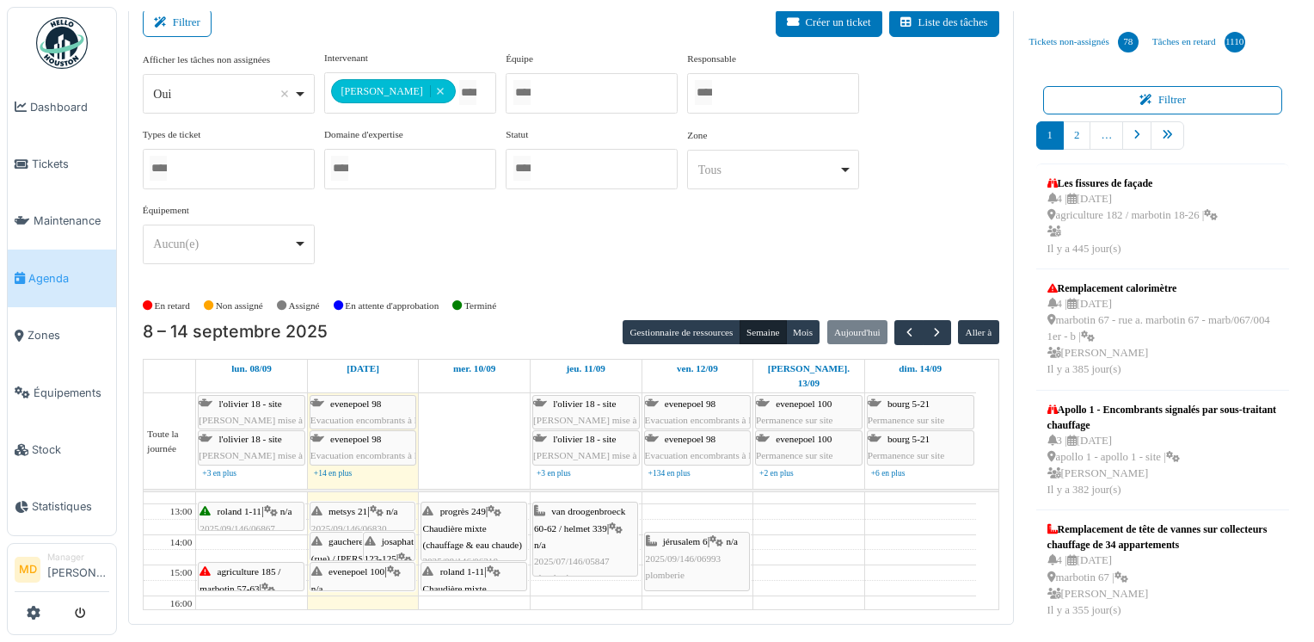
click at [251, 563] on div "agriculture 185 / marbotin 57-63 | Chaudière mixte (chauffage & eau chaude) 202…" at bounding box center [251, 612] width 102 height 99
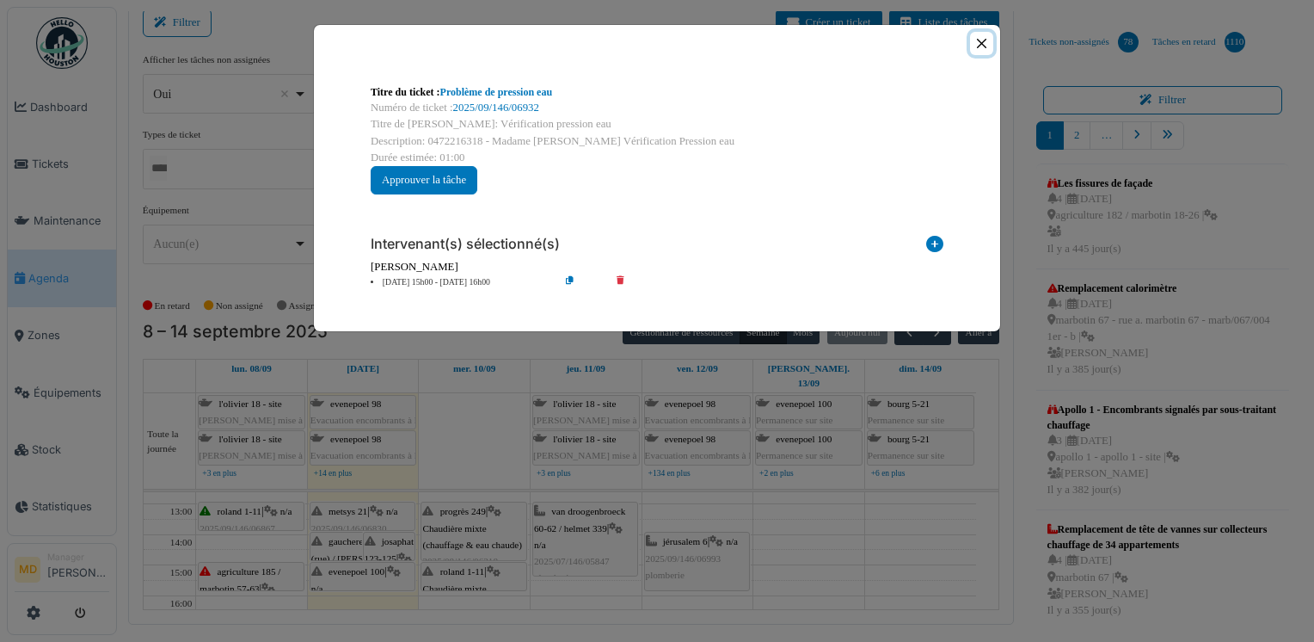
click at [974, 41] on button "Close" at bounding box center [981, 43] width 23 height 23
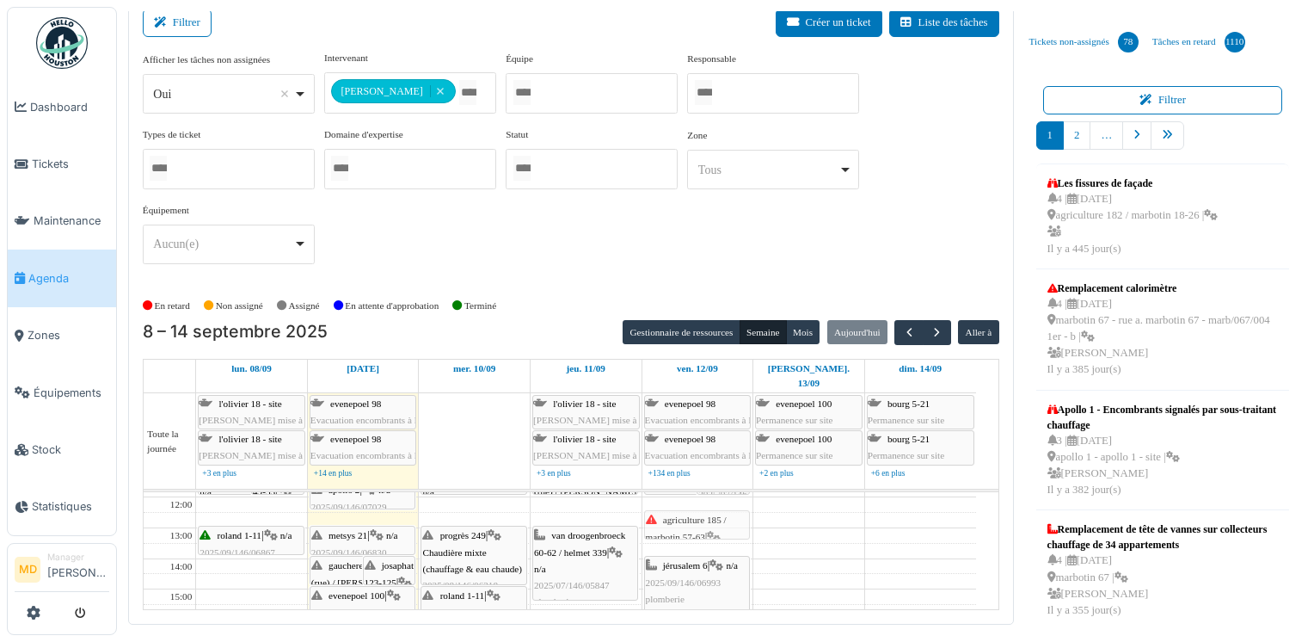
scroll to position [147, 0]
drag, startPoint x: 206, startPoint y: 562, endPoint x: 670, endPoint y: 525, distance: 465.0
click at [670, 525] on tr "thomas 4 | n/a 2025/08/146/06576 Fuite robinet cuisine et salle de bain apollo …" at bounding box center [560, 604] width 833 height 519
click at [697, 531] on span "agriculture 185 / marbotin 57-63" at bounding box center [686, 544] width 81 height 27
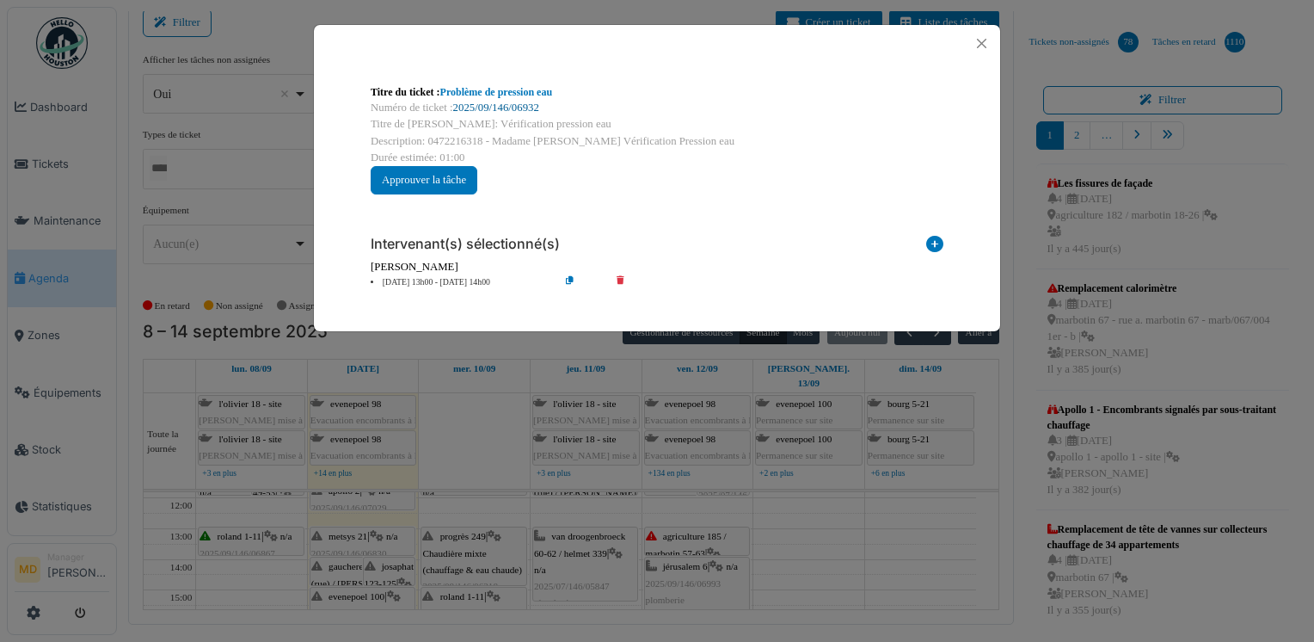
click at [513, 105] on link "2025/09/146/06932" at bounding box center [496, 107] width 86 height 12
click at [979, 43] on button "Close" at bounding box center [981, 43] width 23 height 23
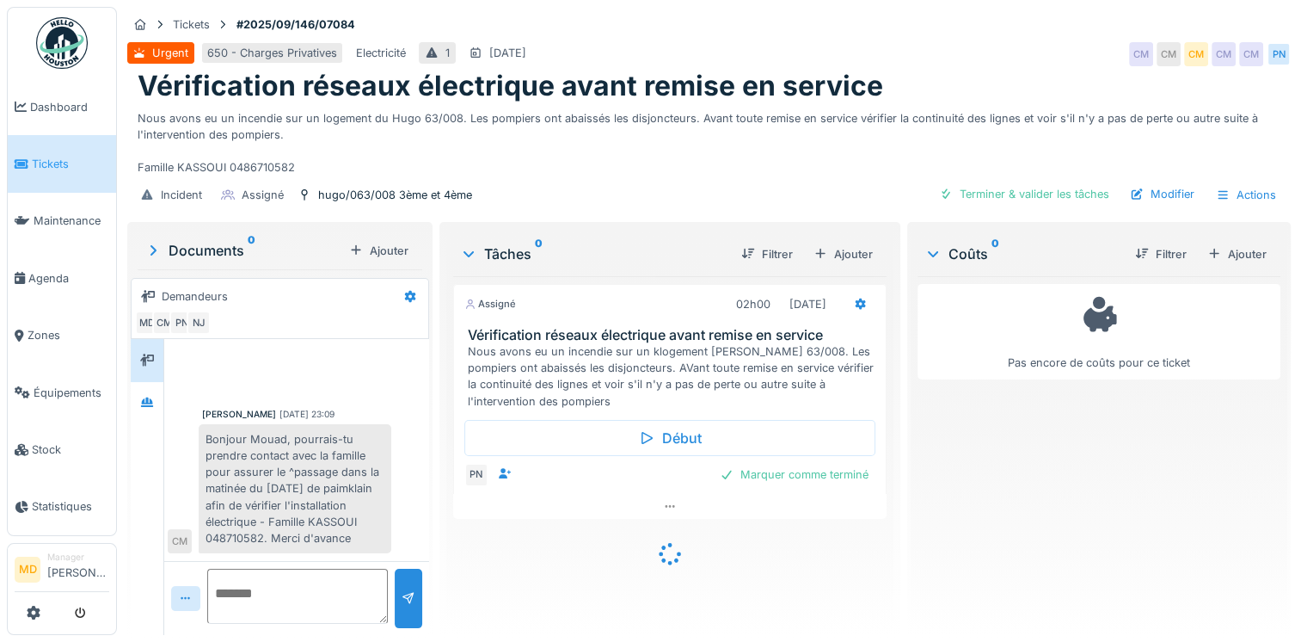
scroll to position [251, 0]
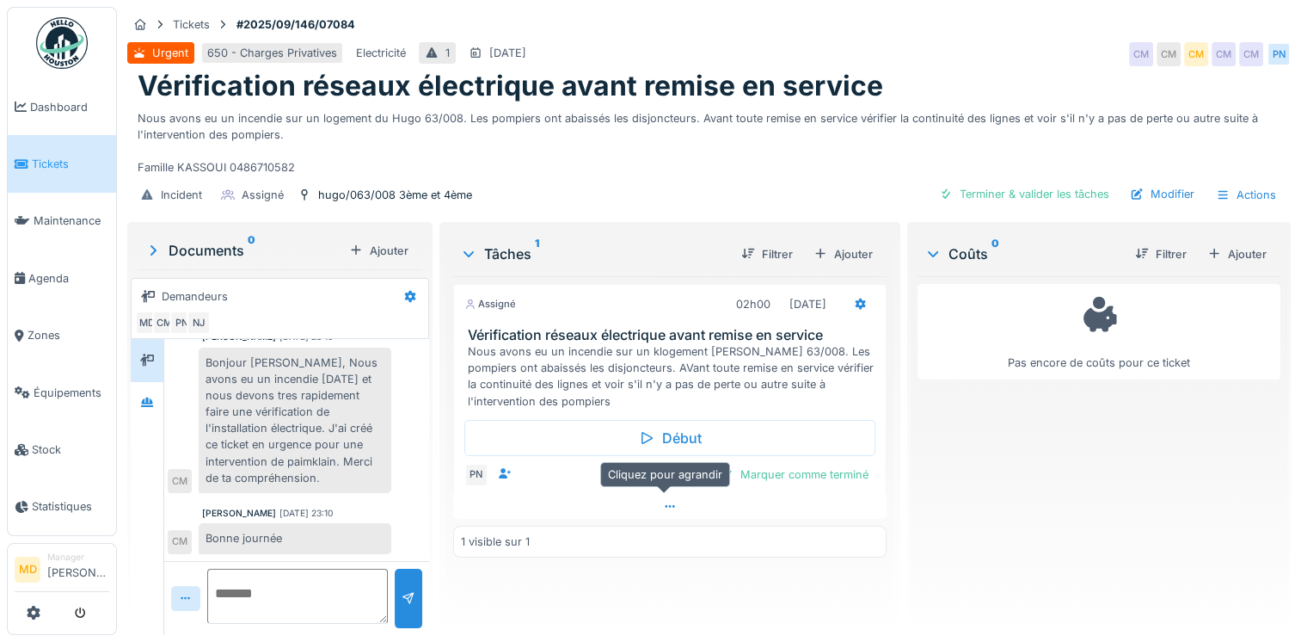
click at [664, 501] on icon at bounding box center [670, 506] width 14 height 11
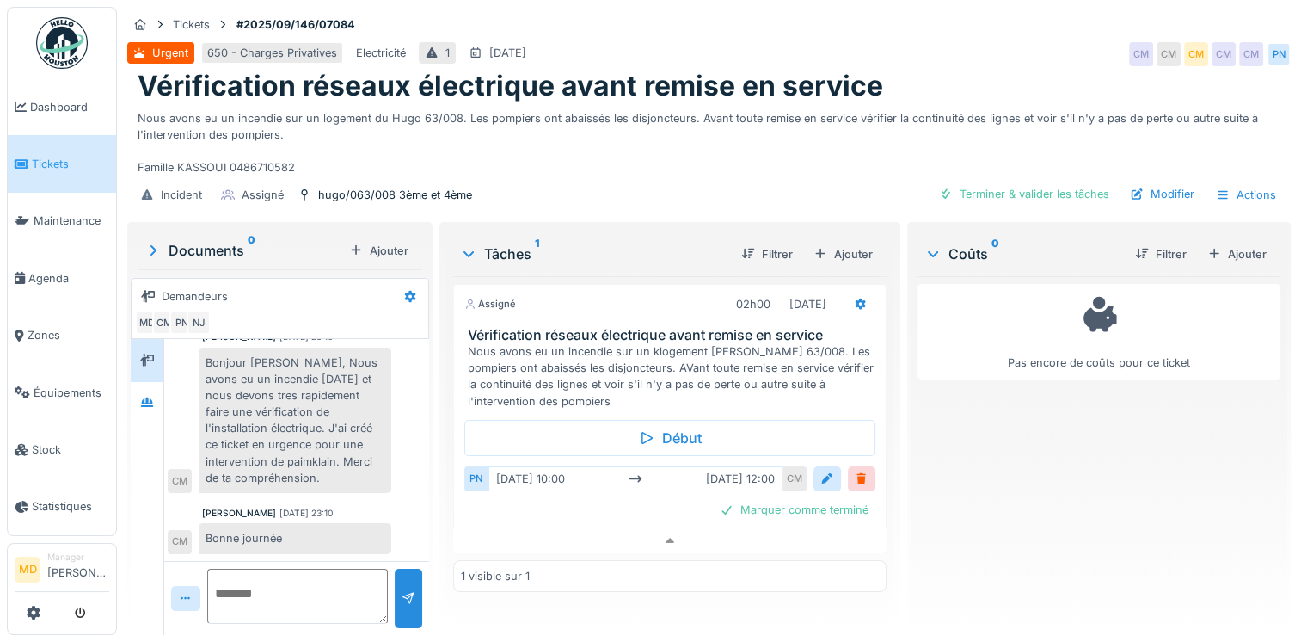
click at [318, 573] on textarea at bounding box center [297, 596] width 181 height 55
click at [362, 576] on textarea "**********" at bounding box center [297, 596] width 181 height 55
type textarea "**********"
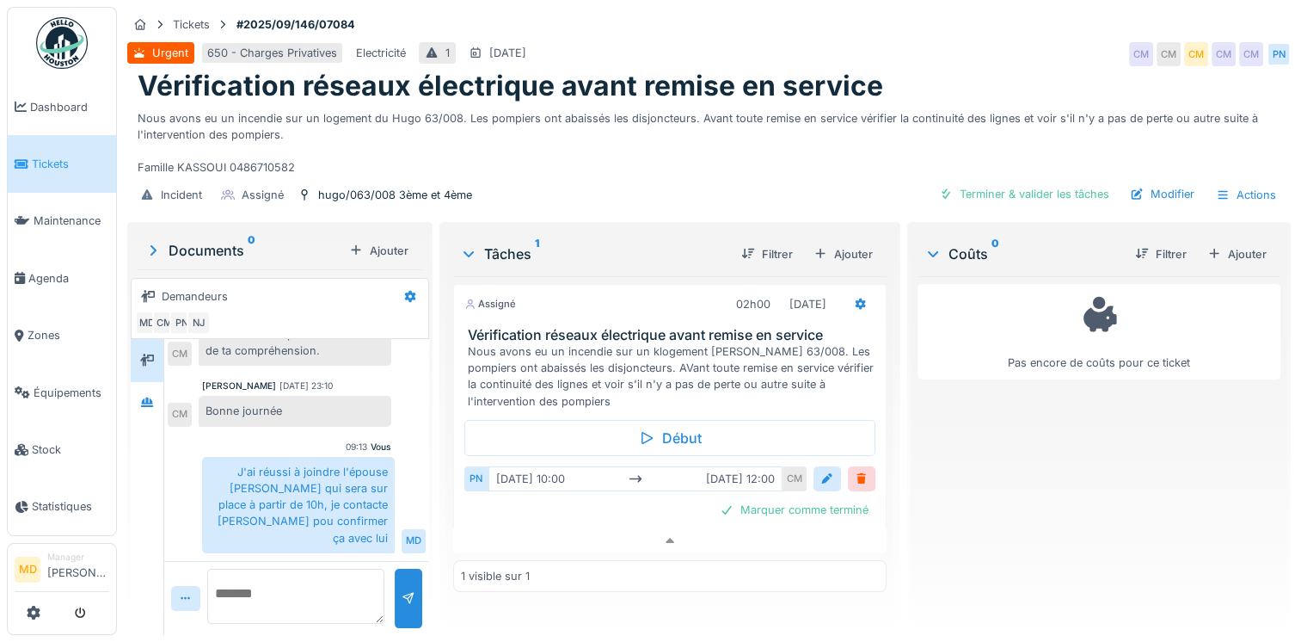
click at [396, 103] on div "Nous avons eu un incendie sur un logement du Hugo 63/008. Les pompiers ont abai…" at bounding box center [709, 139] width 1143 height 73
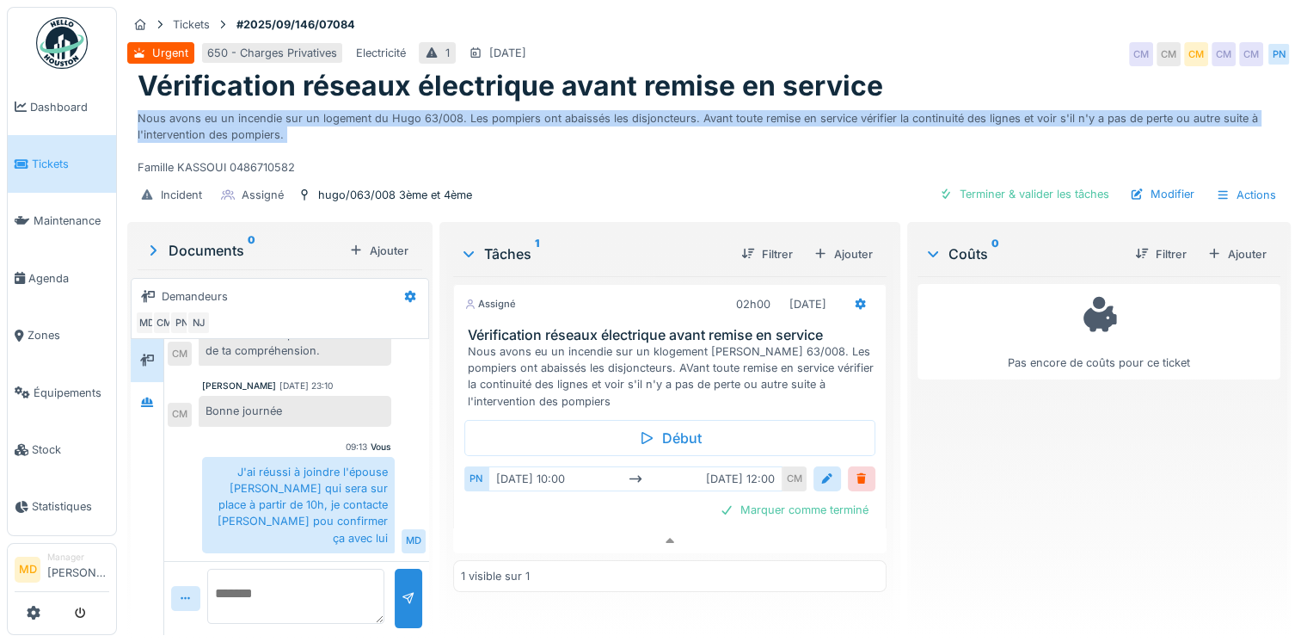
click at [396, 103] on div "Nous avons eu un incendie sur un logement du Hugo 63/008. Les pompiers ont abai…" at bounding box center [709, 139] width 1143 height 73
drag, startPoint x: 396, startPoint y: 101, endPoint x: 351, endPoint y: 108, distance: 45.2
click at [351, 108] on div "Nous avons eu un incendie sur un logement du Hugo 63/008. Les pompiers ont abai…" at bounding box center [709, 139] width 1143 height 73
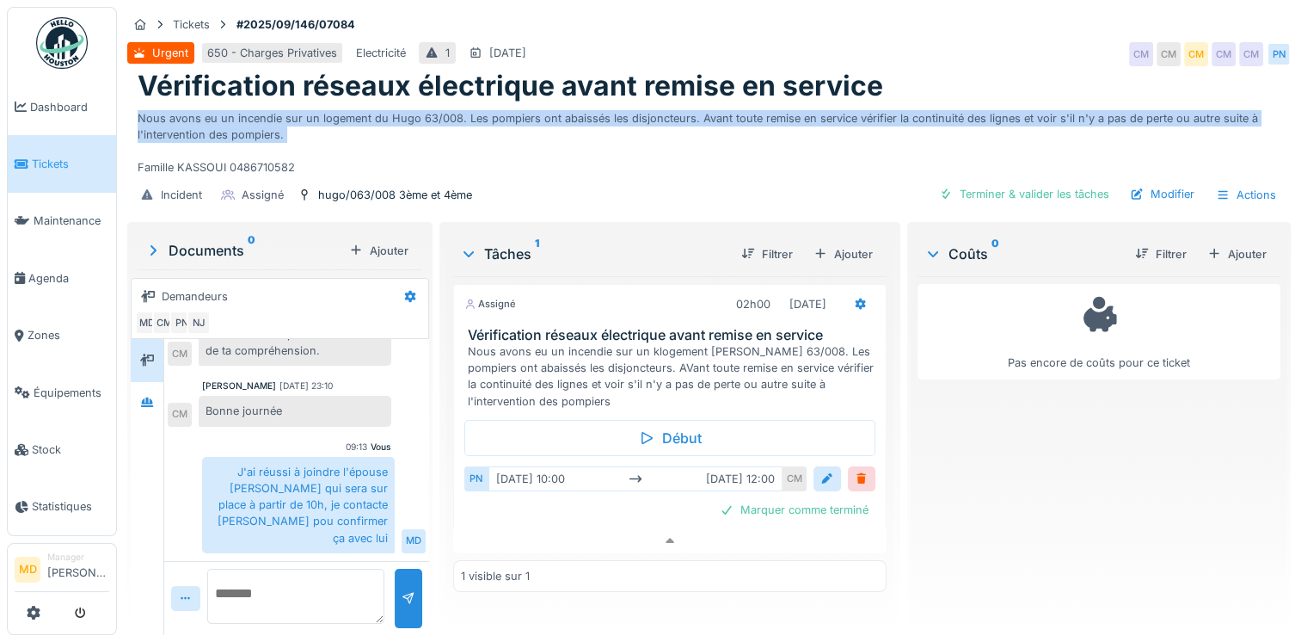
click at [351, 108] on div "Nous avons eu un incendie sur un logement du Hugo 63/008. Les pompiers ont abai…" at bounding box center [709, 139] width 1143 height 73
drag, startPoint x: 351, startPoint y: 108, endPoint x: 329, endPoint y: 106, distance: 21.6
click at [329, 106] on div "Nous avons eu un incendie sur un logement du Hugo 63/008. Les pompiers ont abai…" at bounding box center [709, 139] width 1143 height 73
click at [256, 115] on div "Nous avons eu un incendie sur un logement du Hugo 63/008. Les pompiers ont abai…" at bounding box center [709, 139] width 1143 height 73
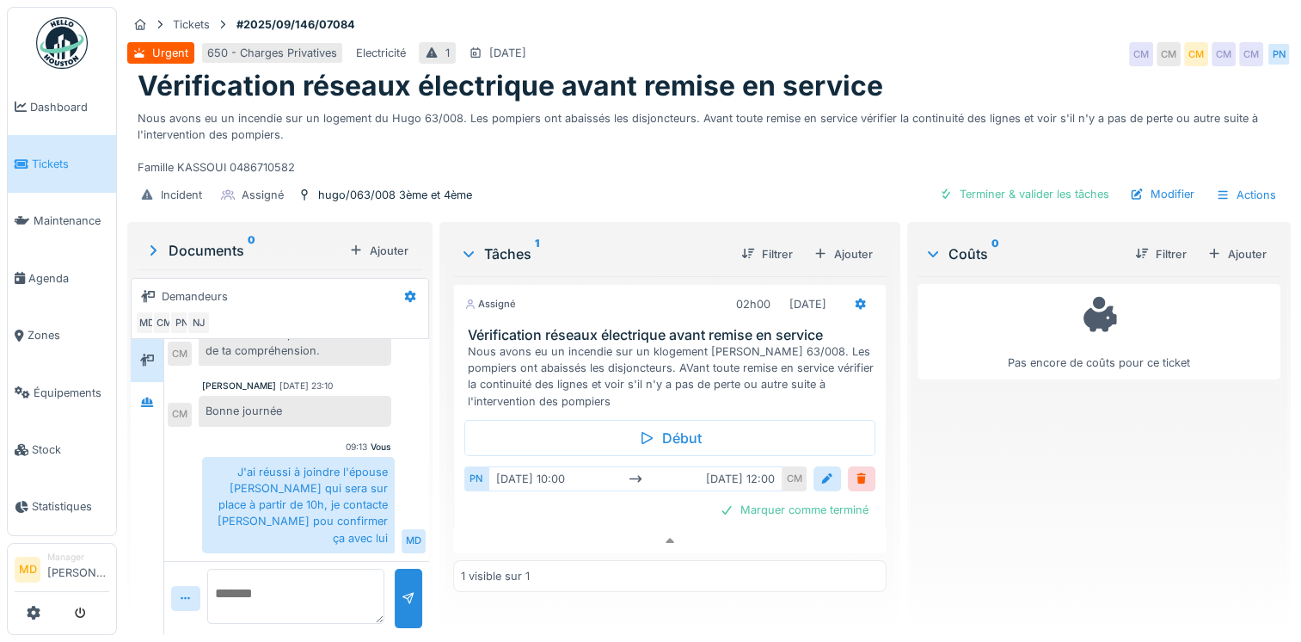
click at [327, 569] on textarea at bounding box center [295, 596] width 177 height 55
click at [864, 292] on div at bounding box center [860, 304] width 29 height 25
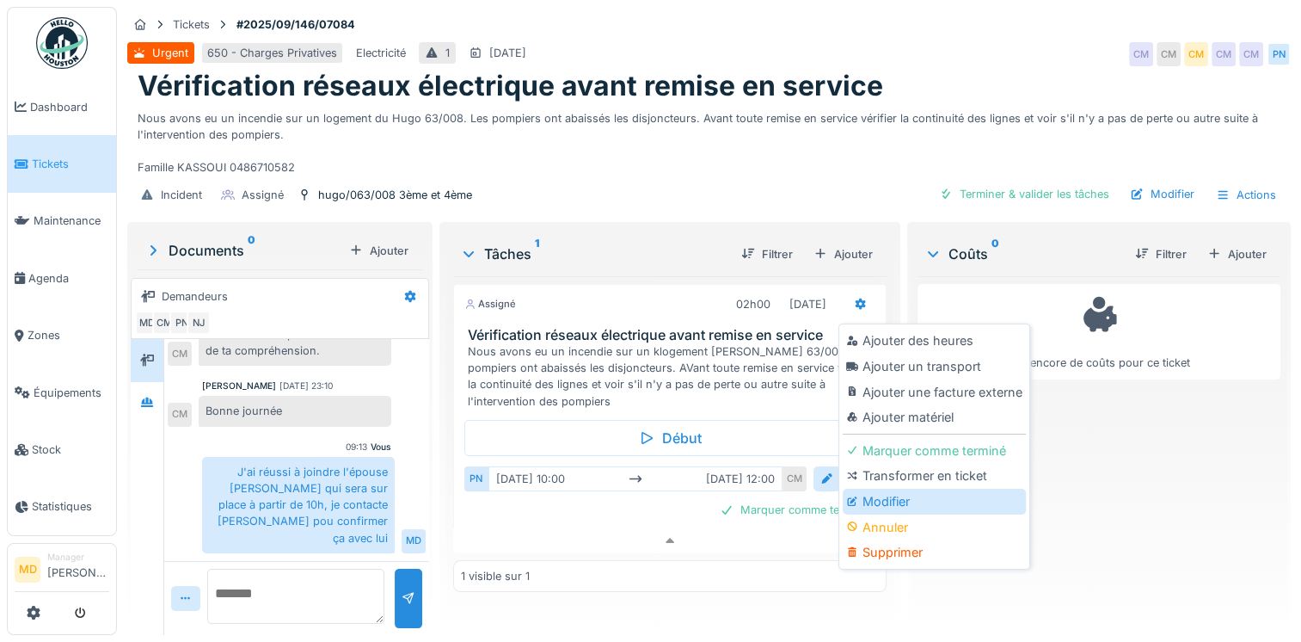
click at [887, 492] on div "Modifier" at bounding box center [934, 502] width 183 height 26
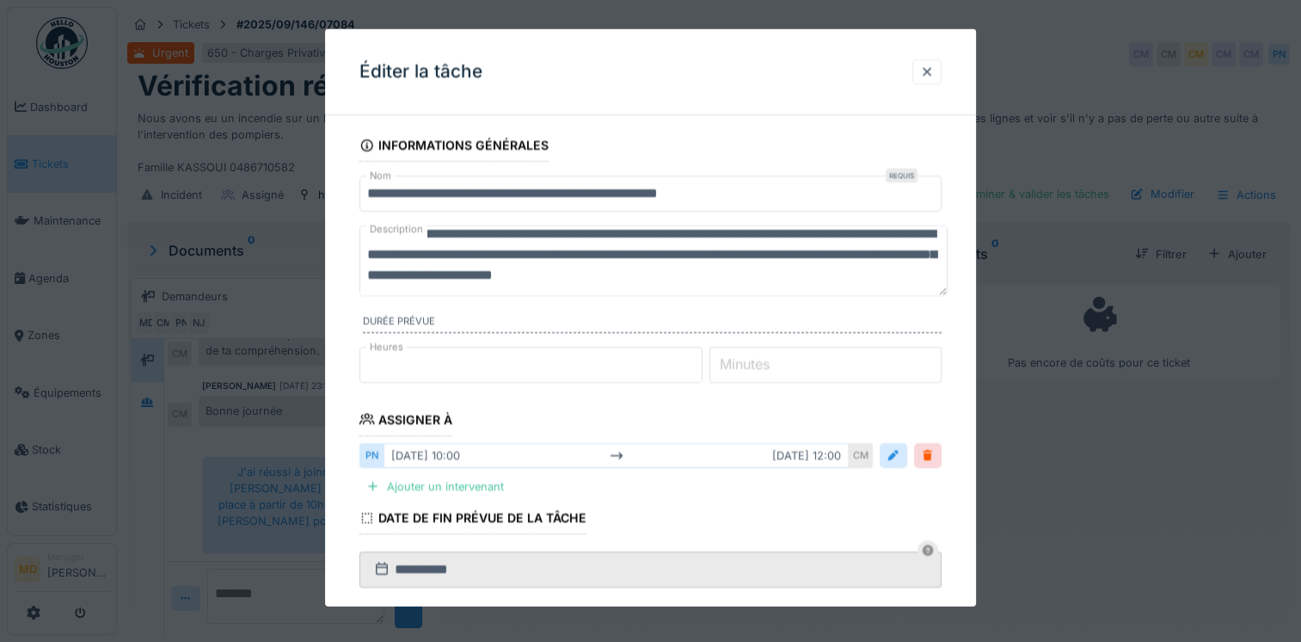
scroll to position [21, 0]
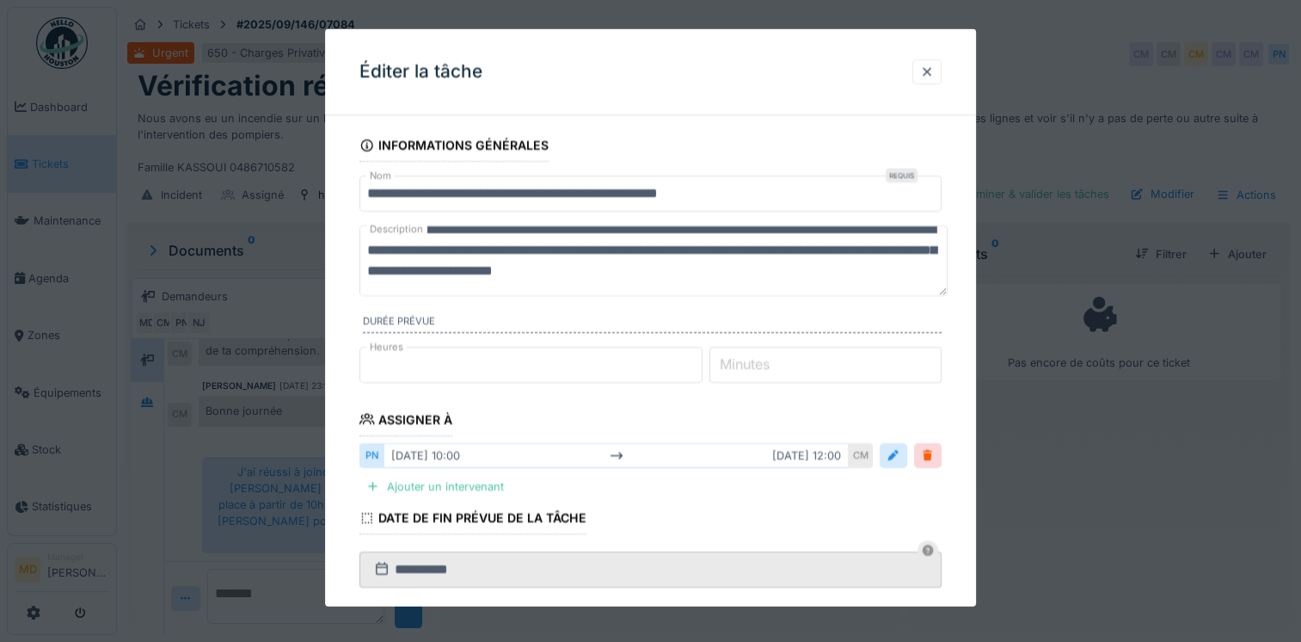
click at [896, 267] on textarea "**********" at bounding box center [654, 260] width 588 height 71
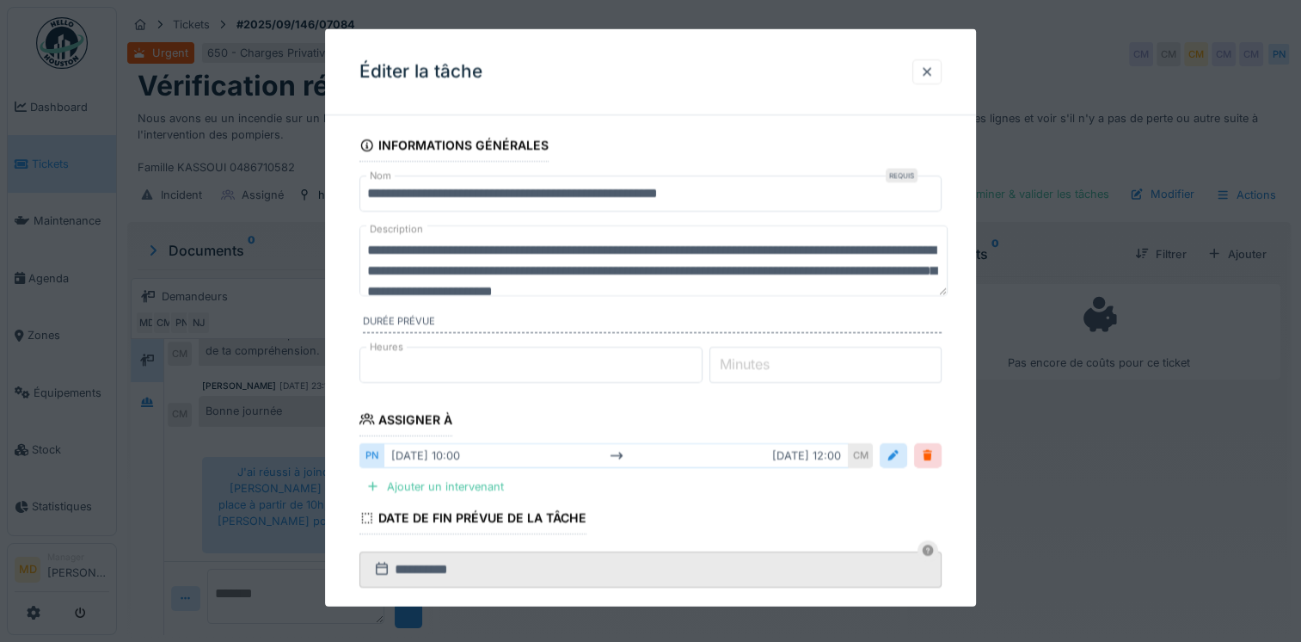
click at [366, 243] on textarea "**********" at bounding box center [654, 260] width 588 height 71
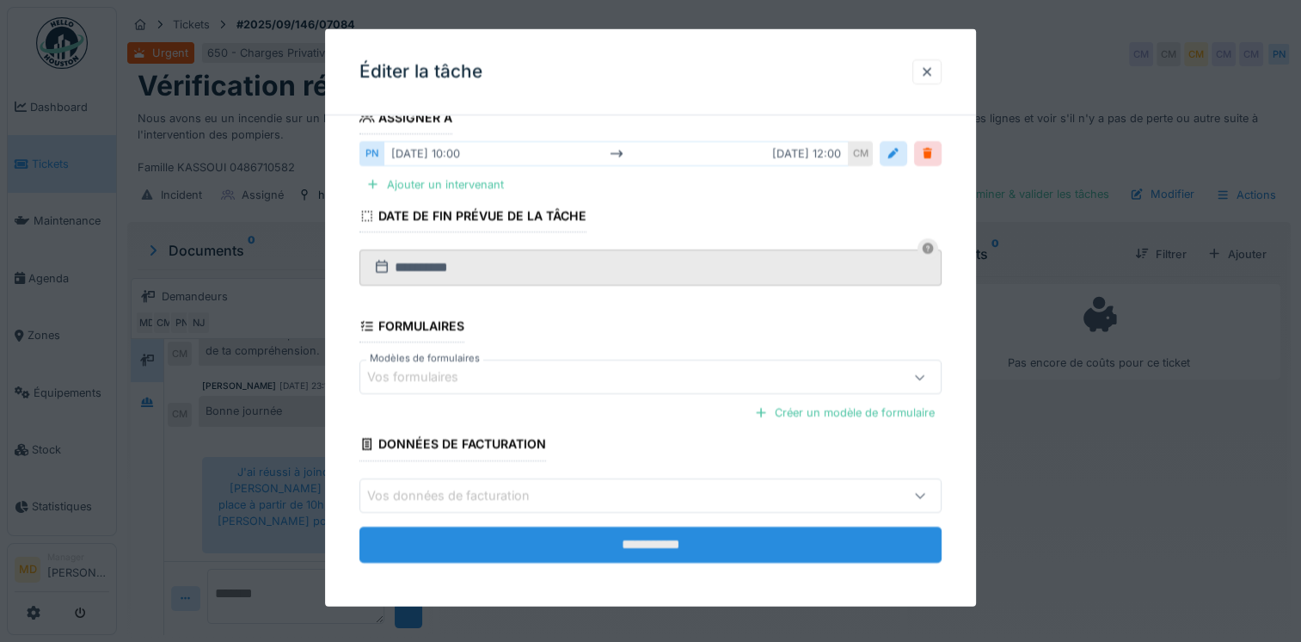
scroll to position [13, 0]
type textarea "**********"
click at [674, 540] on input "**********" at bounding box center [651, 543] width 582 height 36
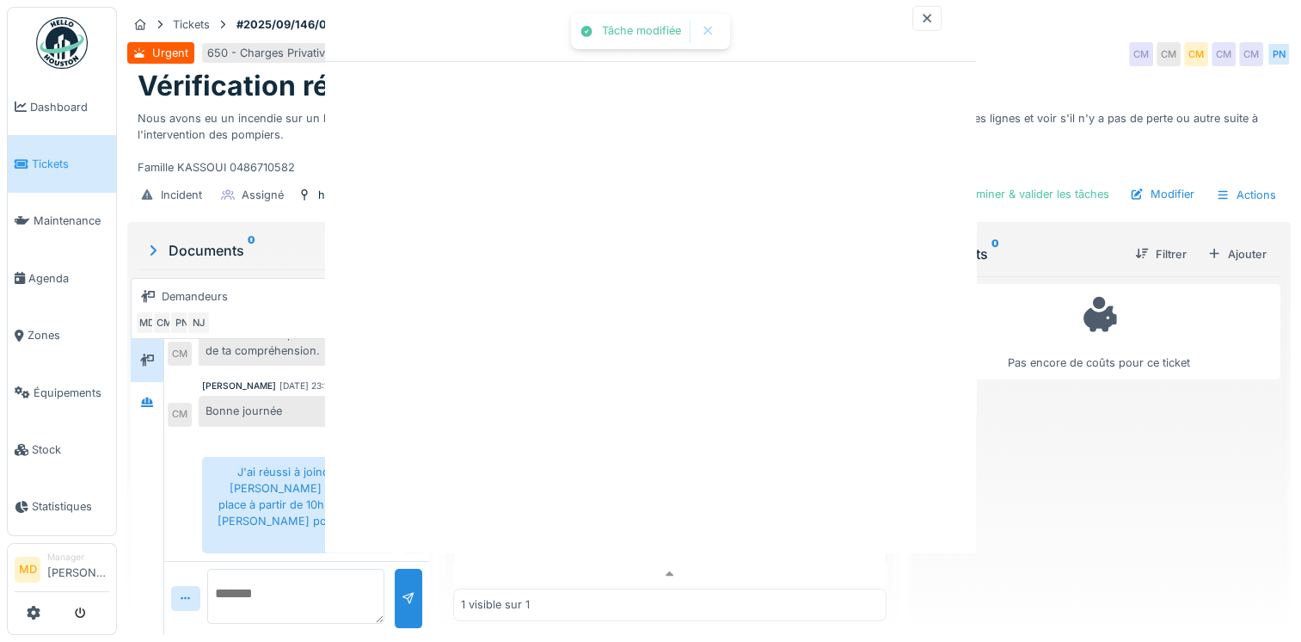
scroll to position [0, 0]
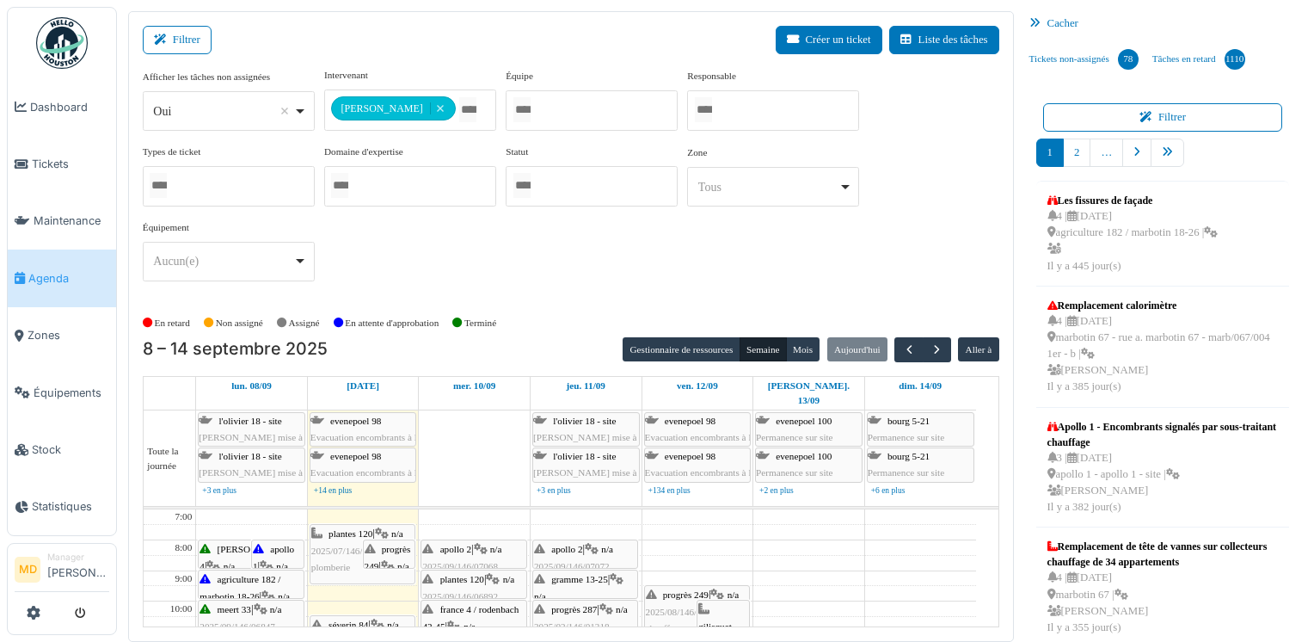
scroll to position [147, 0]
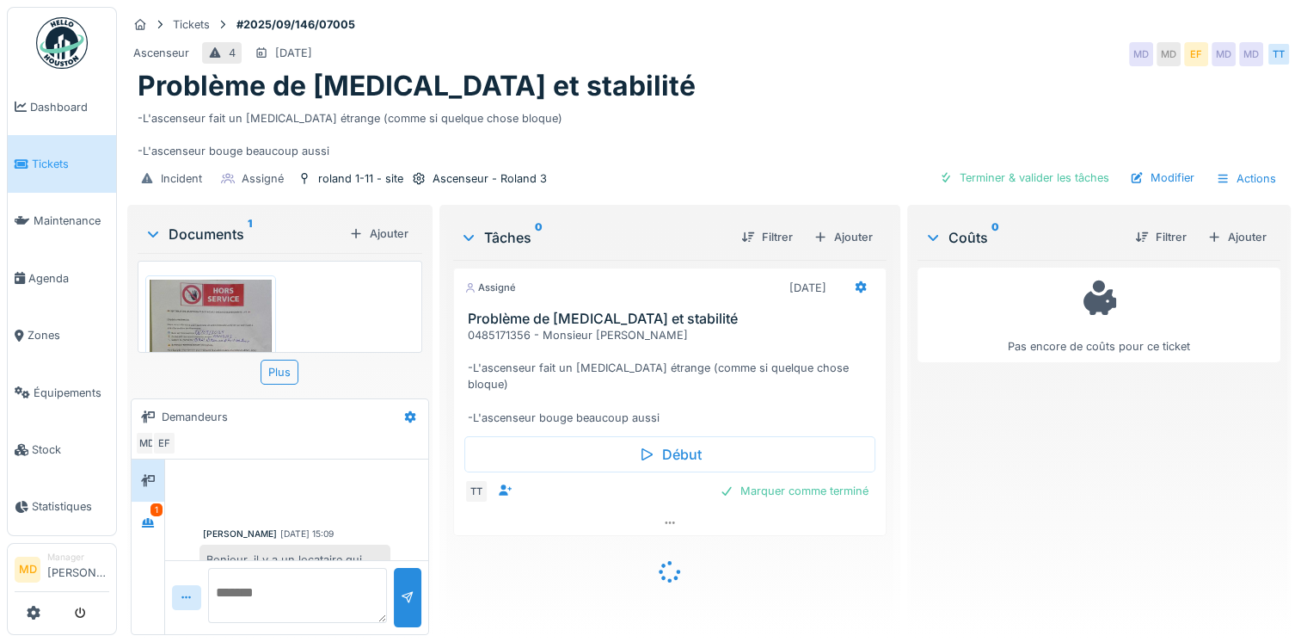
scroll to position [69, 0]
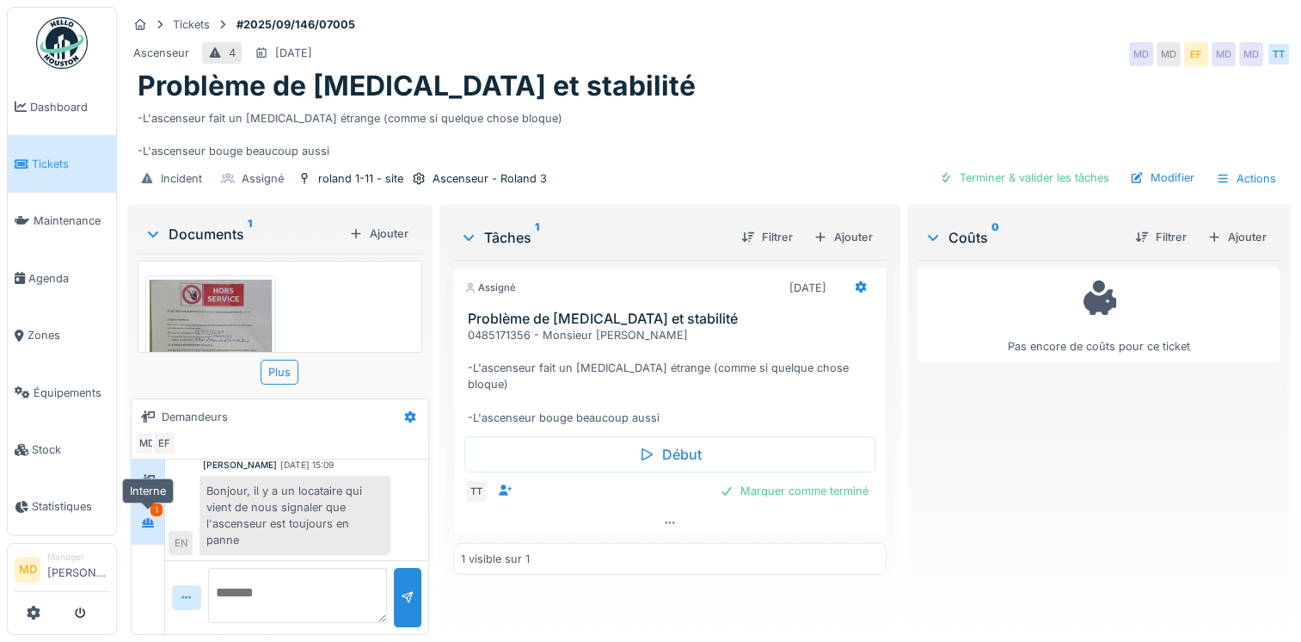
click at [154, 522] on icon at bounding box center [148, 522] width 14 height 11
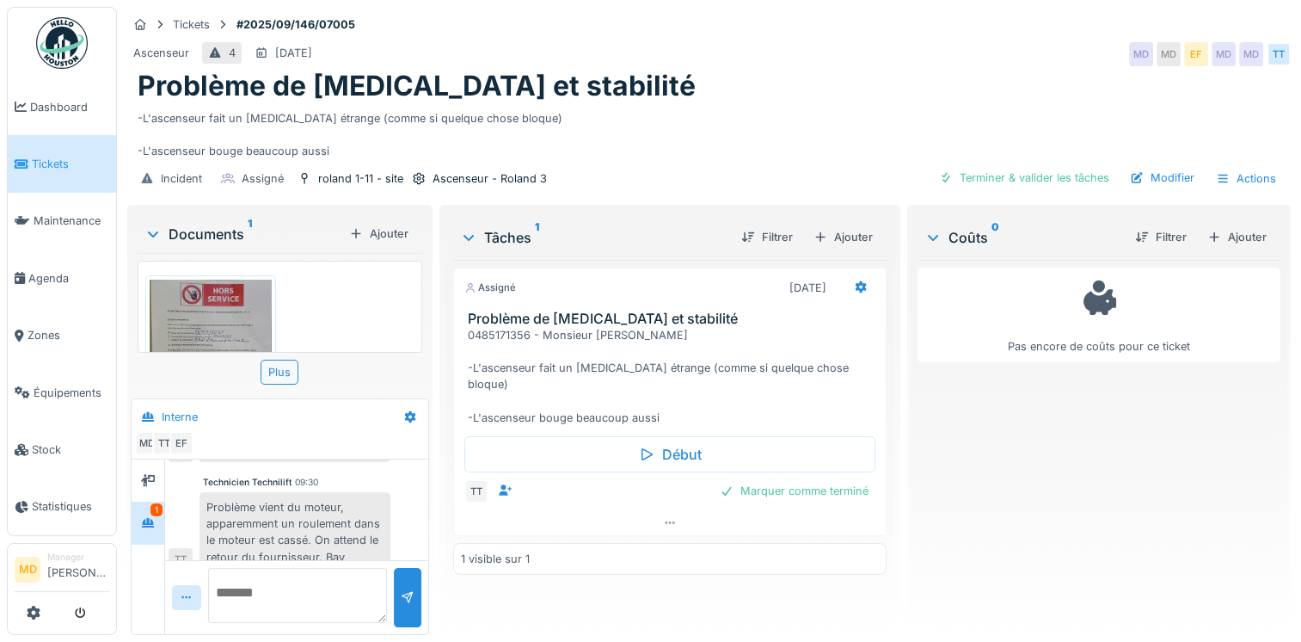
scroll to position [13, 0]
click at [142, 475] on icon at bounding box center [148, 480] width 14 height 11
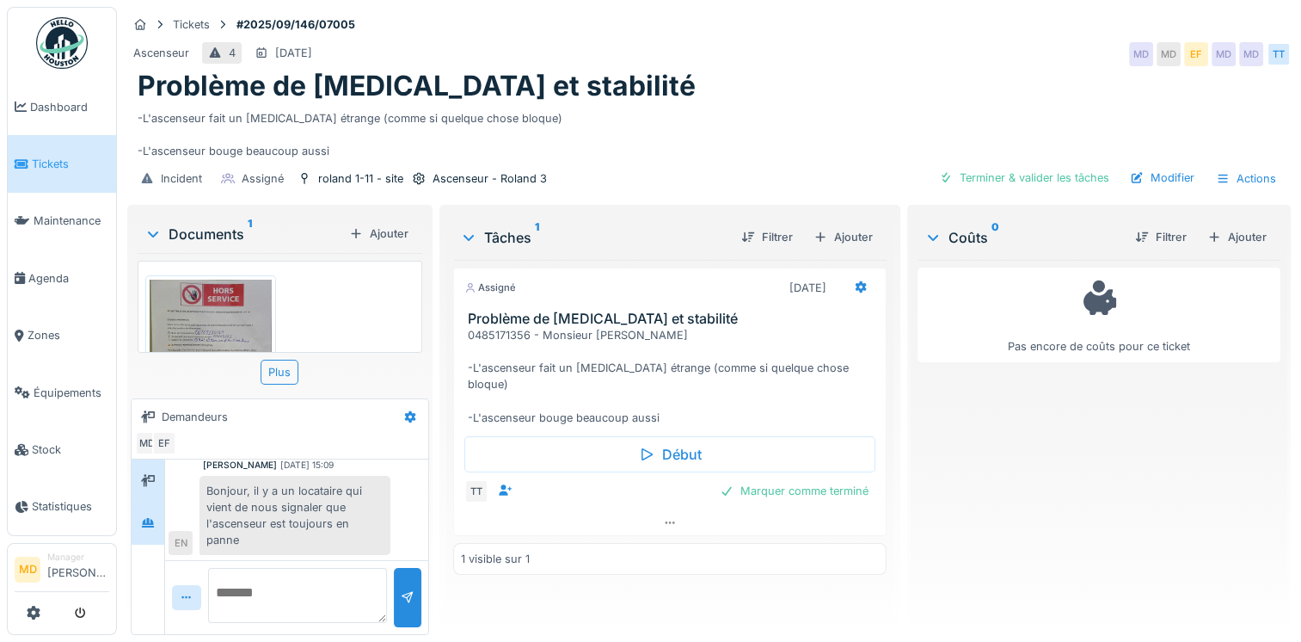
click at [160, 517] on div at bounding box center [148, 522] width 33 height 42
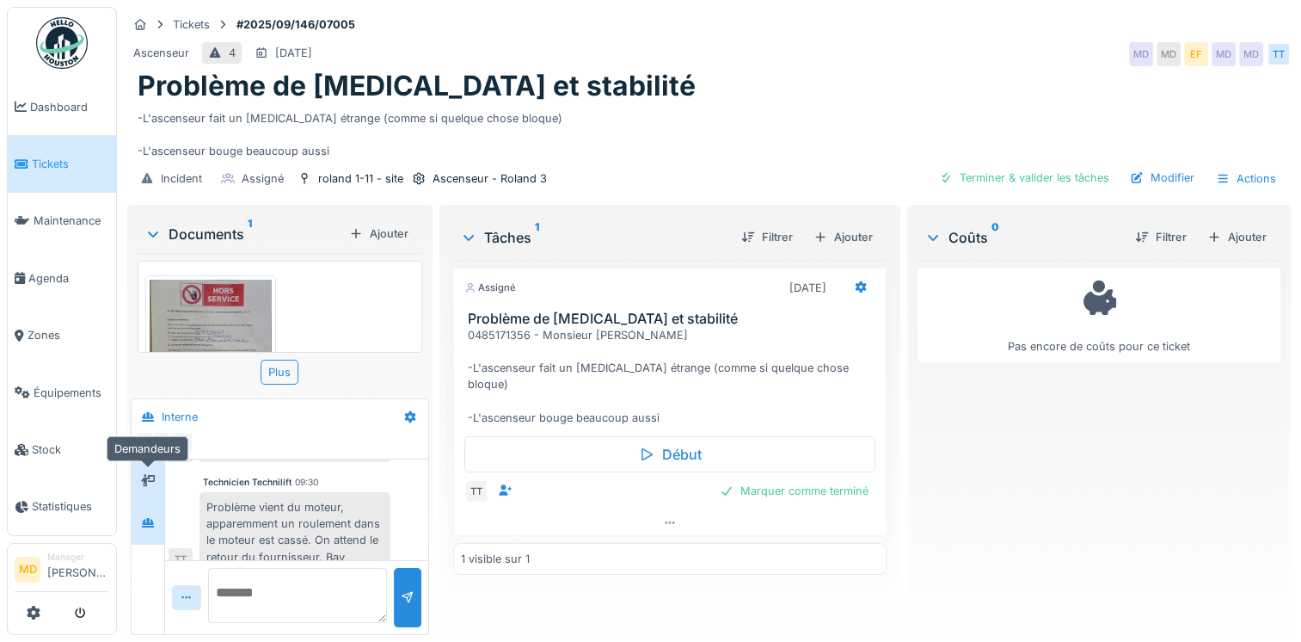
click at [145, 473] on div at bounding box center [148, 480] width 14 height 16
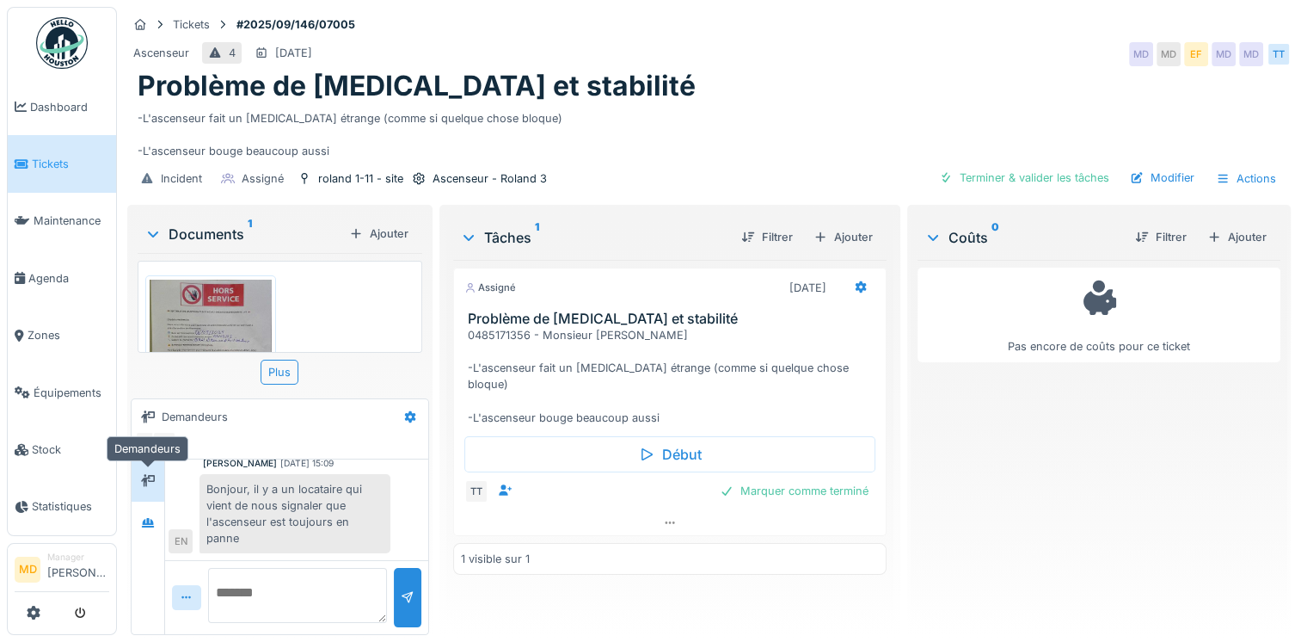
scroll to position [69, 0]
click at [134, 501] on div at bounding box center [148, 522] width 33 height 42
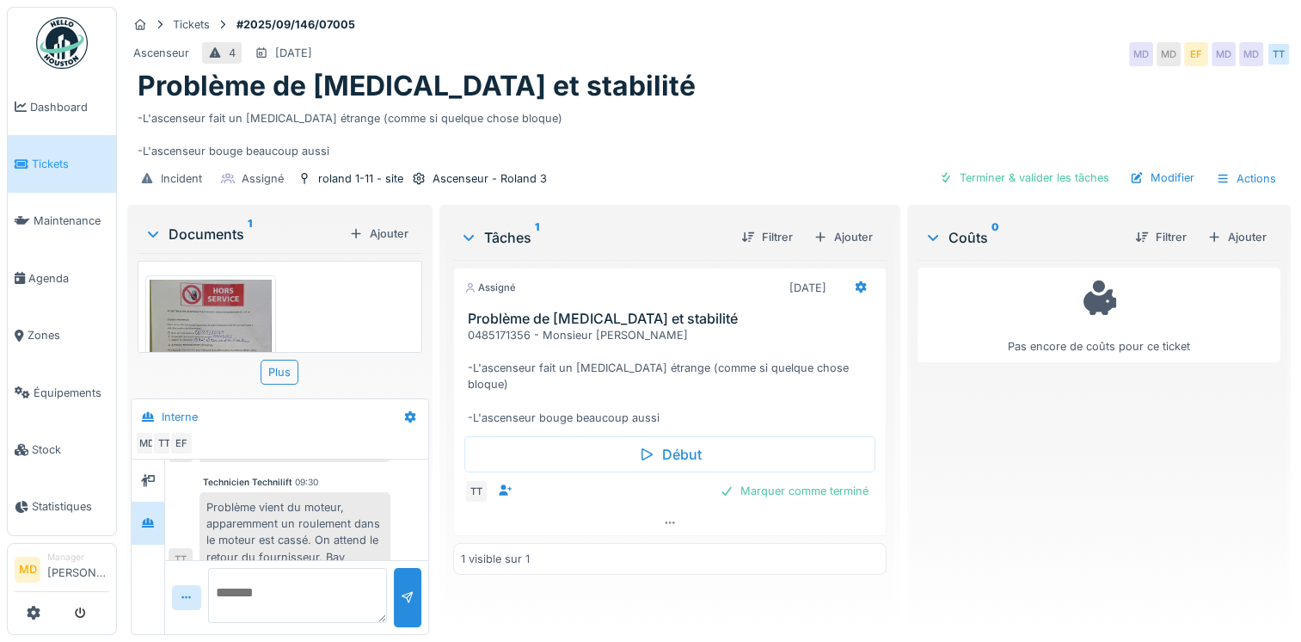
scroll to position [502, 0]
click at [292, 587] on textarea at bounding box center [297, 595] width 179 height 55
type textarea "**********"
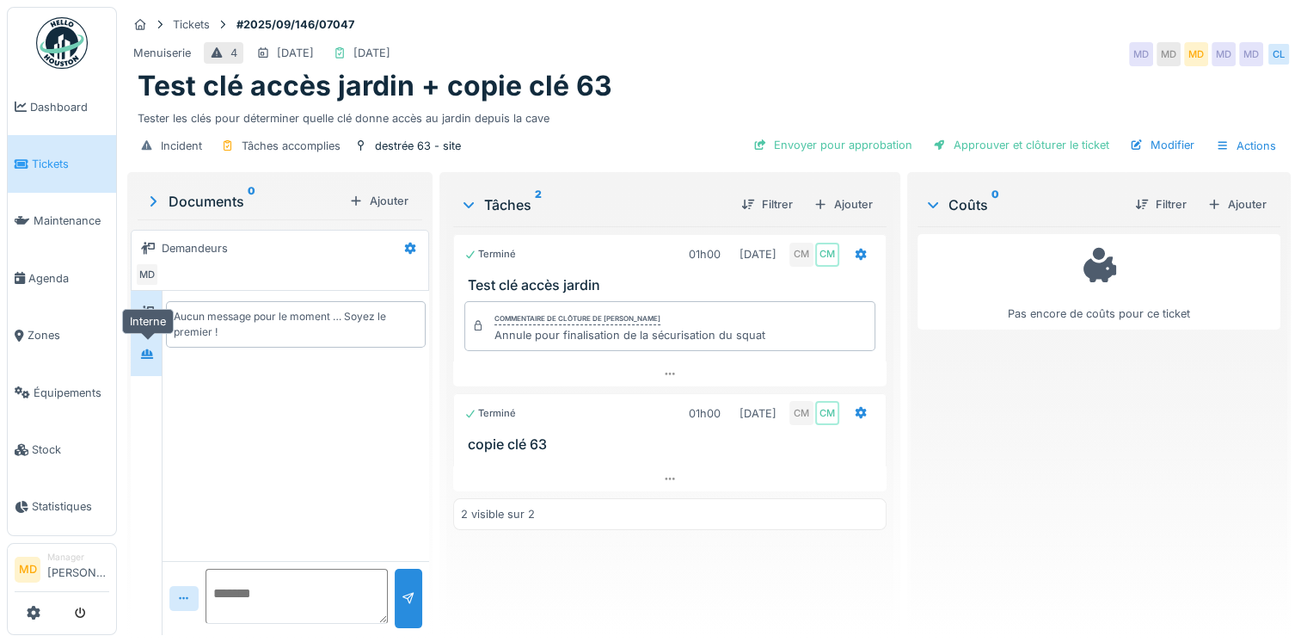
click at [154, 364] on div at bounding box center [147, 354] width 26 height 28
click at [846, 206] on div "Ajouter" at bounding box center [843, 204] width 73 height 23
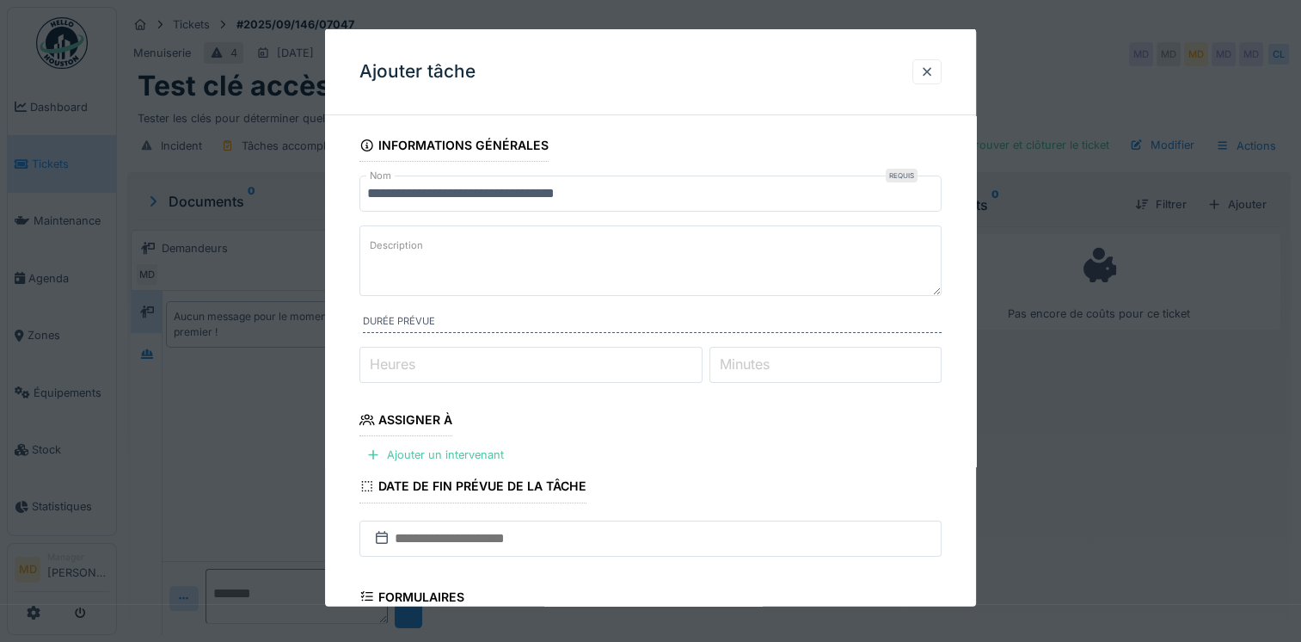
click at [641, 190] on input "**********" at bounding box center [651, 193] width 582 height 36
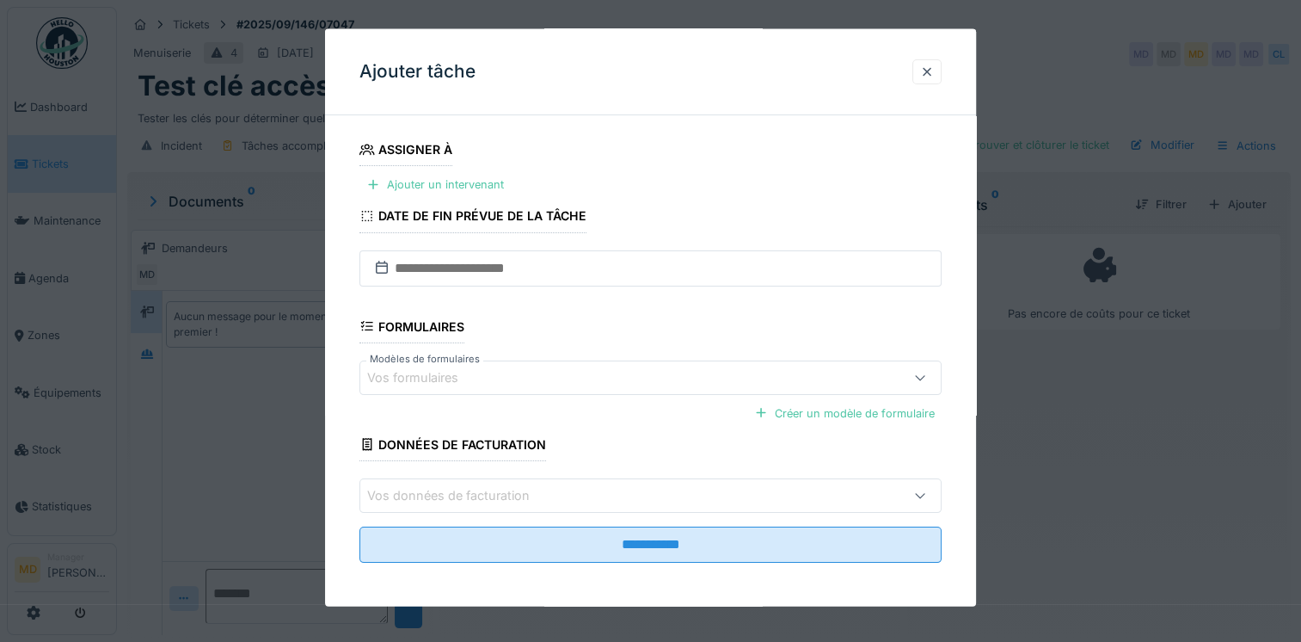
click at [736, 157] on fieldset "**********" at bounding box center [651, 217] width 582 height 717
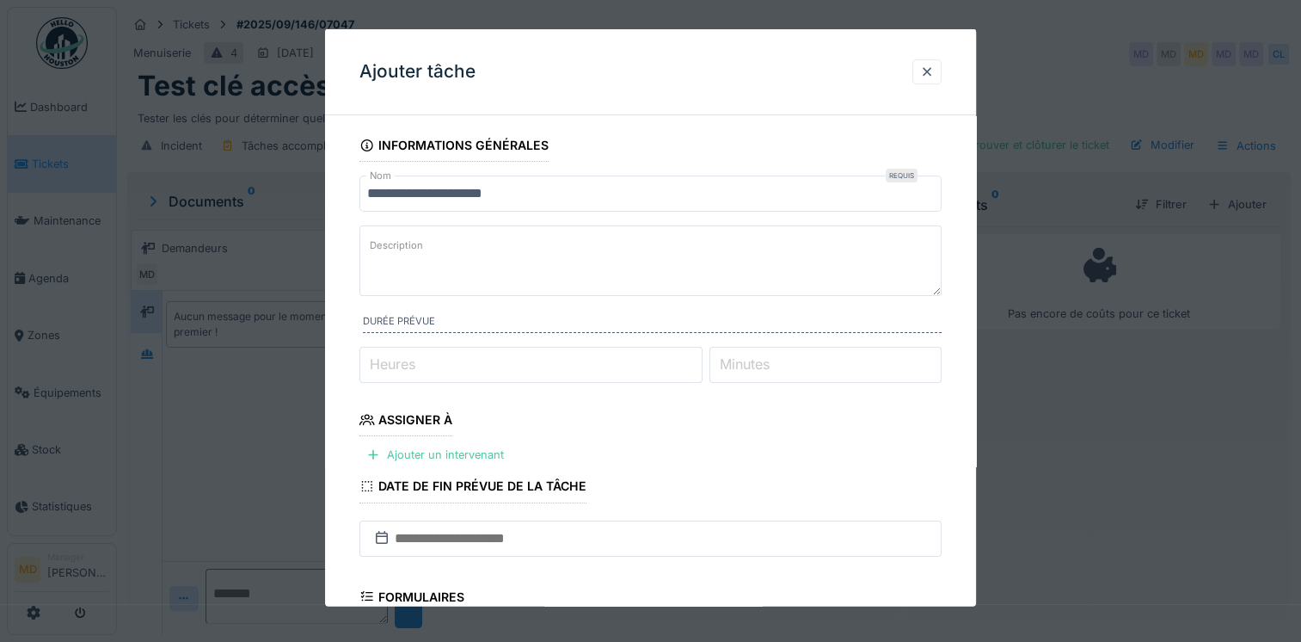
click at [616, 190] on input "**********" at bounding box center [651, 193] width 582 height 36
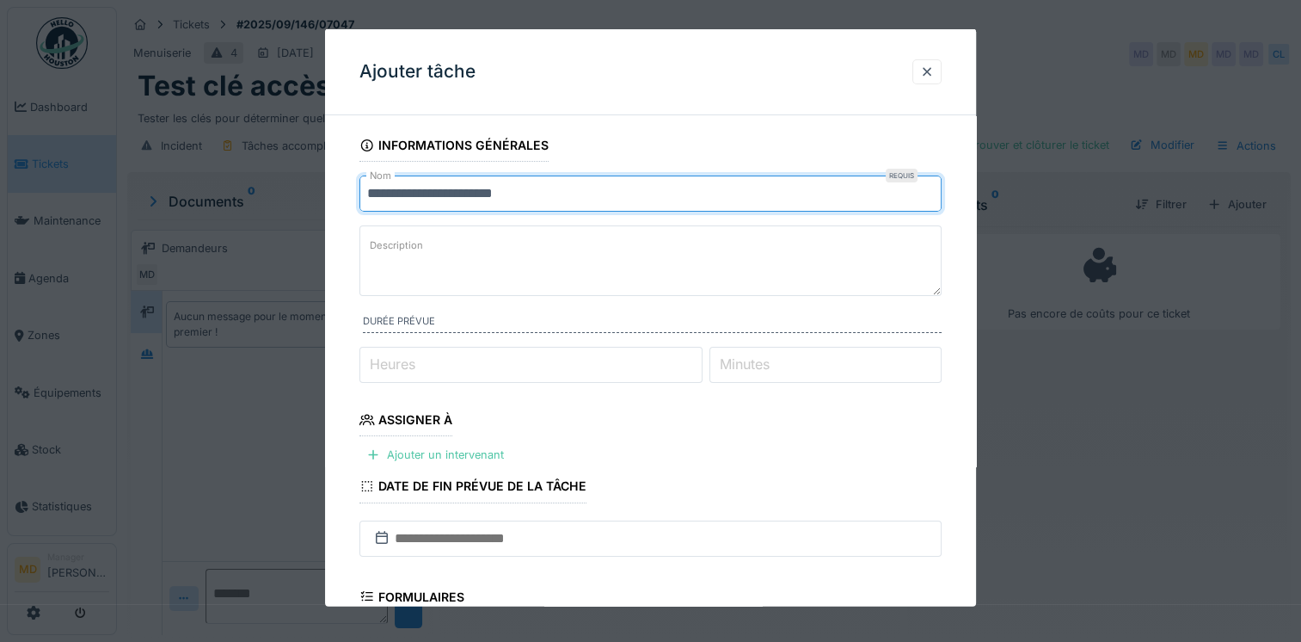
drag, startPoint x: 569, startPoint y: 195, endPoint x: 253, endPoint y: 181, distance: 316.8
click at [267, 182] on div "**********" at bounding box center [709, 321] width 1184 height 642
type input "**********"
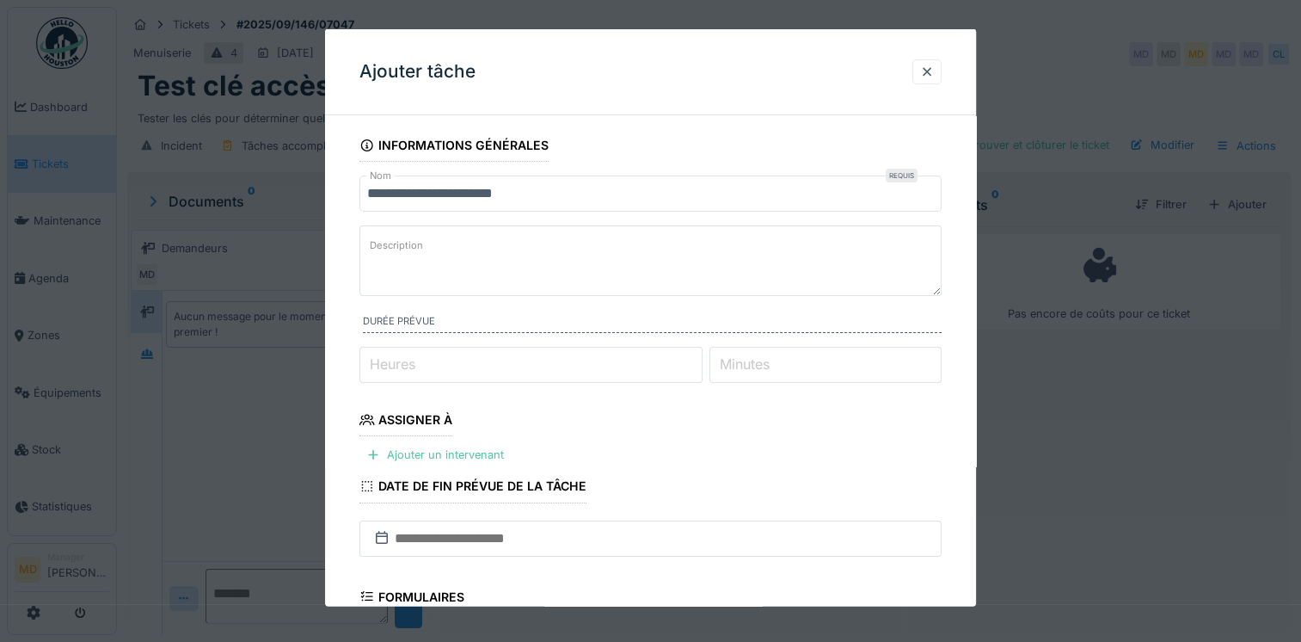
click at [520, 260] on textarea "Description" at bounding box center [651, 260] width 582 height 71
paste textarea "**********"
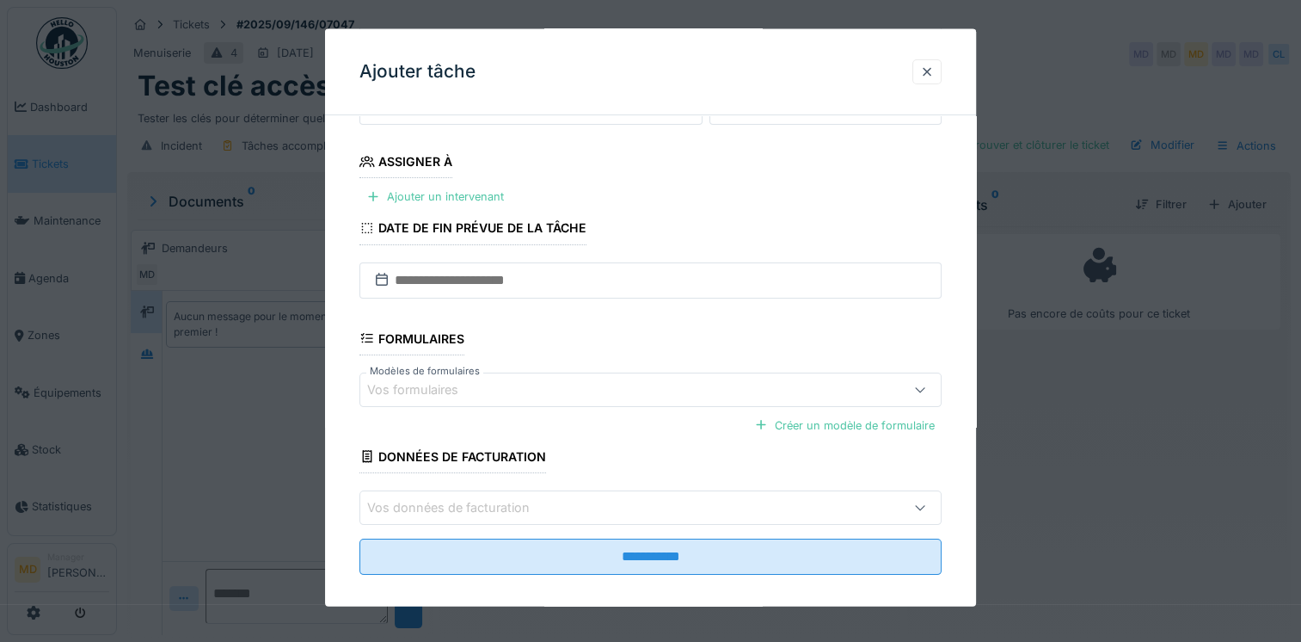
scroll to position [86, 0]
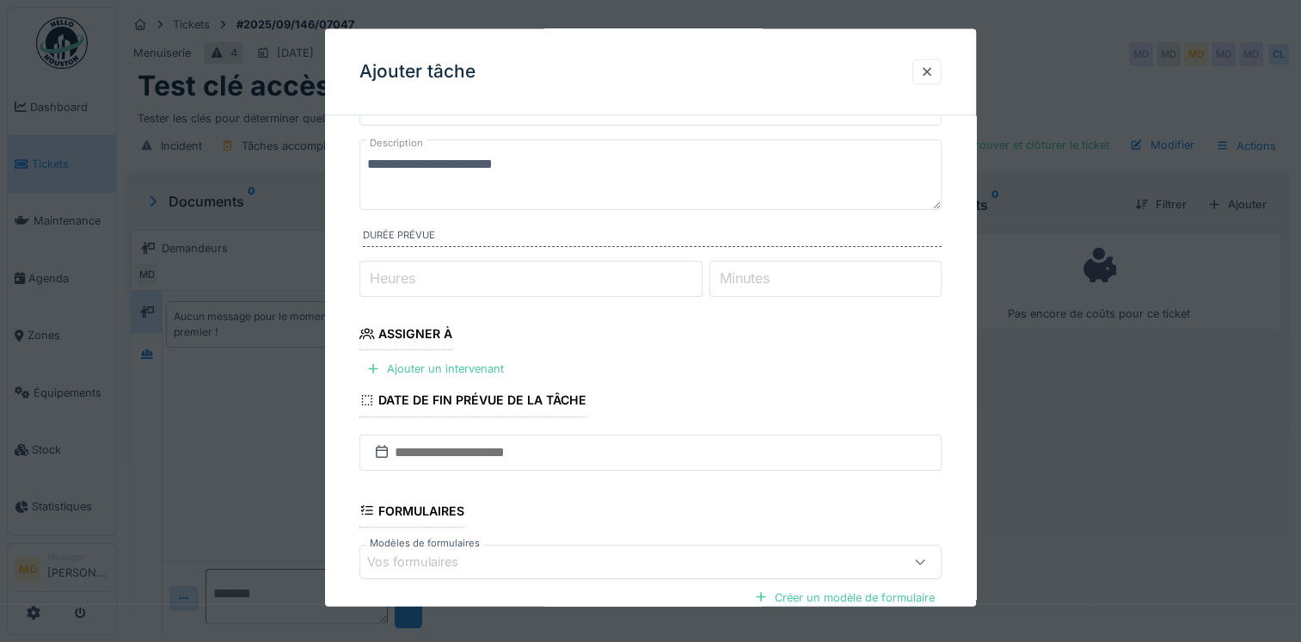
type textarea "**********"
click at [421, 279] on input "Heures" at bounding box center [531, 279] width 343 height 36
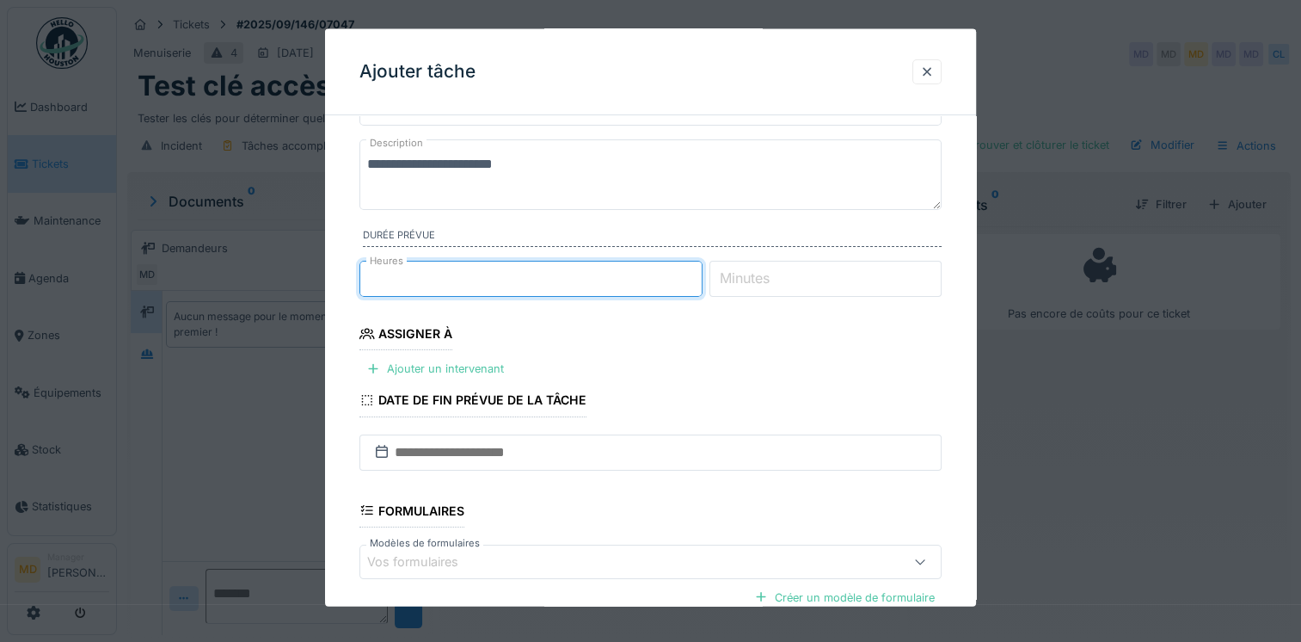
type input "*"
click at [631, 345] on fieldset "**********" at bounding box center [651, 401] width 582 height 717
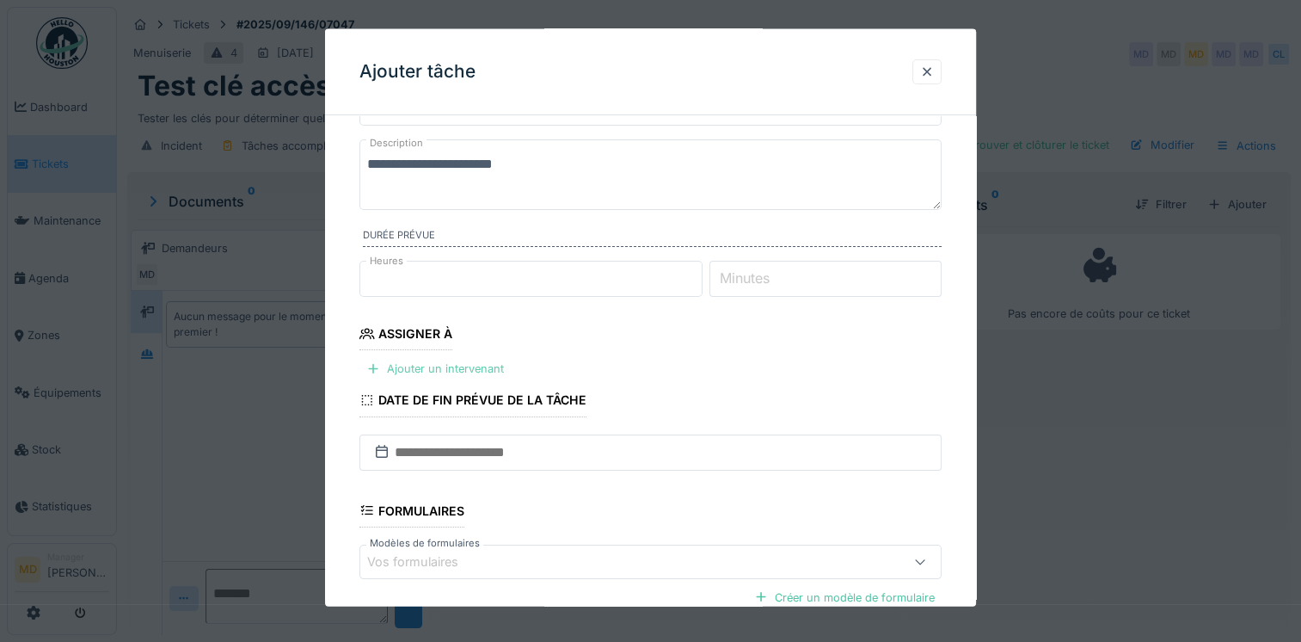
click at [445, 363] on div "Ajouter un intervenant" at bounding box center [435, 368] width 151 height 23
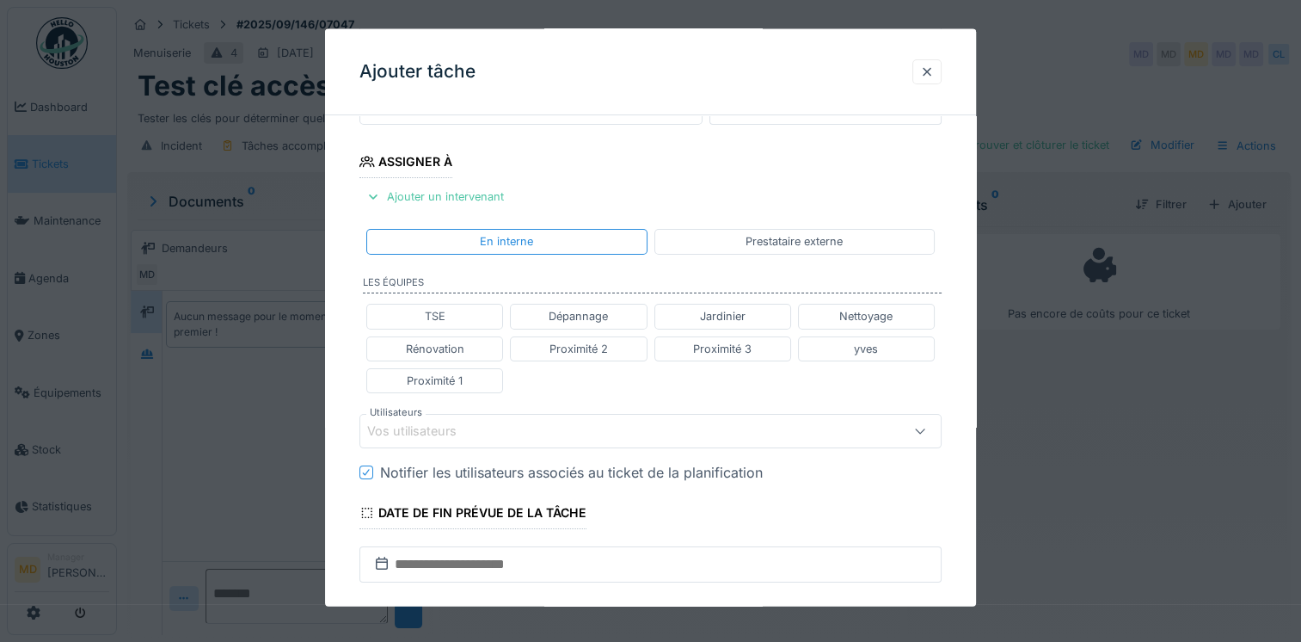
click at [447, 428] on div "Vos utilisateurs" at bounding box center [424, 430] width 114 height 19
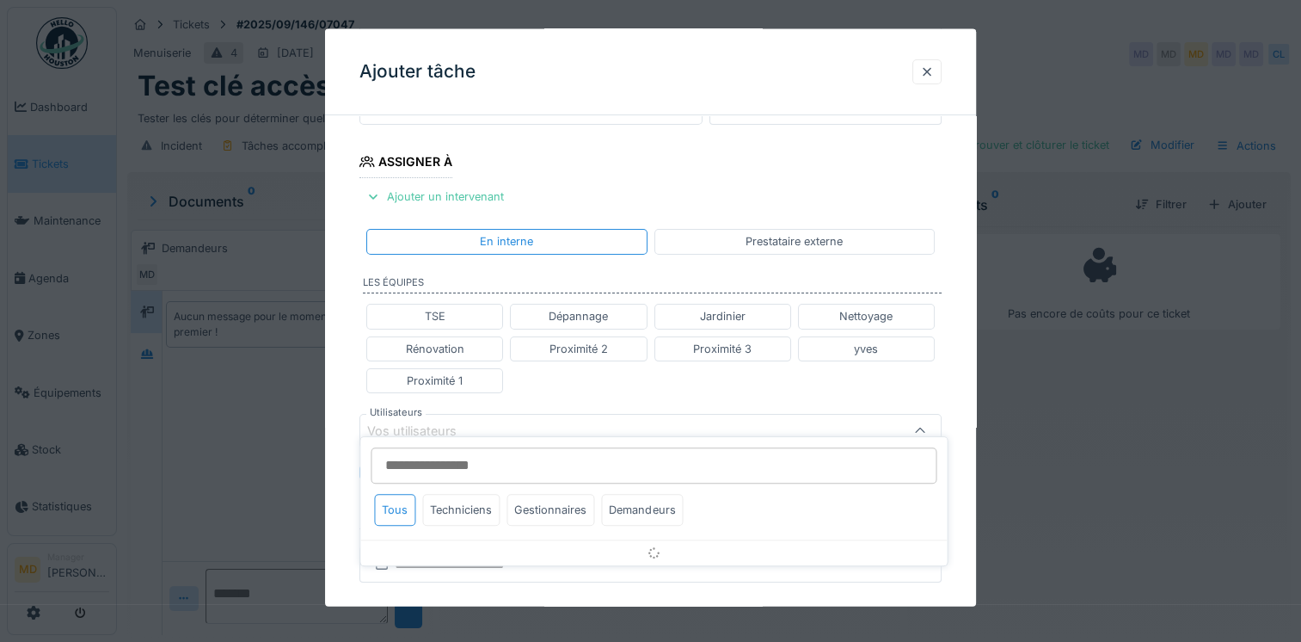
scroll to position [367, 0]
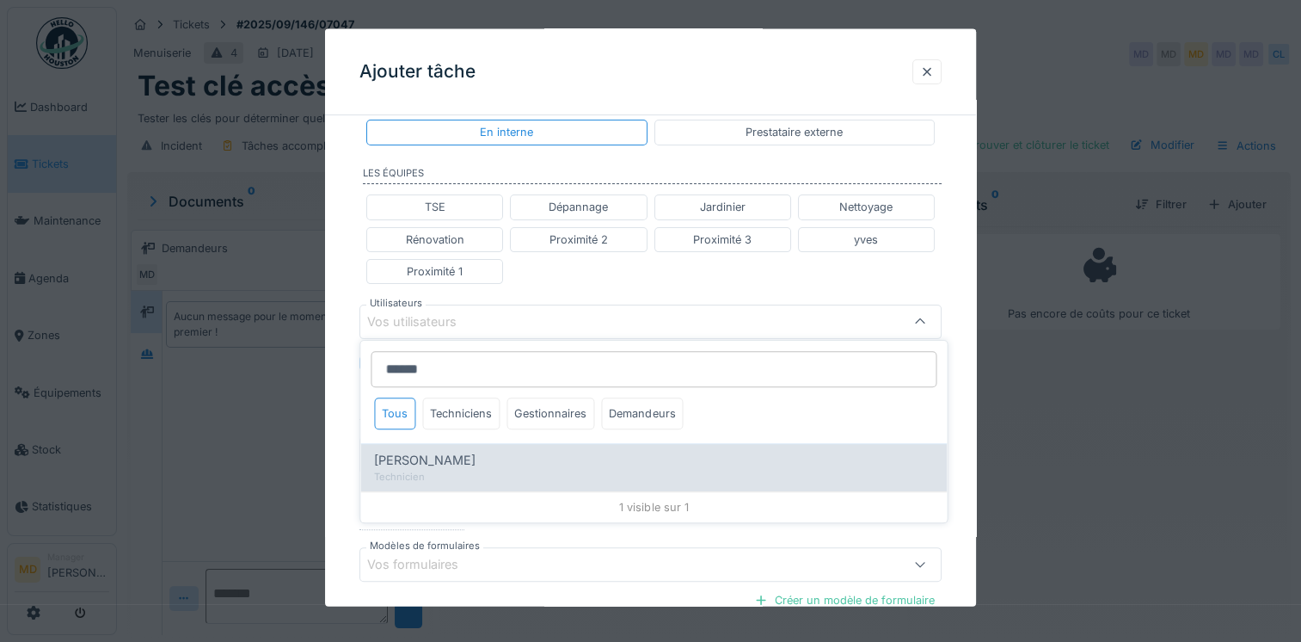
type input "******"
click at [454, 452] on span "Charef Lahmar" at bounding box center [424, 460] width 101 height 19
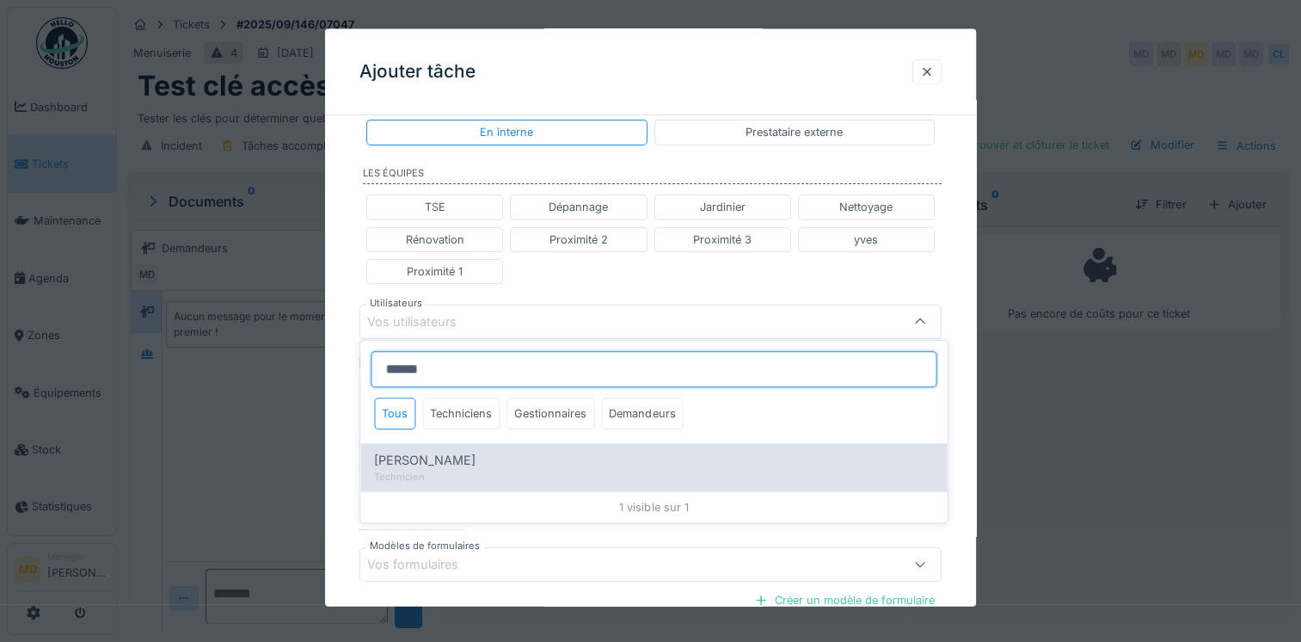
type input "****"
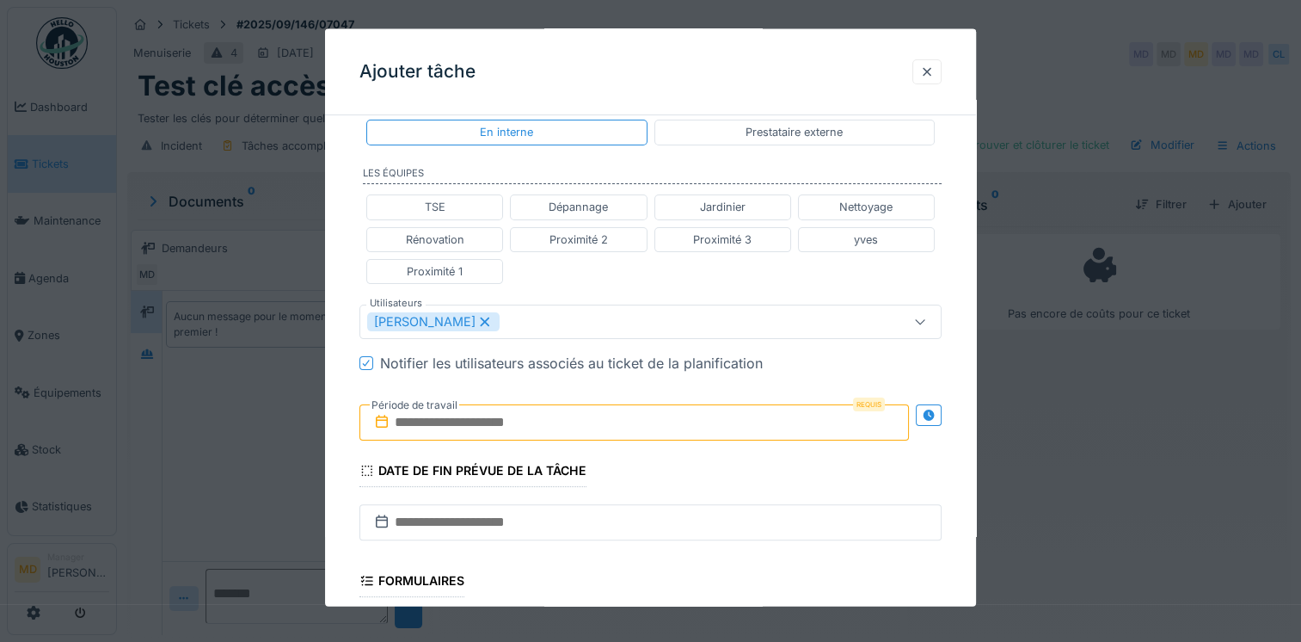
click at [344, 251] on div "**********" at bounding box center [650, 313] width 651 height 1103
click at [932, 409] on icon at bounding box center [928, 414] width 11 height 11
click at [504, 428] on input "text" at bounding box center [491, 422] width 262 height 36
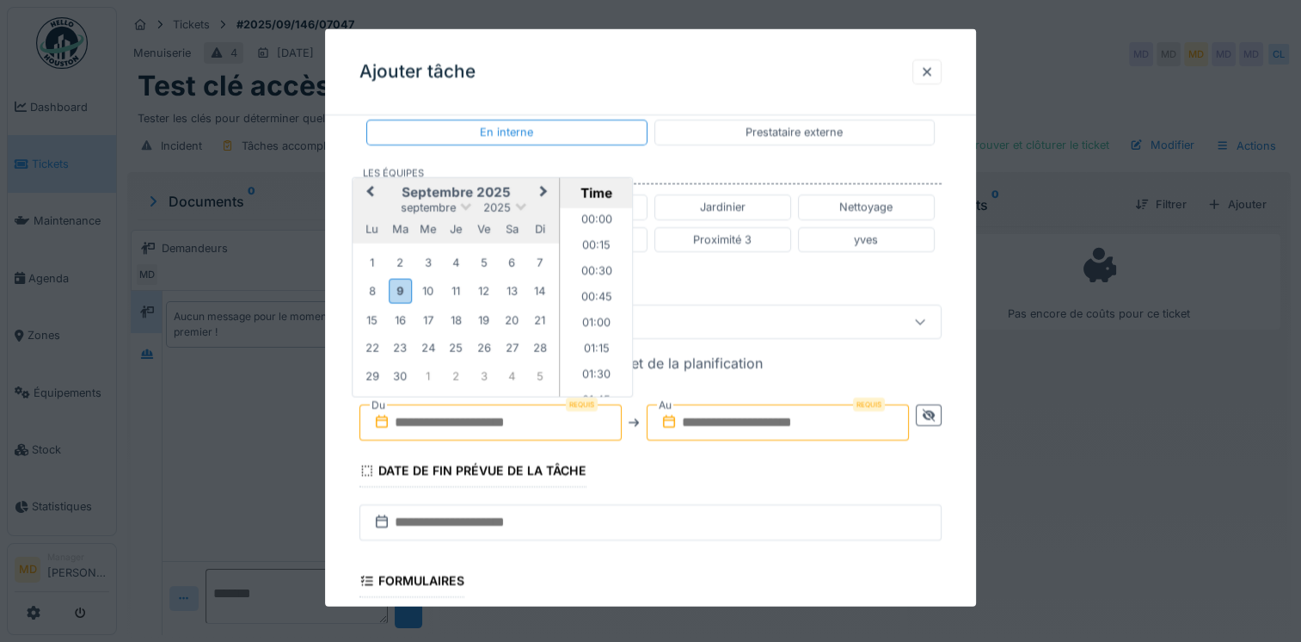
scroll to position [899, 0]
click at [388, 187] on h2 "septembre 2025" at bounding box center [456, 191] width 206 height 15
click at [458, 289] on div "11" at bounding box center [456, 290] width 23 height 23
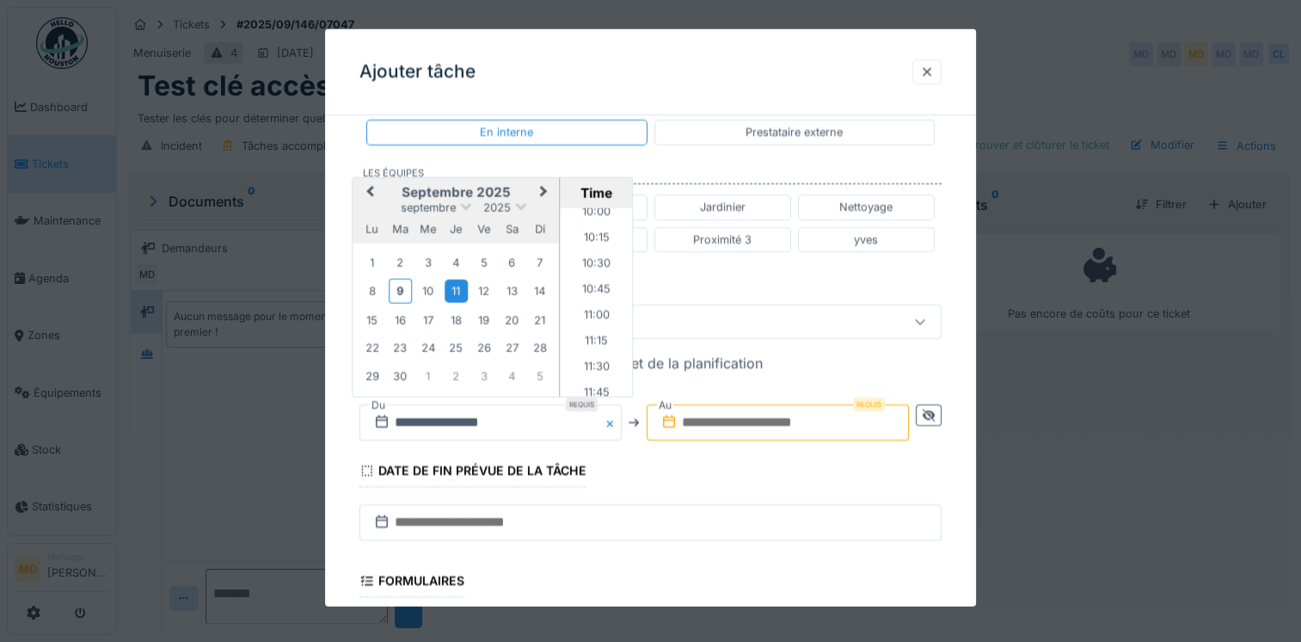
scroll to position [1071, 0]
click at [588, 281] on li "11:00" at bounding box center [597, 285] width 73 height 26
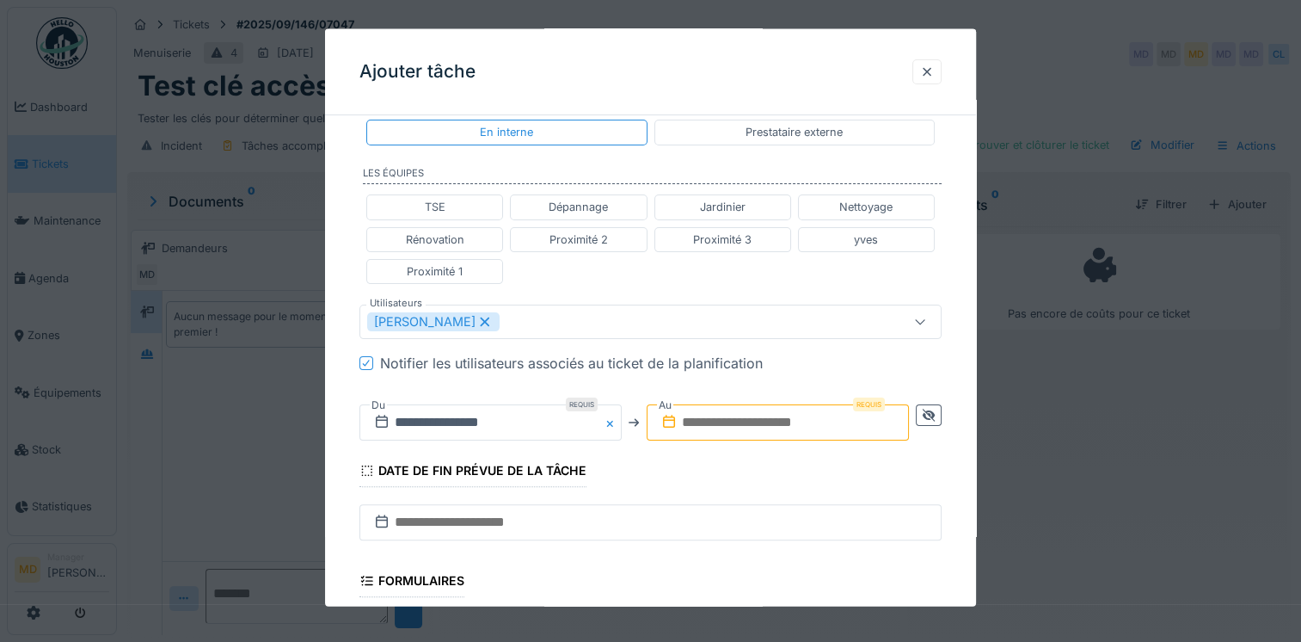
click at [848, 414] on input "text" at bounding box center [778, 422] width 262 height 36
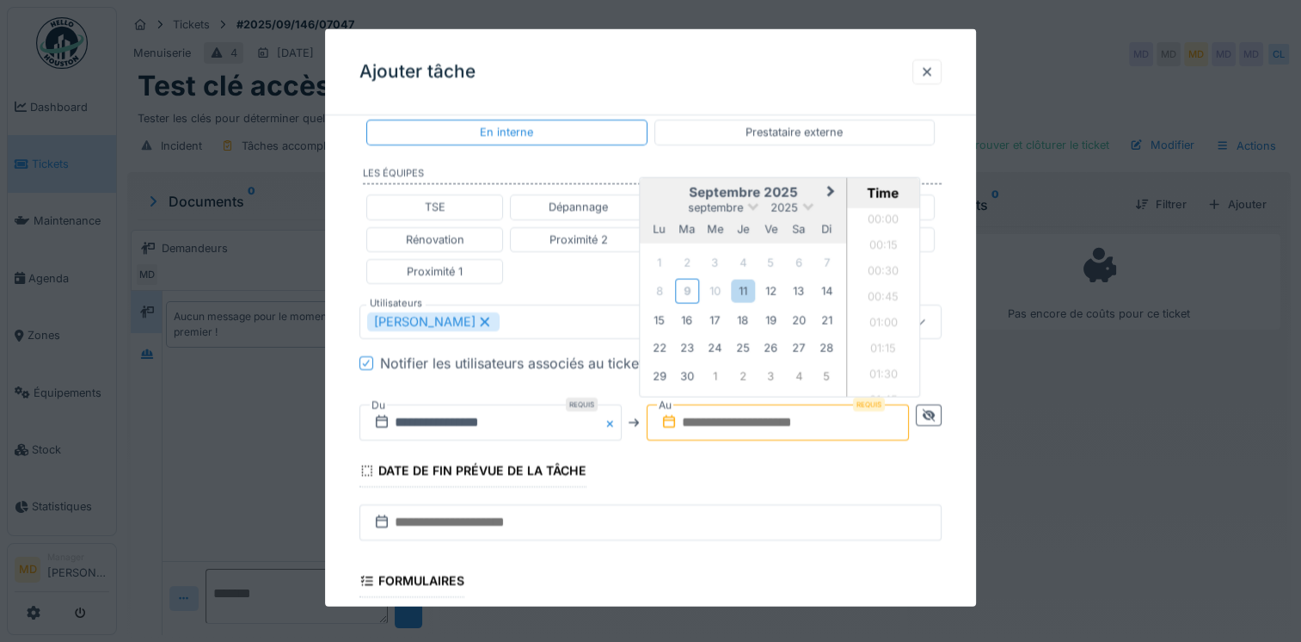
scroll to position [899, 0]
click at [665, 191] on h2 "septembre 2025" at bounding box center [743, 191] width 206 height 15
click at [753, 287] on div "11" at bounding box center [743, 290] width 23 height 23
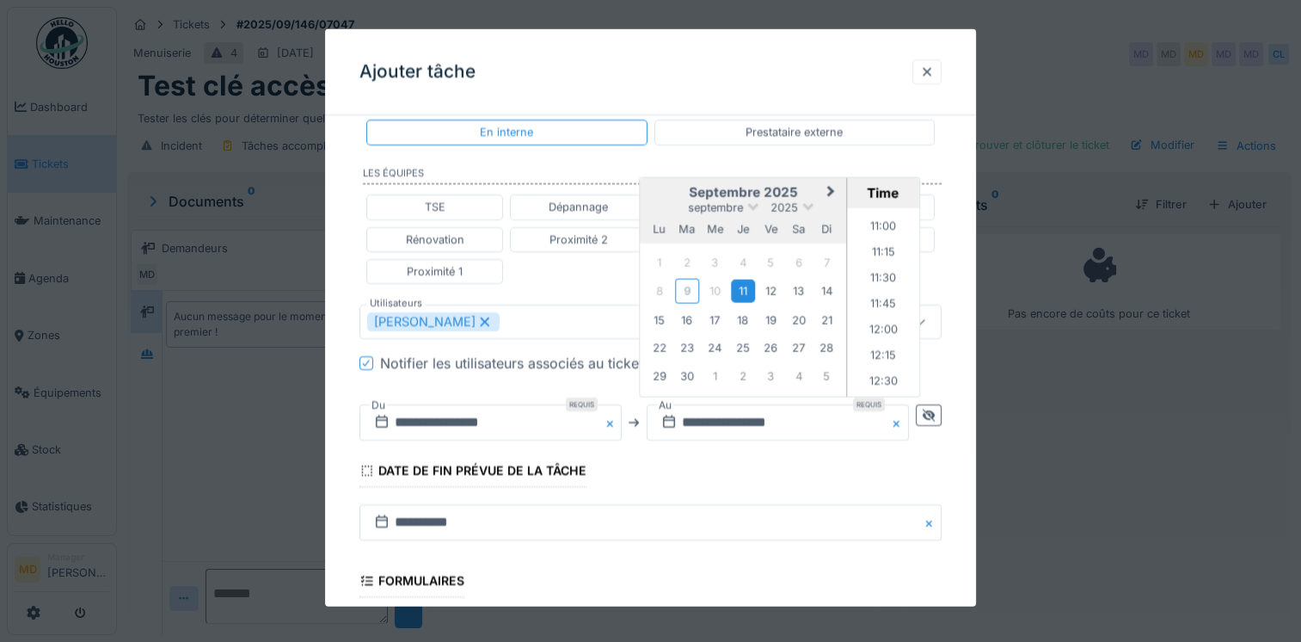
scroll to position [1157, 0]
click at [877, 304] on li "12:00" at bounding box center [883, 302] width 73 height 26
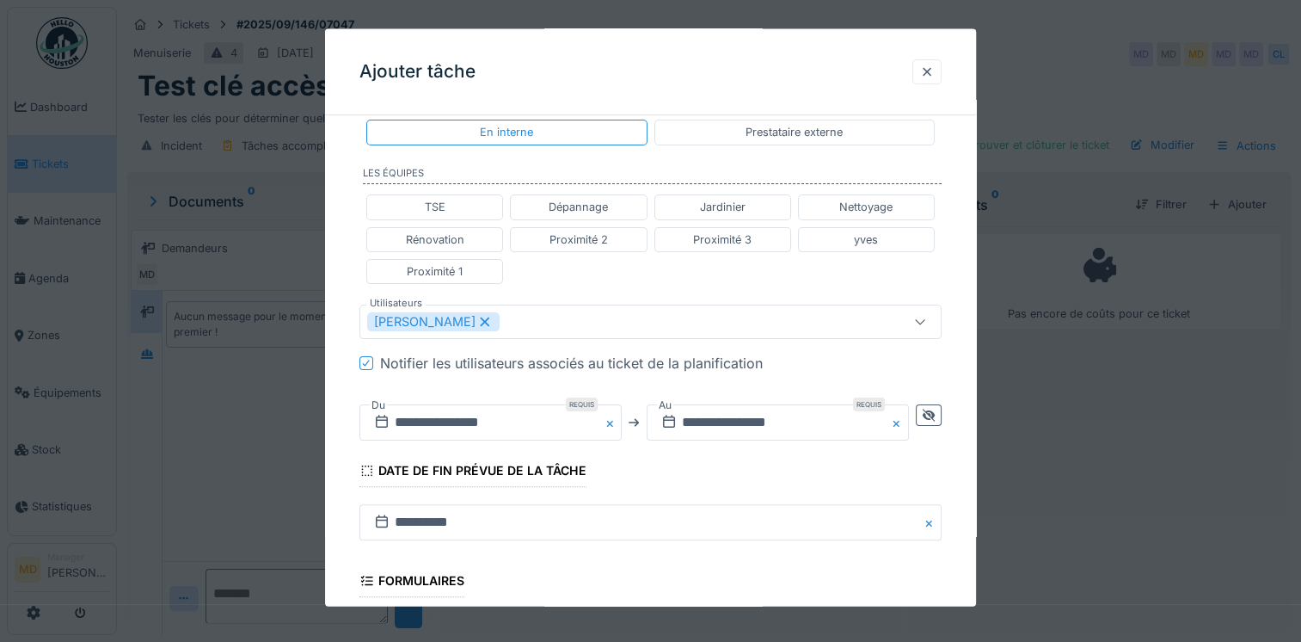
click at [340, 193] on div "**********" at bounding box center [650, 313] width 651 height 1103
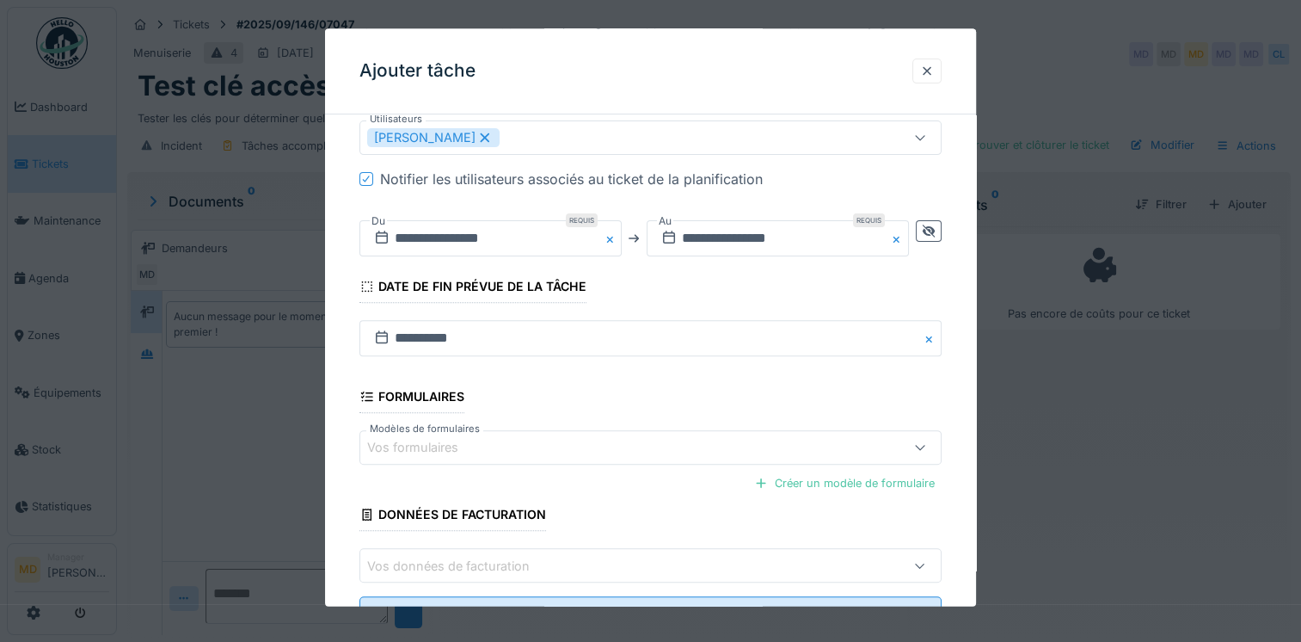
scroll to position [619, 0]
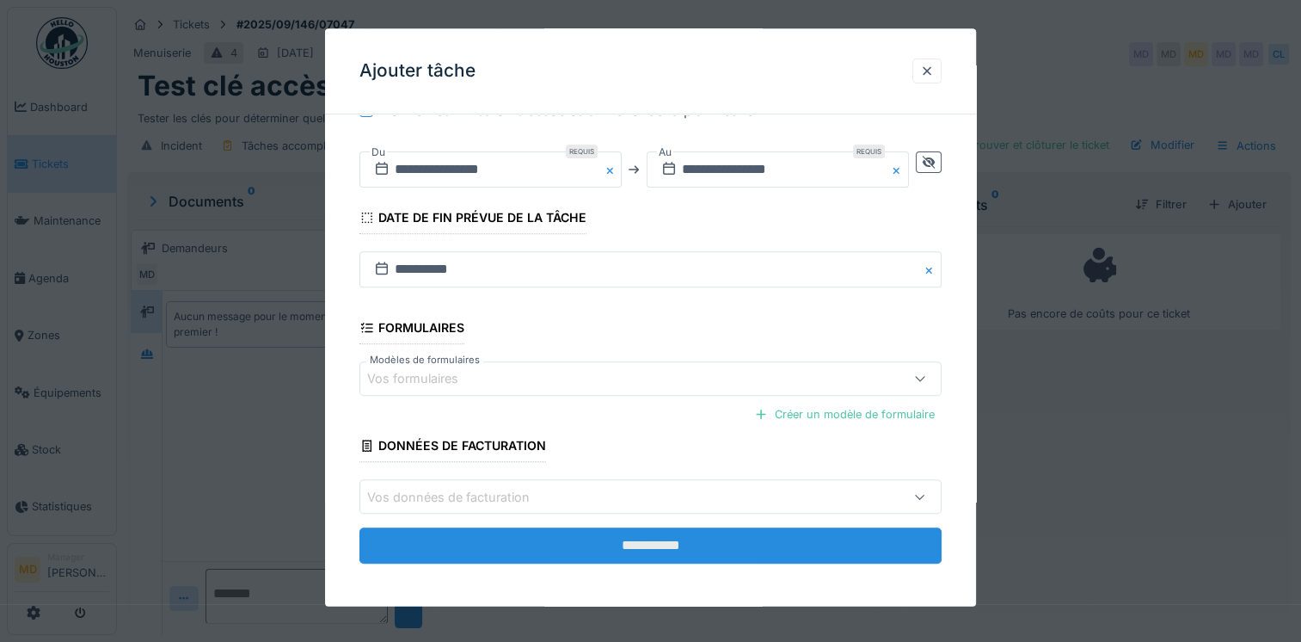
click at [610, 545] on input "**********" at bounding box center [651, 546] width 582 height 36
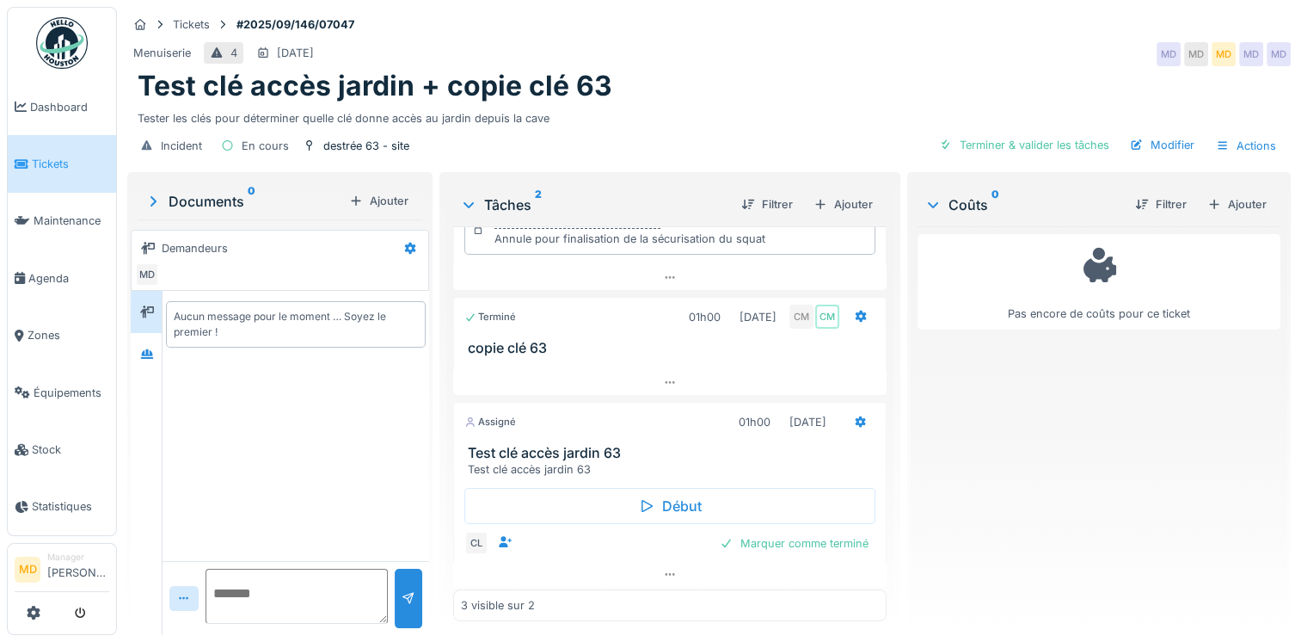
scroll to position [100, 0]
click at [151, 354] on icon at bounding box center [147, 353] width 14 height 11
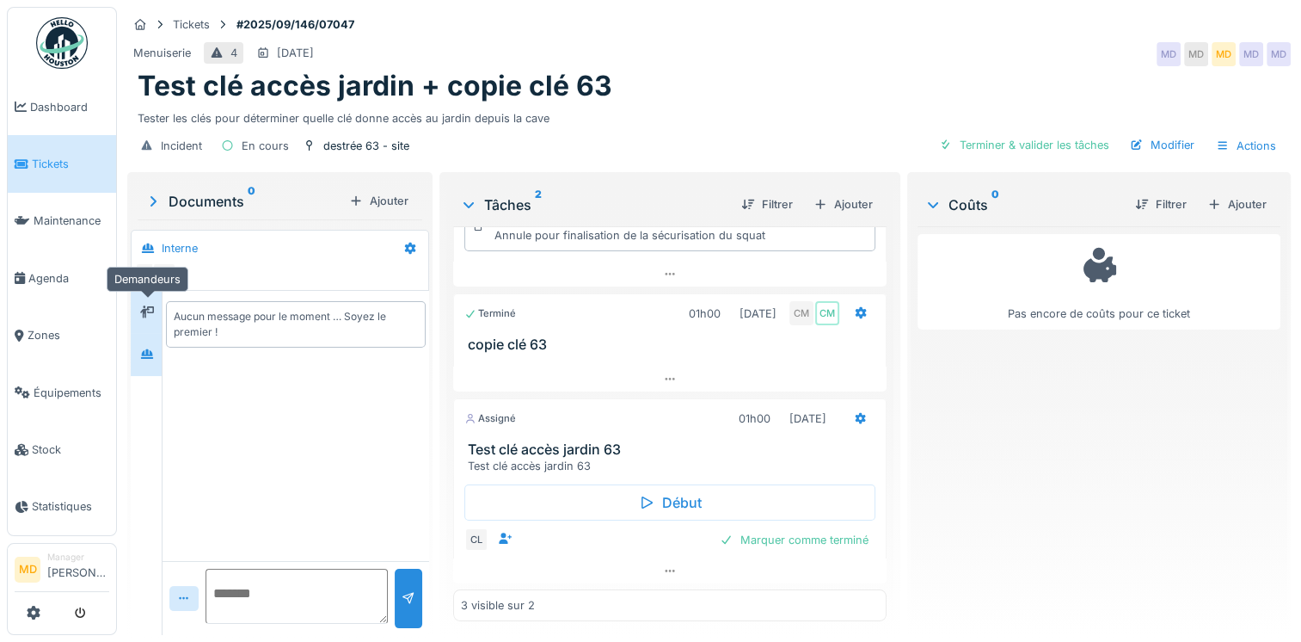
click at [151, 298] on div at bounding box center [147, 312] width 26 height 28
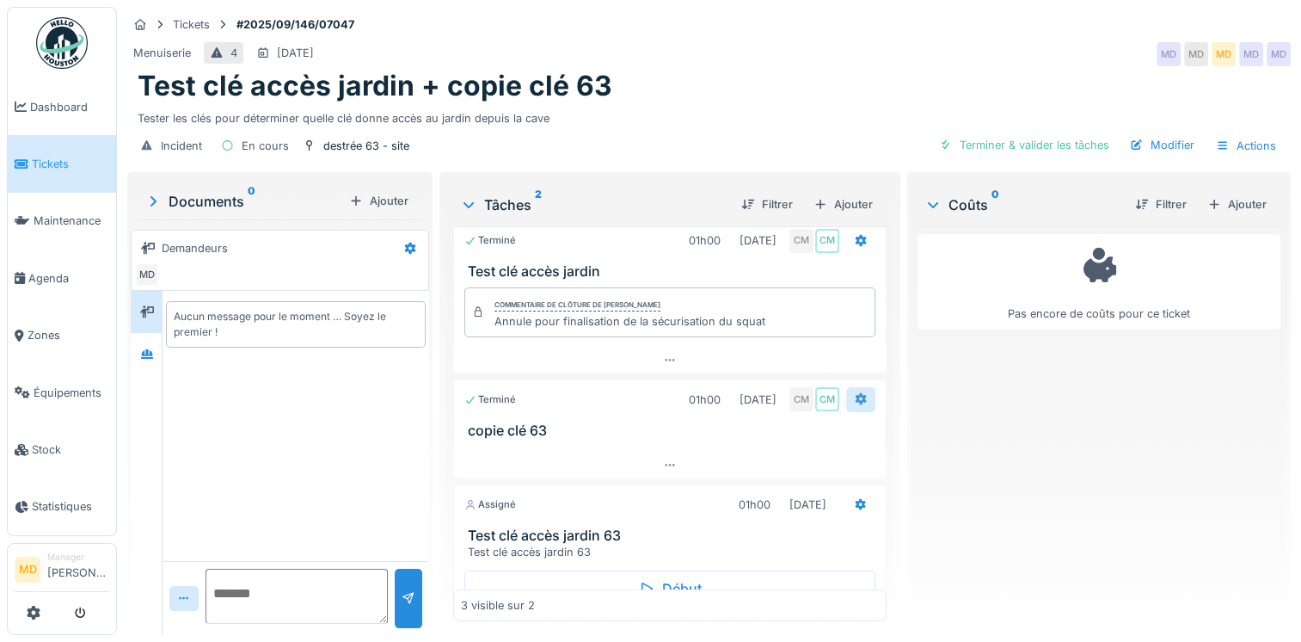
click at [846, 387] on div at bounding box center [860, 399] width 29 height 25
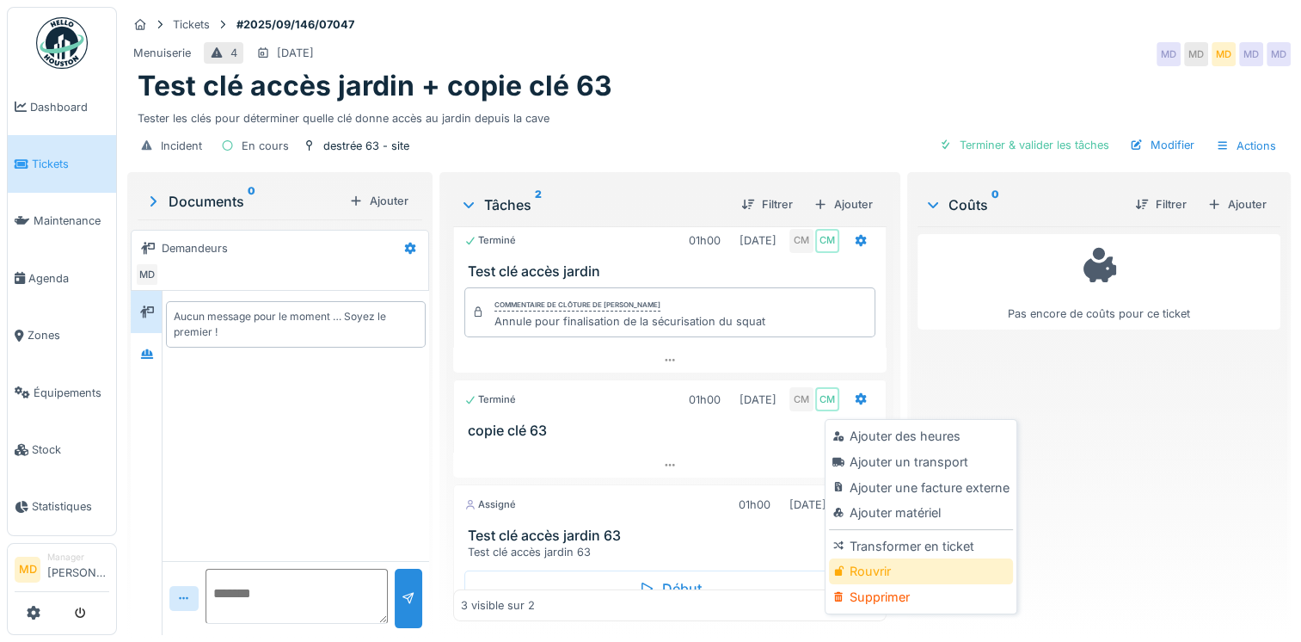
click at [885, 559] on div "Rouvrir" at bounding box center [920, 571] width 183 height 26
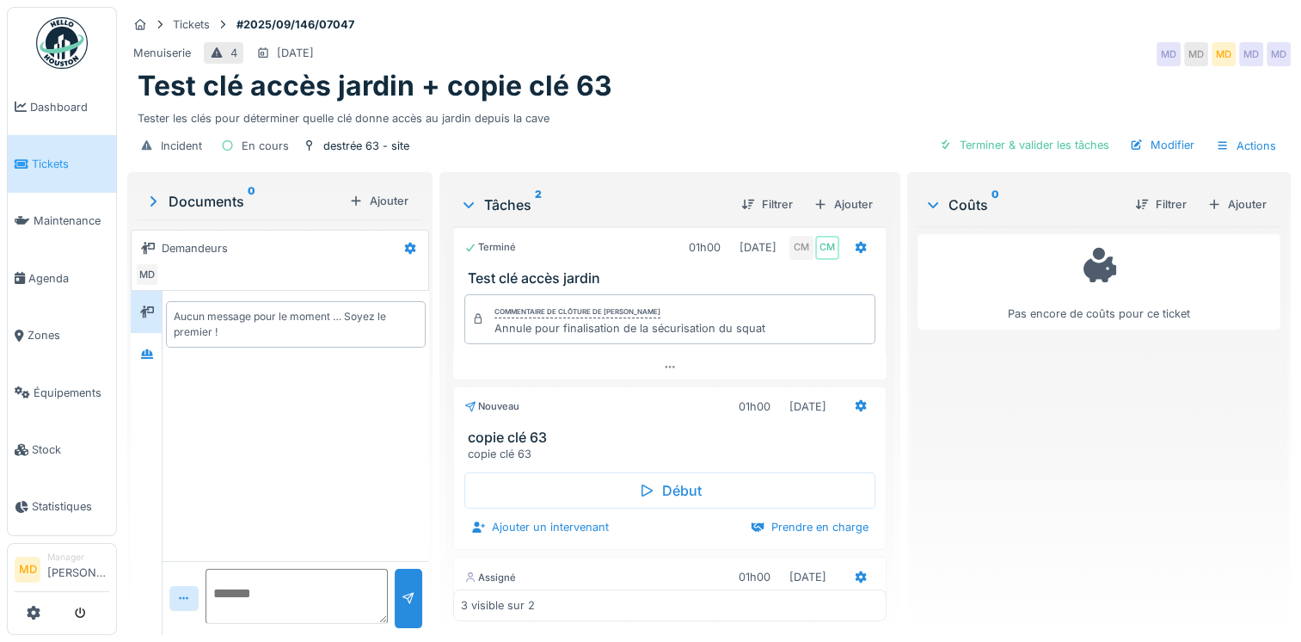
scroll to position [0, 0]
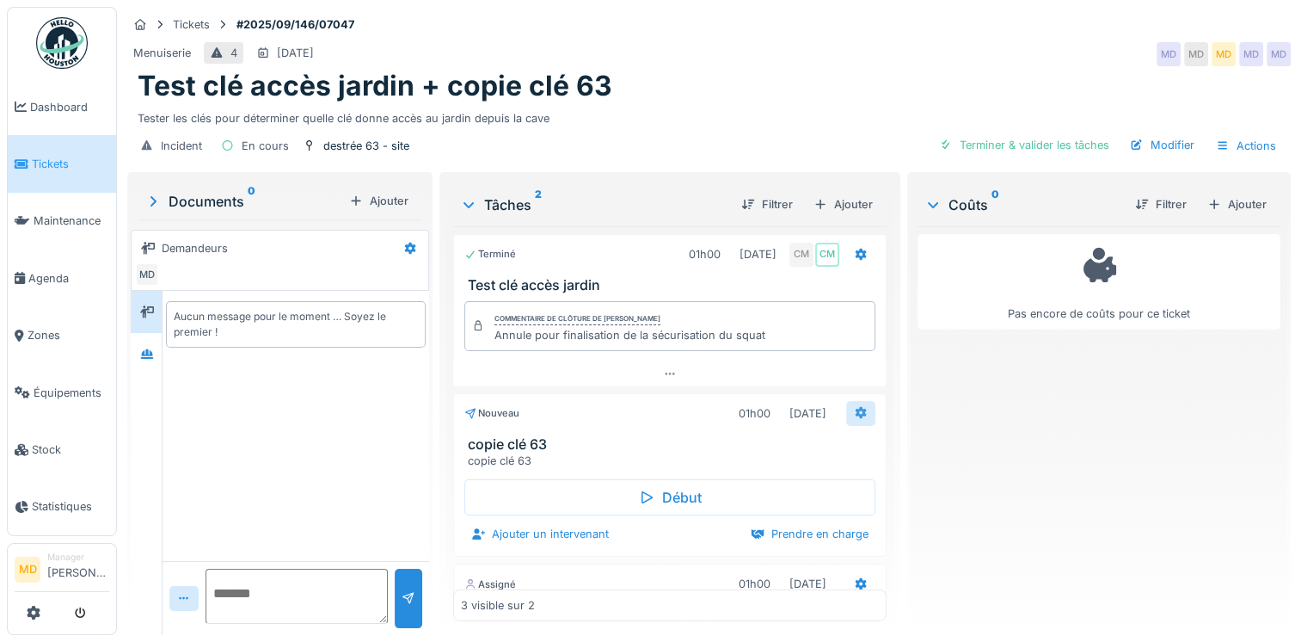
click at [854, 407] on icon at bounding box center [861, 412] width 14 height 11
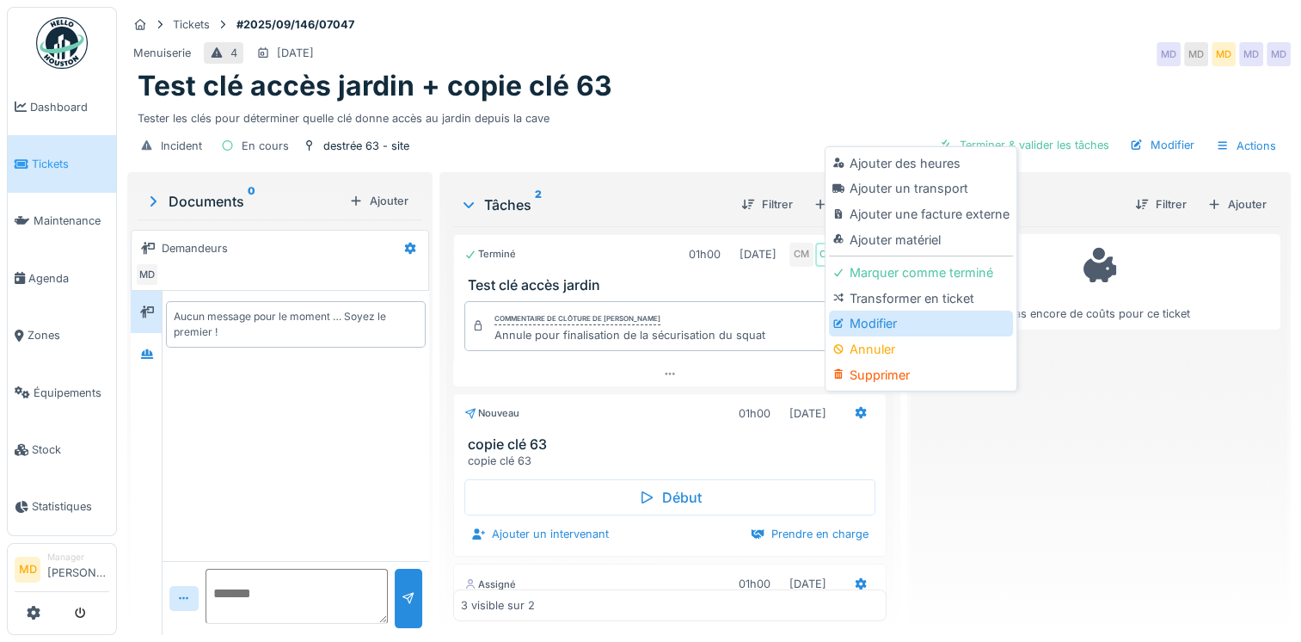
click at [867, 310] on div "Modifier" at bounding box center [920, 323] width 183 height 26
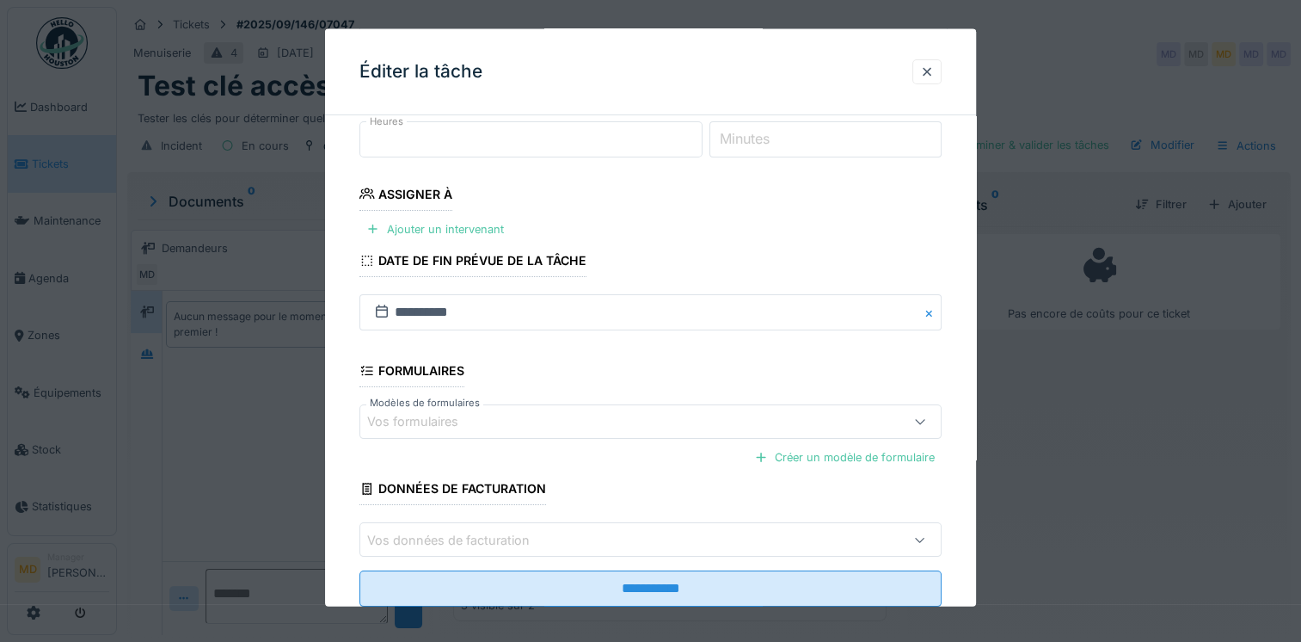
scroll to position [270, 0]
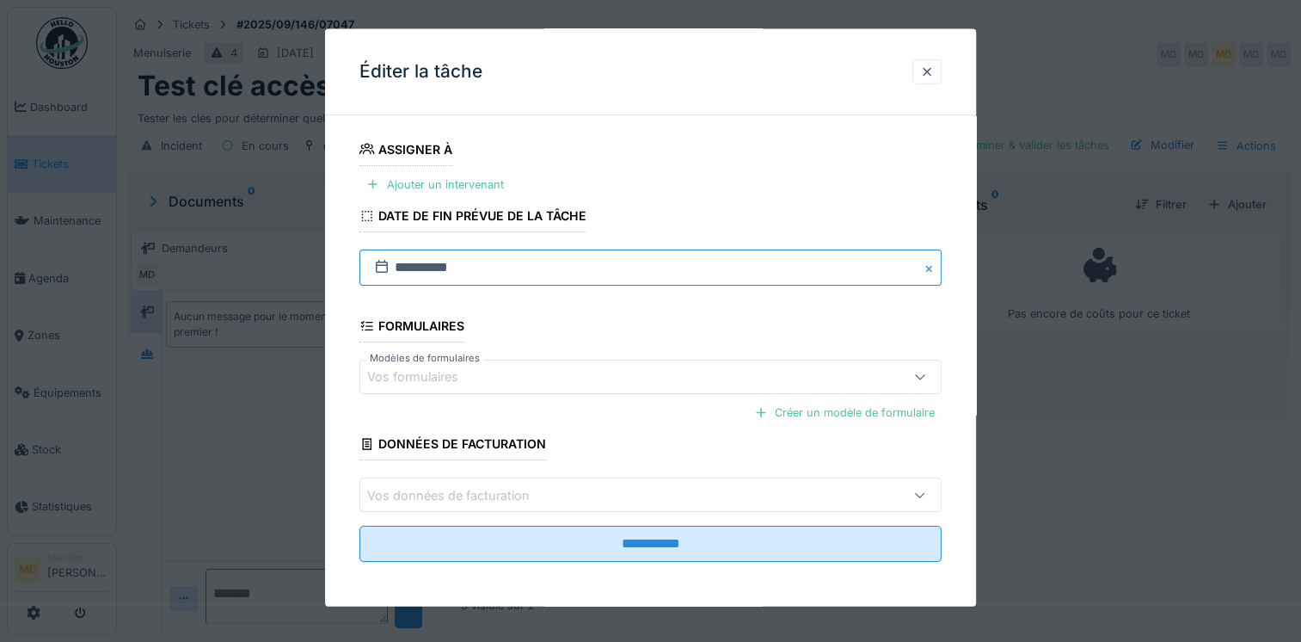
click at [507, 269] on input "**********" at bounding box center [651, 267] width 582 height 36
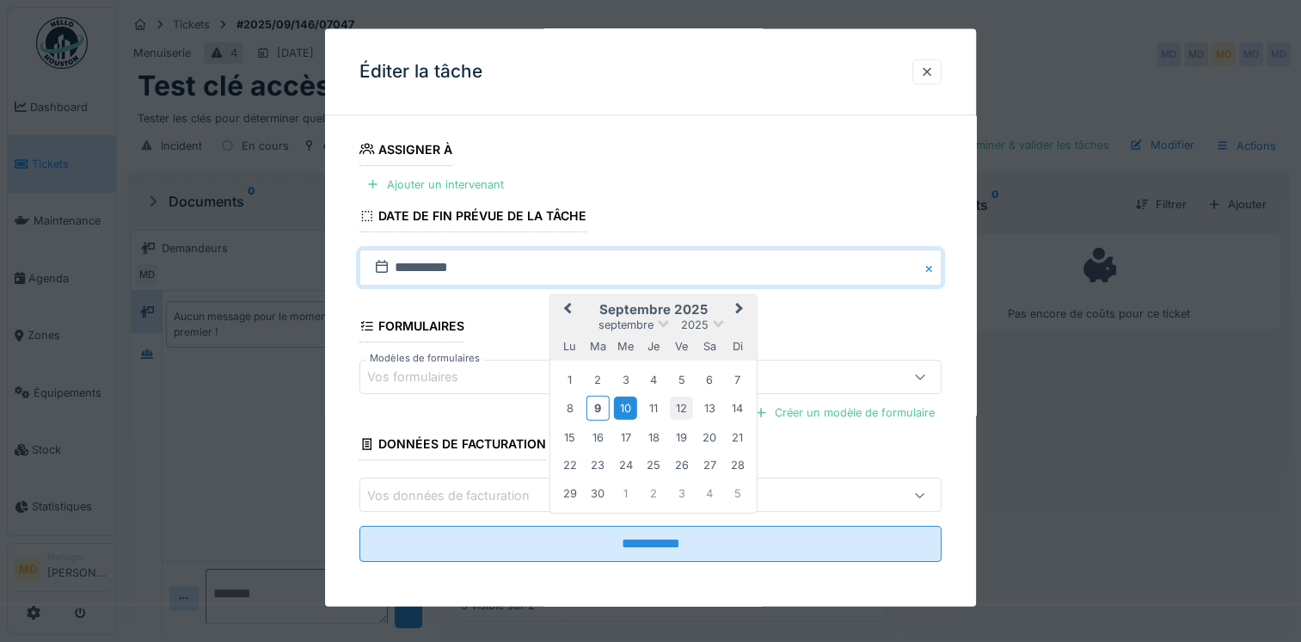
click at [673, 408] on div "12" at bounding box center [681, 407] width 23 height 23
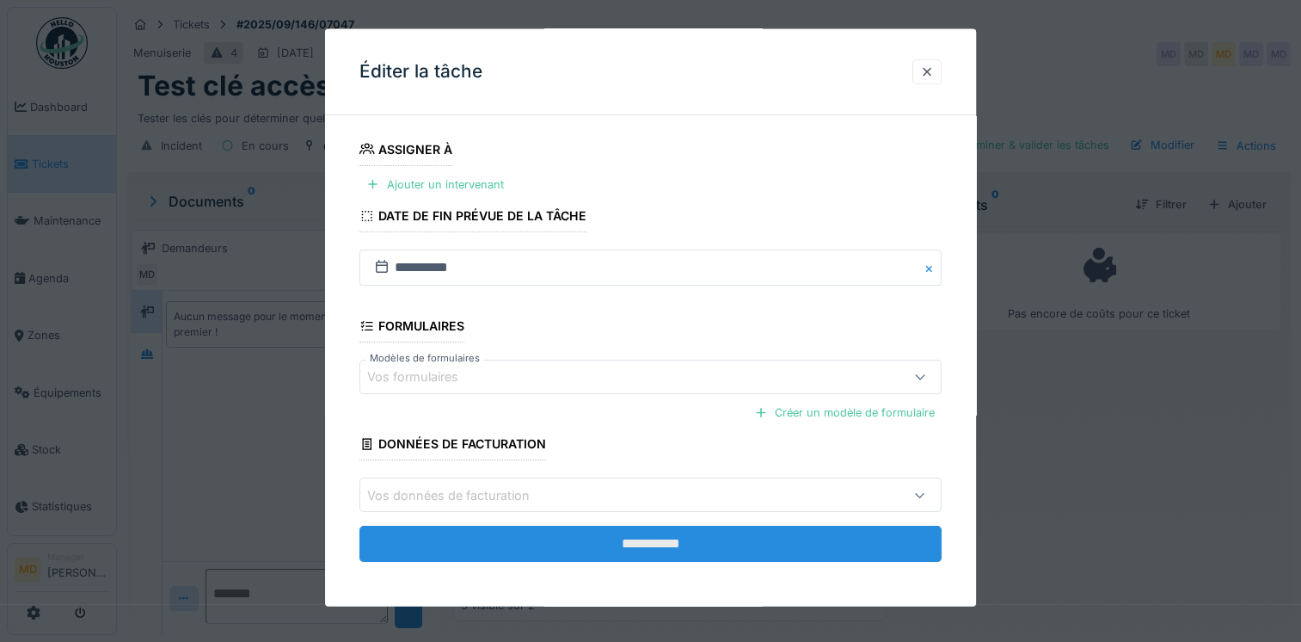
click at [614, 532] on input "**********" at bounding box center [651, 543] width 582 height 36
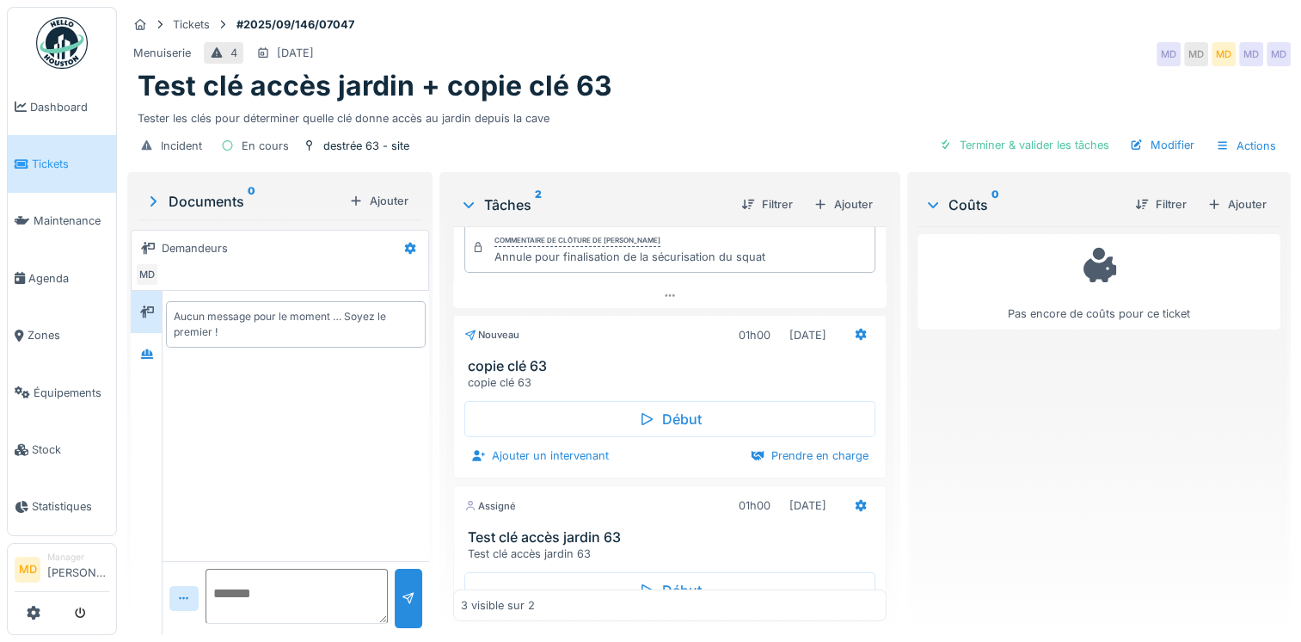
scroll to position [0, 0]
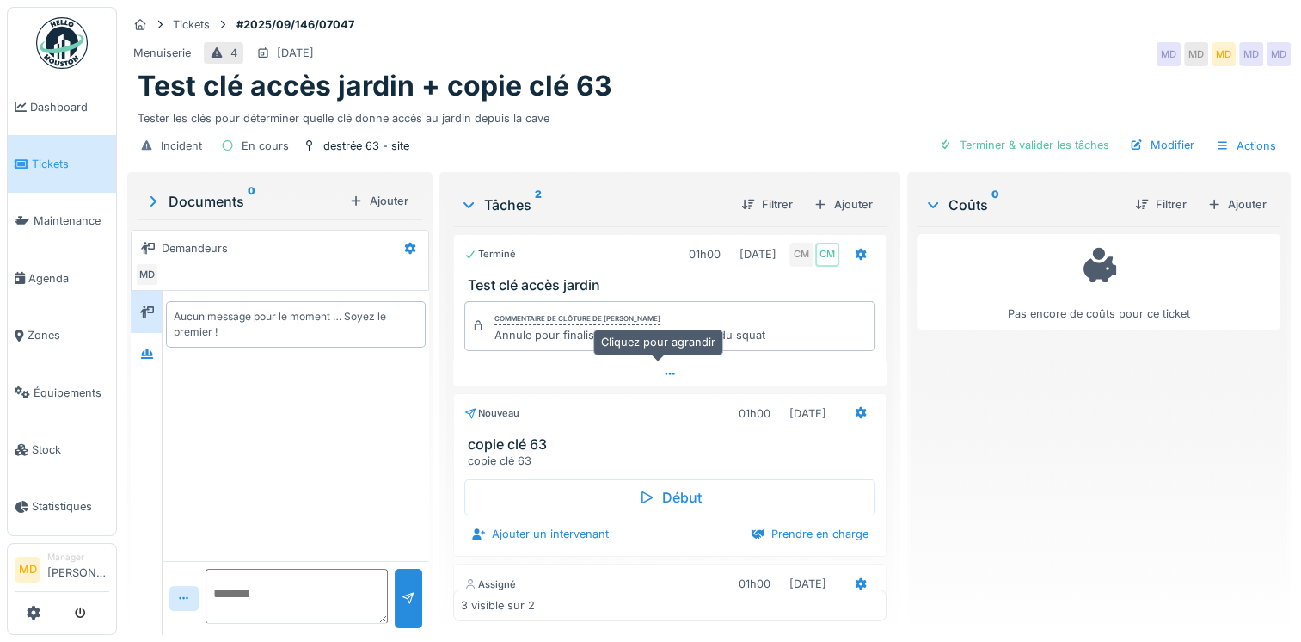
click at [663, 368] on icon at bounding box center [670, 373] width 14 height 11
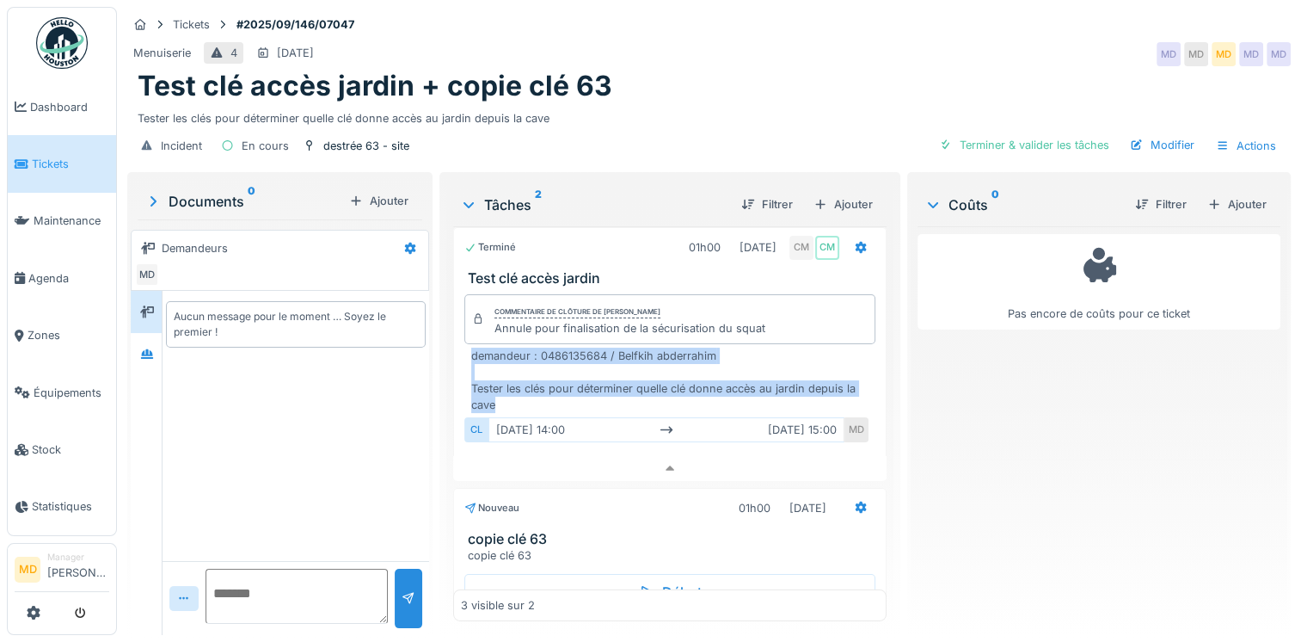
drag, startPoint x: 466, startPoint y: 343, endPoint x: 591, endPoint y: 396, distance: 135.6
click at [591, 396] on div "demandeur : 0486135684 / Belfkih abderrahim Tester les clés pour déterminer que…" at bounding box center [669, 397] width 411 height 101
copy div "demandeur : 0486135684 / Belfkih abderrahim Tester les clés pour déterminer que…"
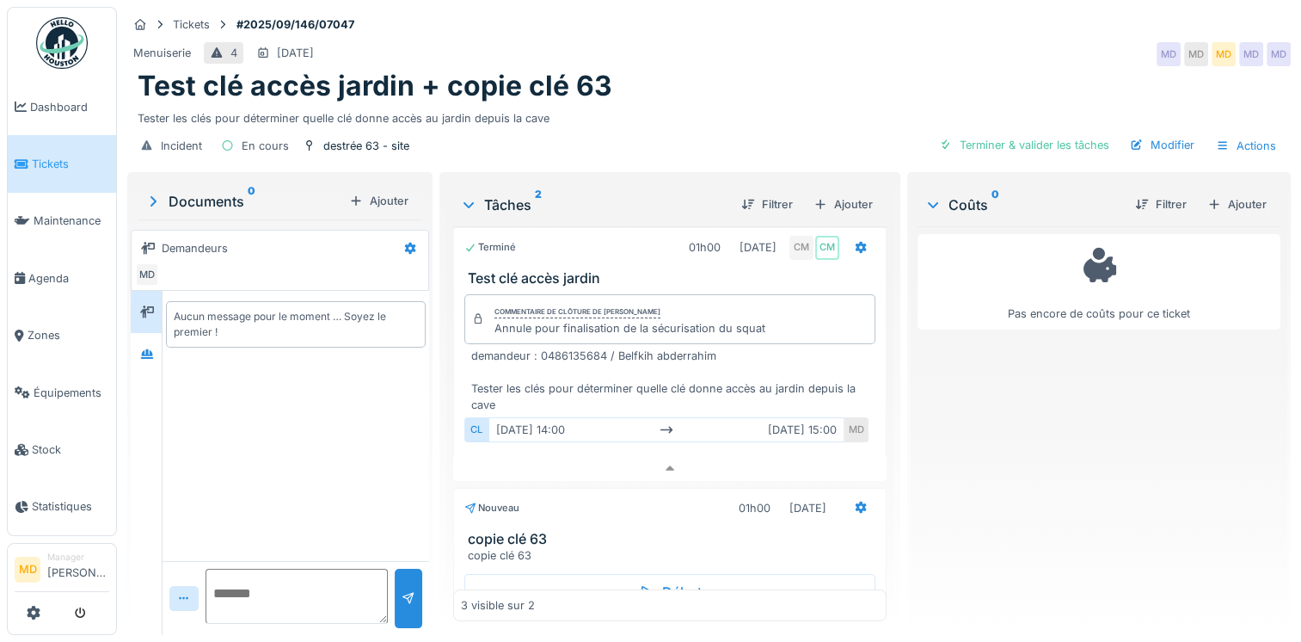
click at [1074, 417] on div "Pas encore de coûts pour ce ticket" at bounding box center [1099, 423] width 363 height 395
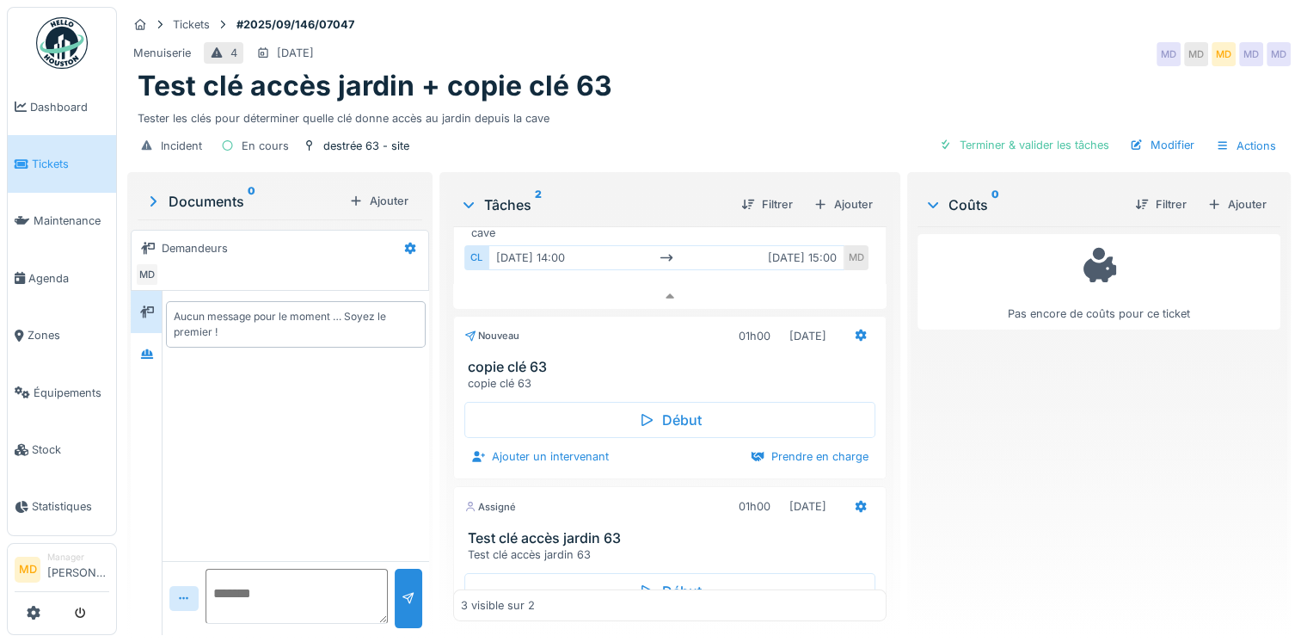
scroll to position [265, 0]
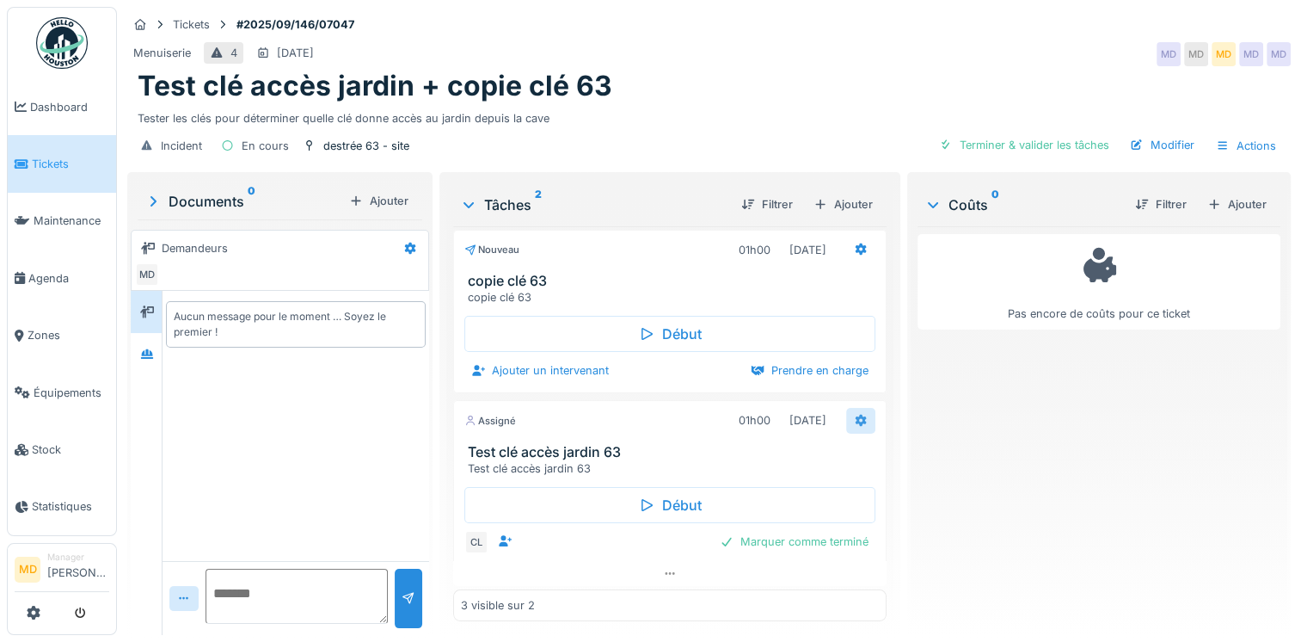
click at [856, 415] on icon at bounding box center [861, 421] width 11 height 12
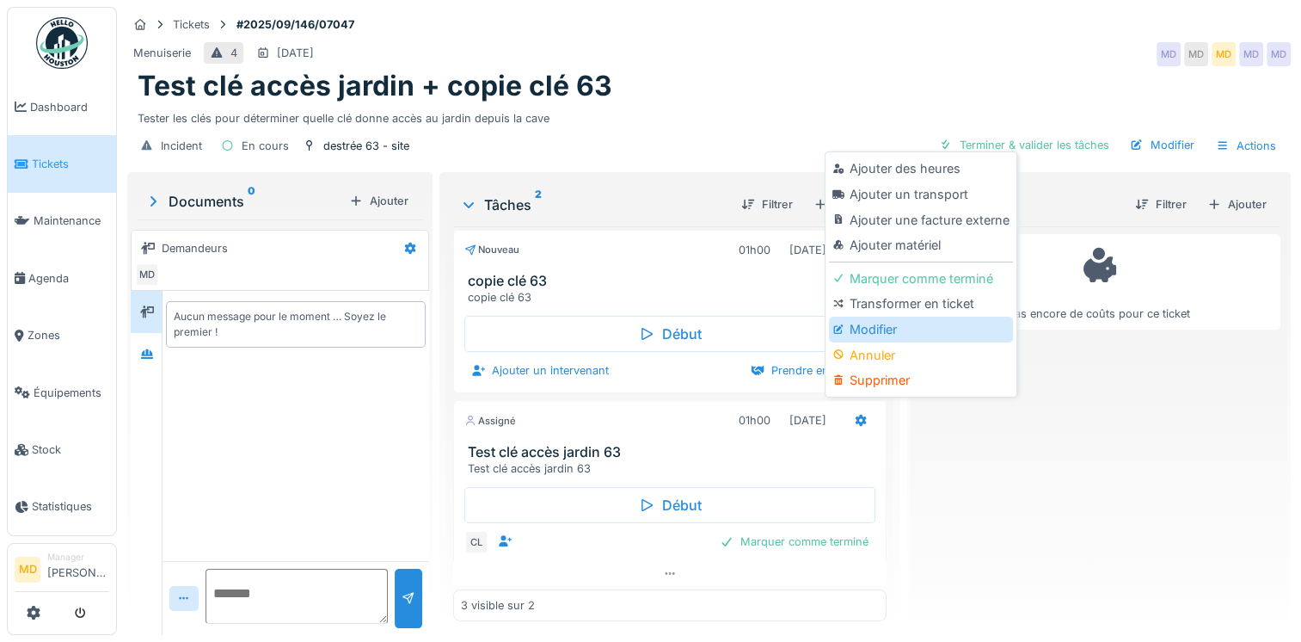
click at [850, 317] on div "Modifier" at bounding box center [920, 330] width 183 height 26
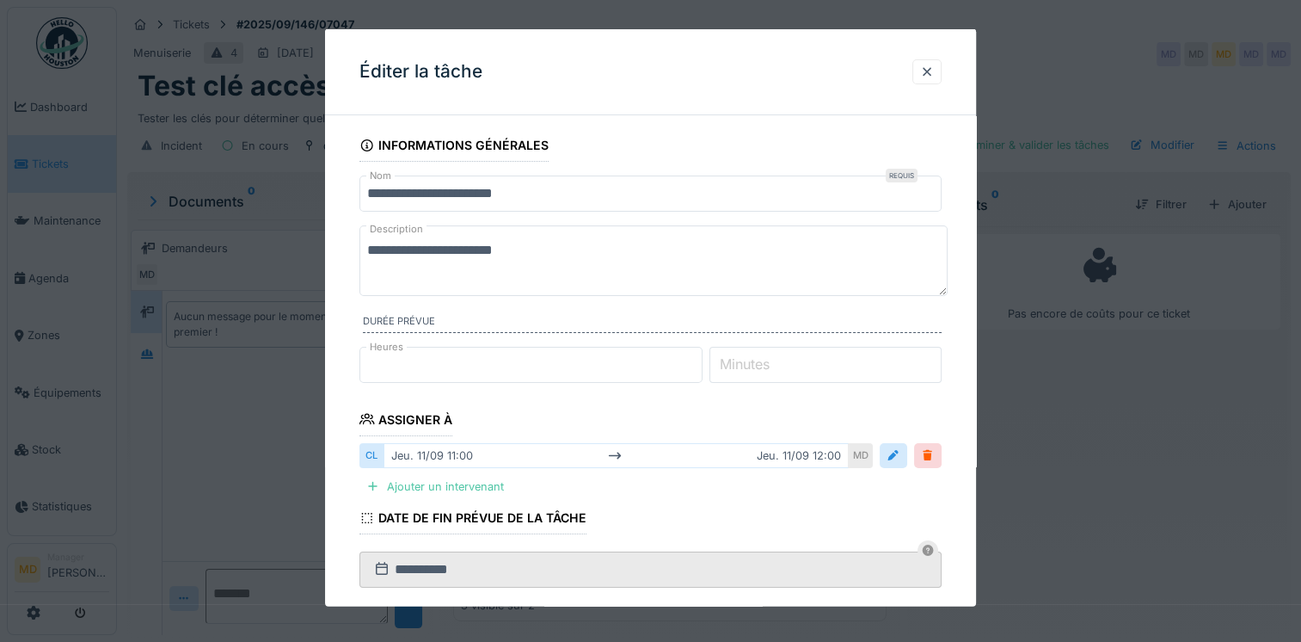
drag, startPoint x: 572, startPoint y: 260, endPoint x: 227, endPoint y: 256, distance: 344.9
click at [227, 256] on div "**********" at bounding box center [709, 321] width 1184 height 642
paste textarea "**********"
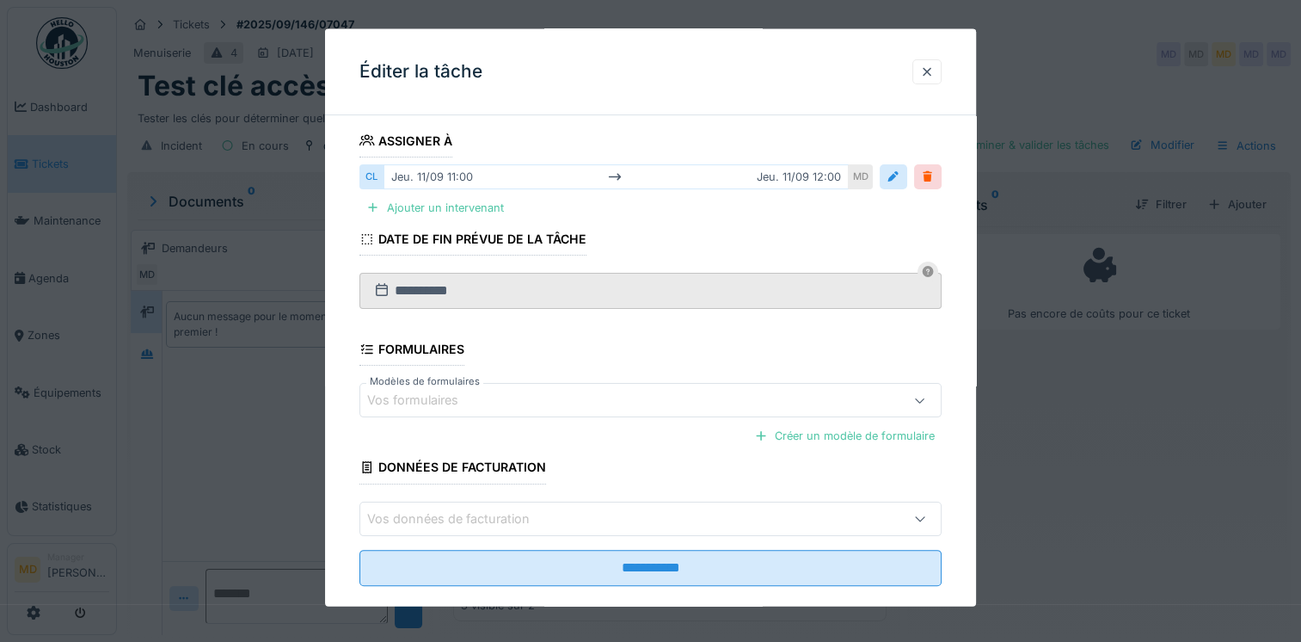
scroll to position [323, 0]
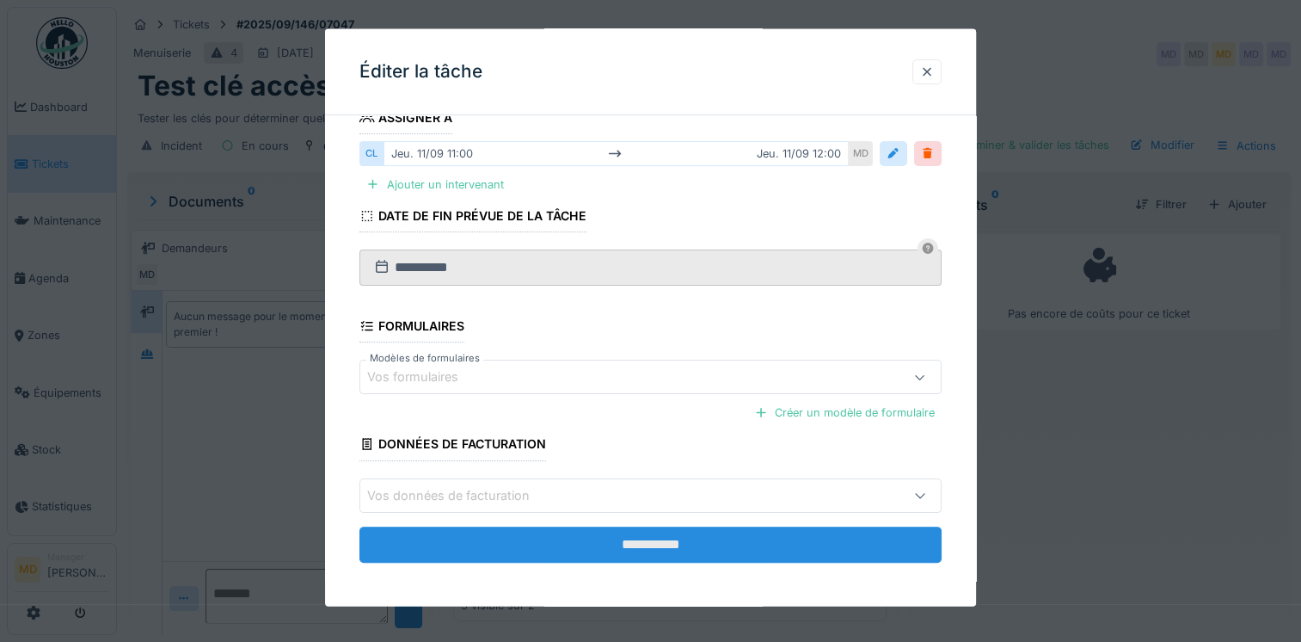
type textarea "**********"
click at [610, 542] on input "**********" at bounding box center [651, 543] width 582 height 36
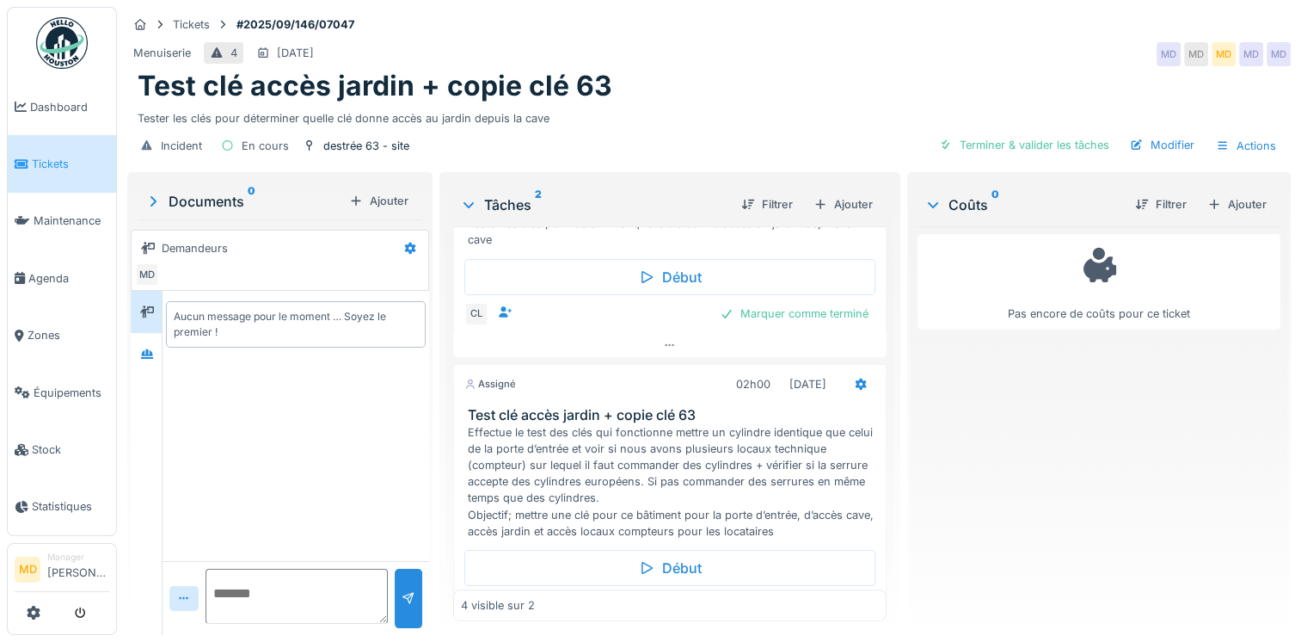
scroll to position [605, 0]
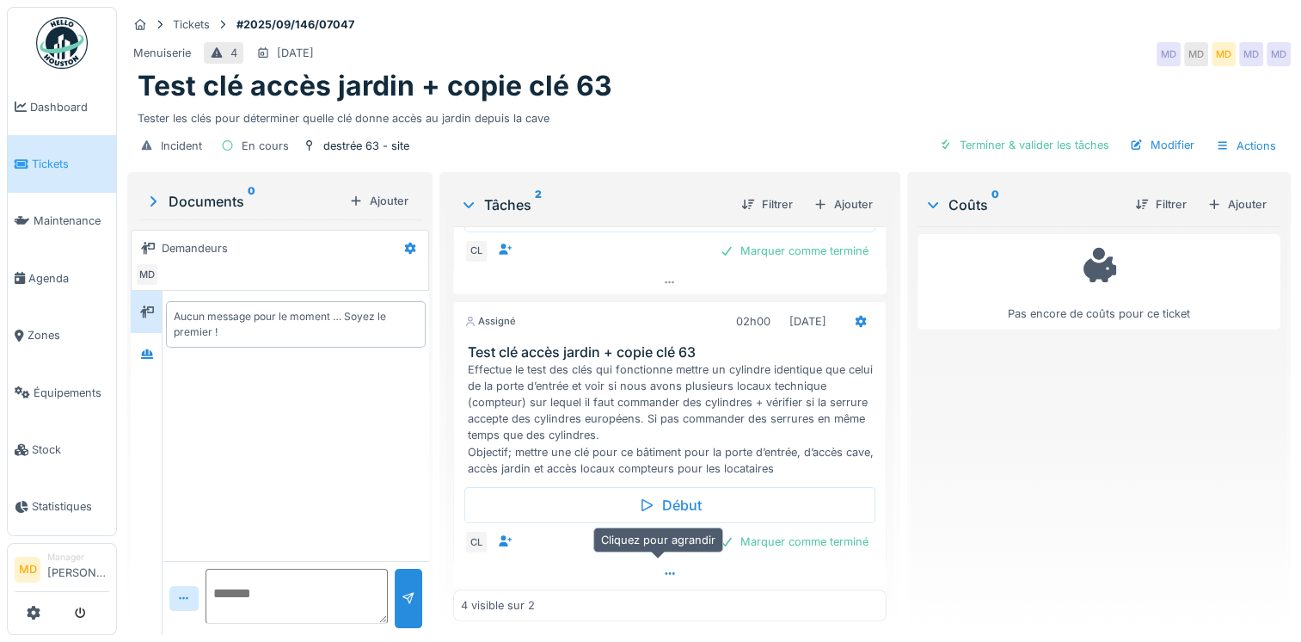
click at [663, 568] on icon at bounding box center [670, 573] width 14 height 11
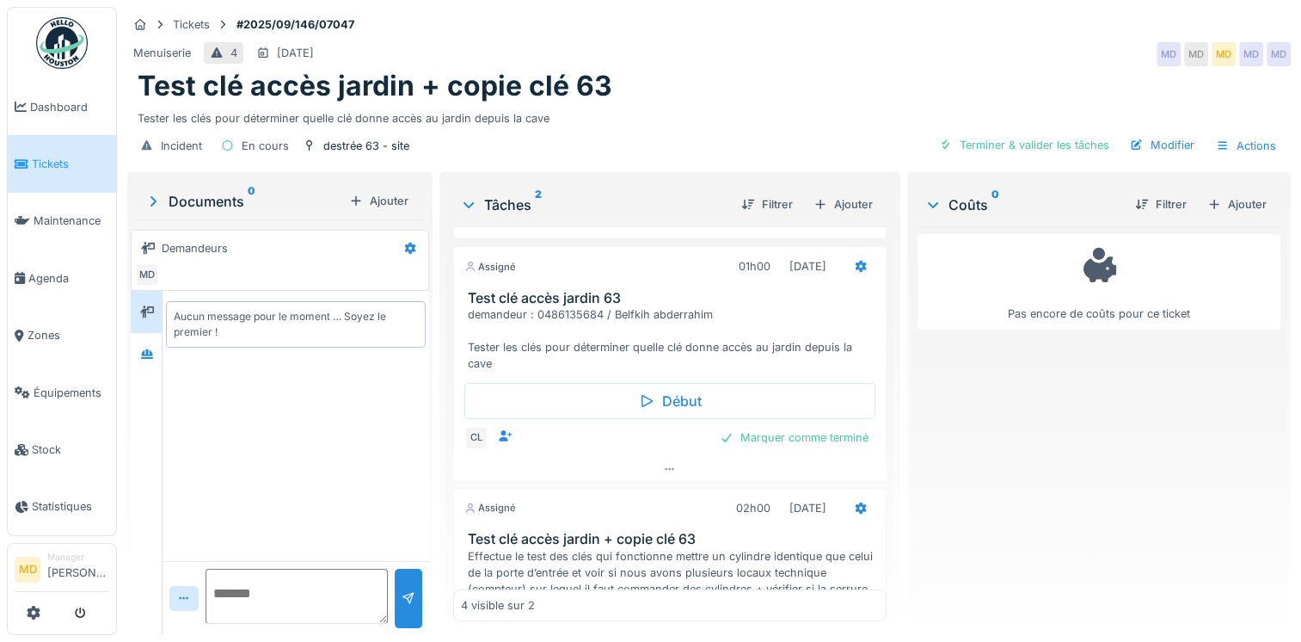
scroll to position [210, 0]
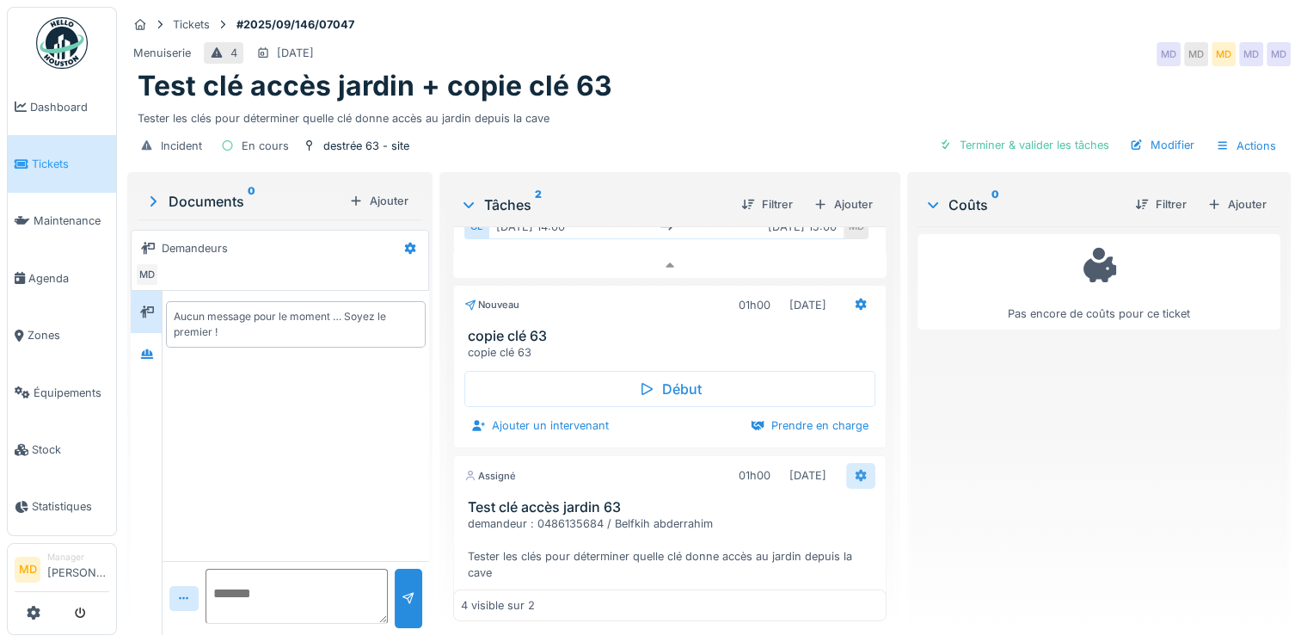
click at [848, 463] on div at bounding box center [860, 475] width 29 height 25
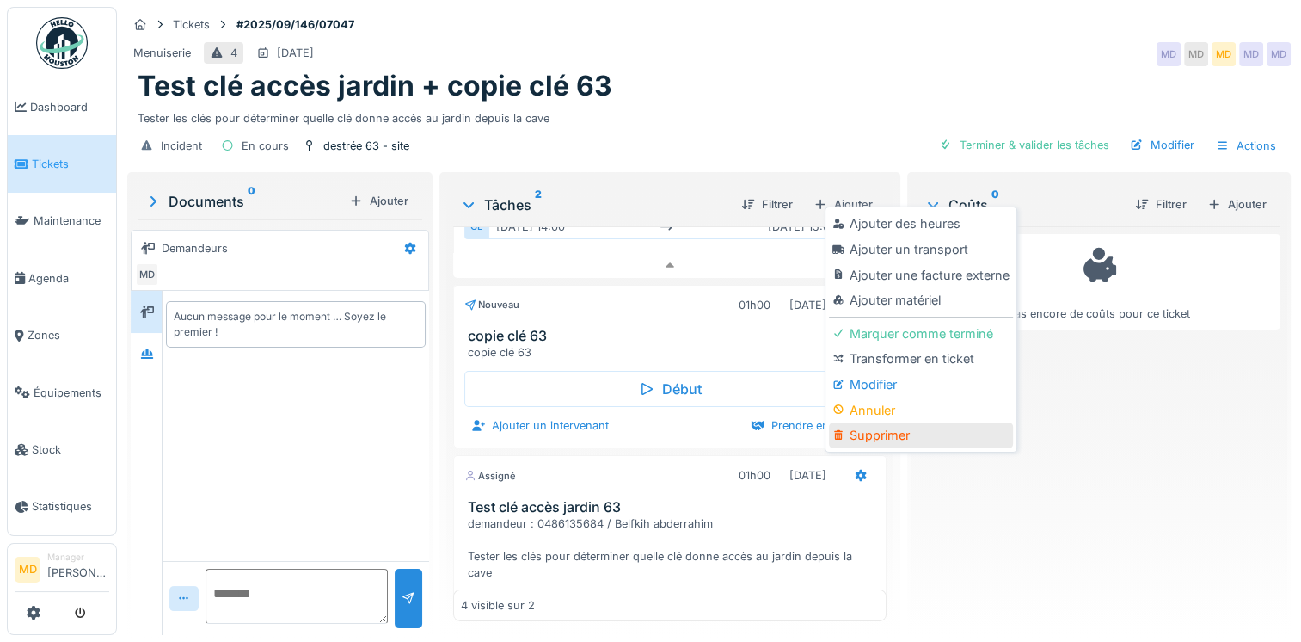
click at [873, 425] on div "Supprimer" at bounding box center [920, 435] width 183 height 26
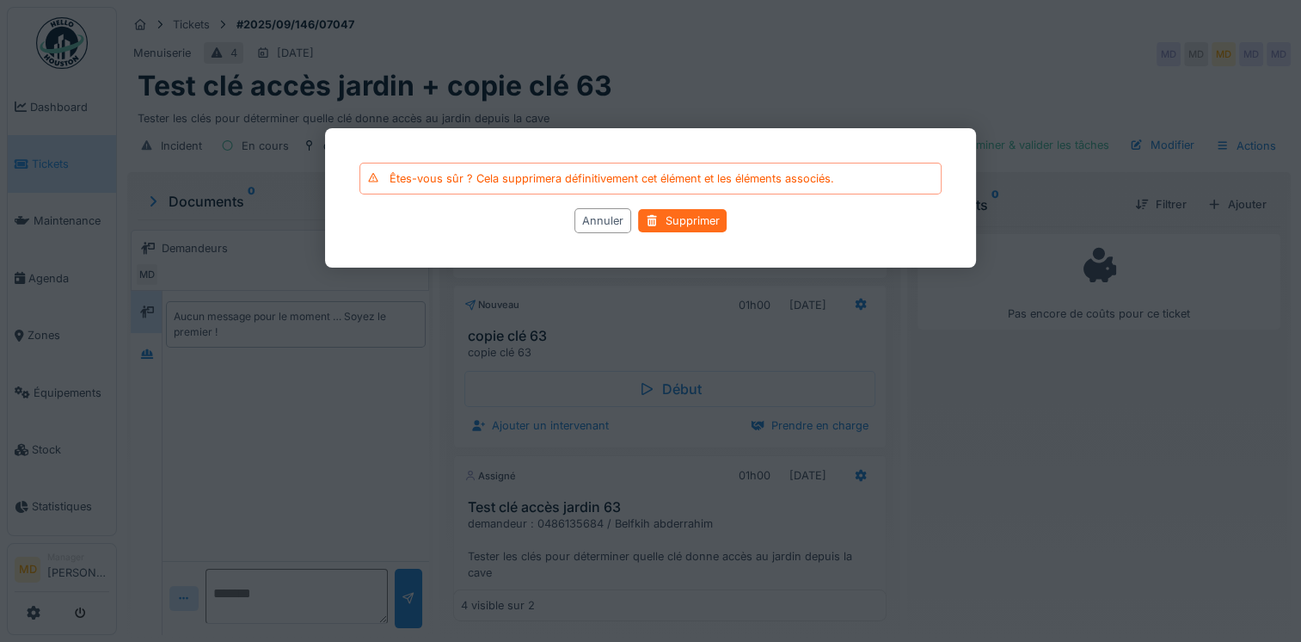
click at [668, 222] on div "Supprimer" at bounding box center [682, 220] width 89 height 23
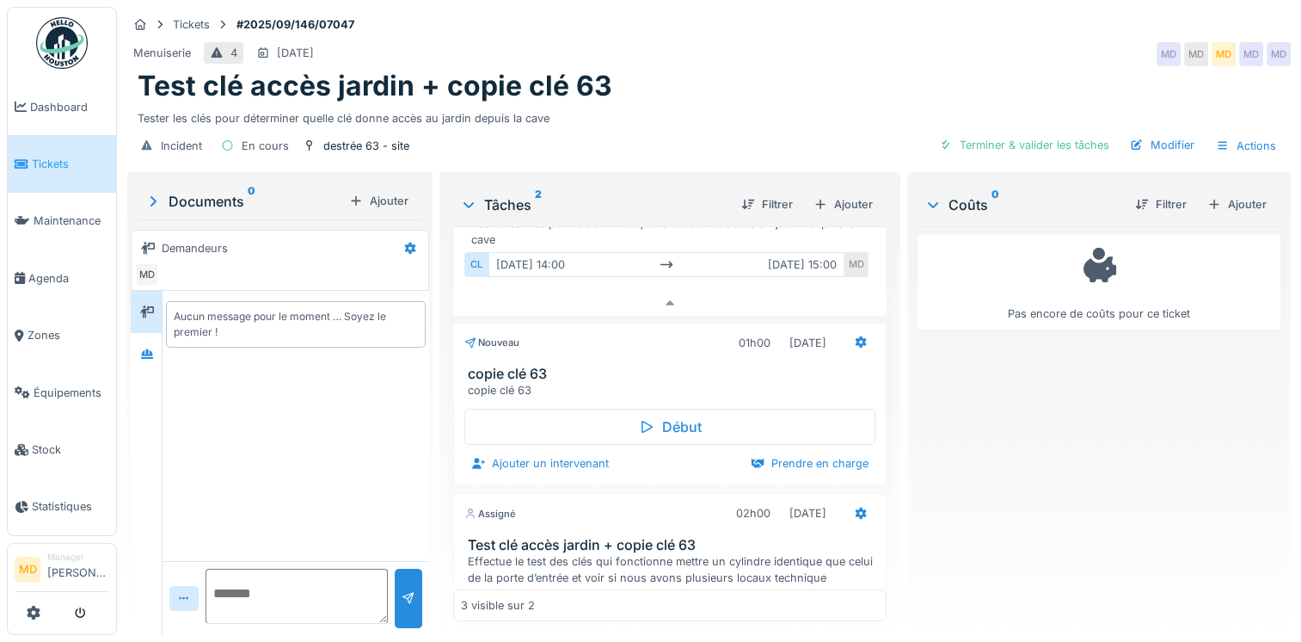
scroll to position [399, 0]
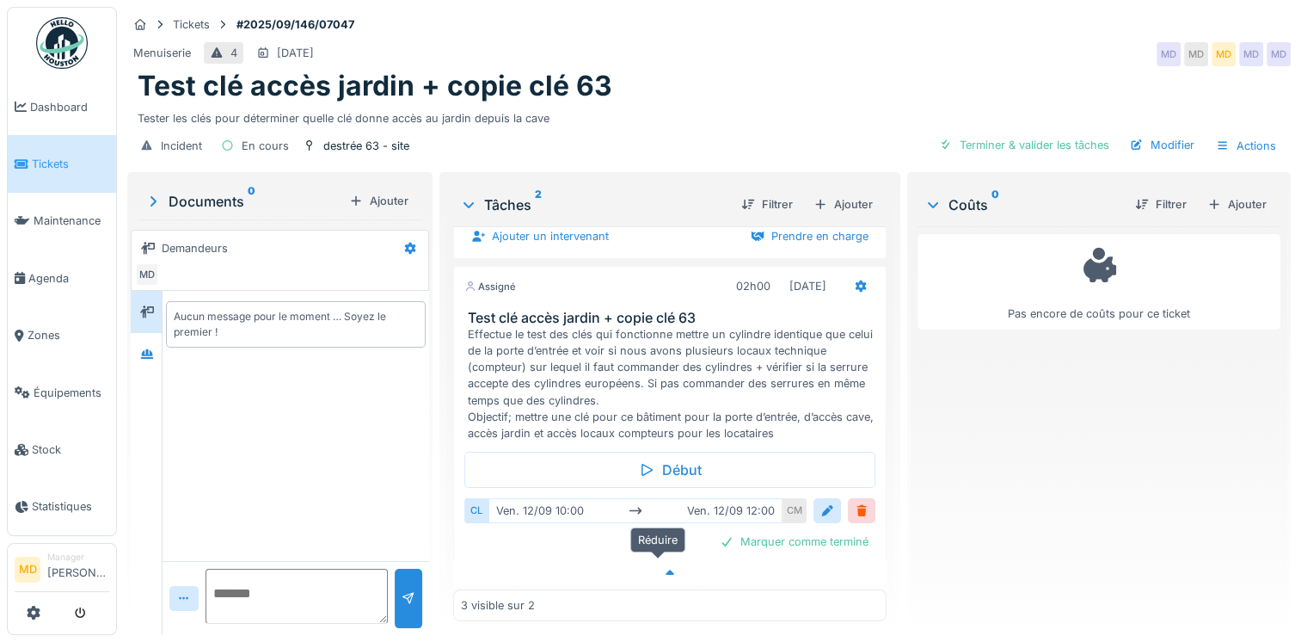
click at [668, 560] on div at bounding box center [669, 572] width 433 height 25
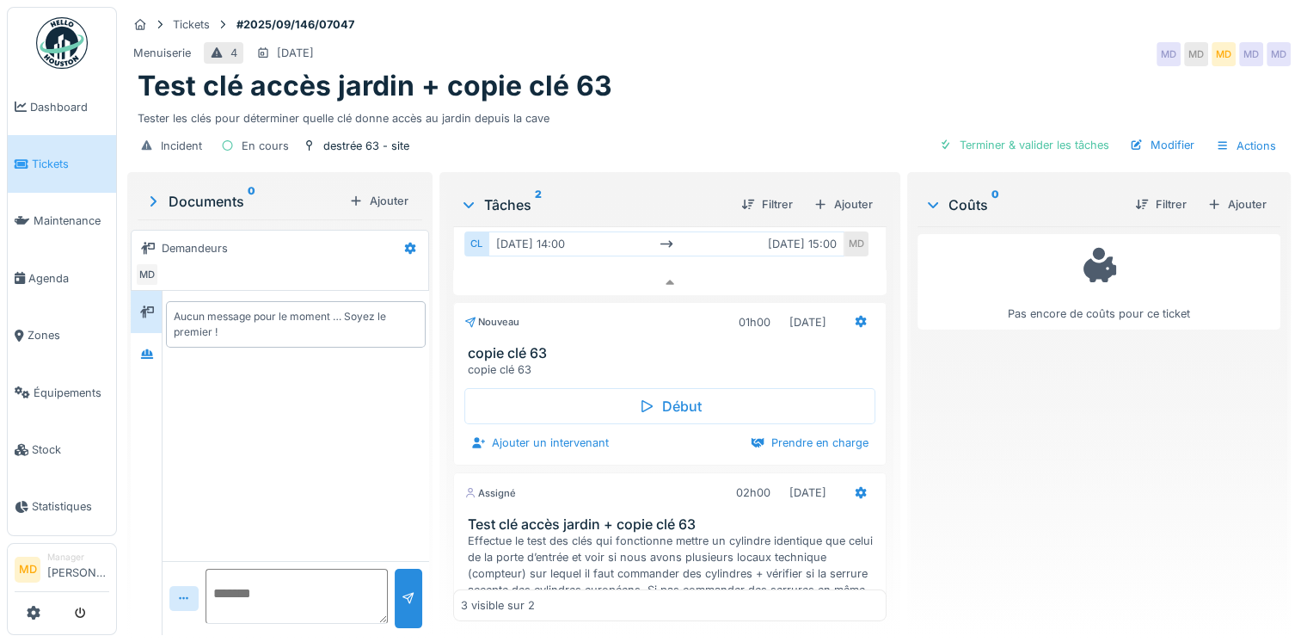
scroll to position [365, 0]
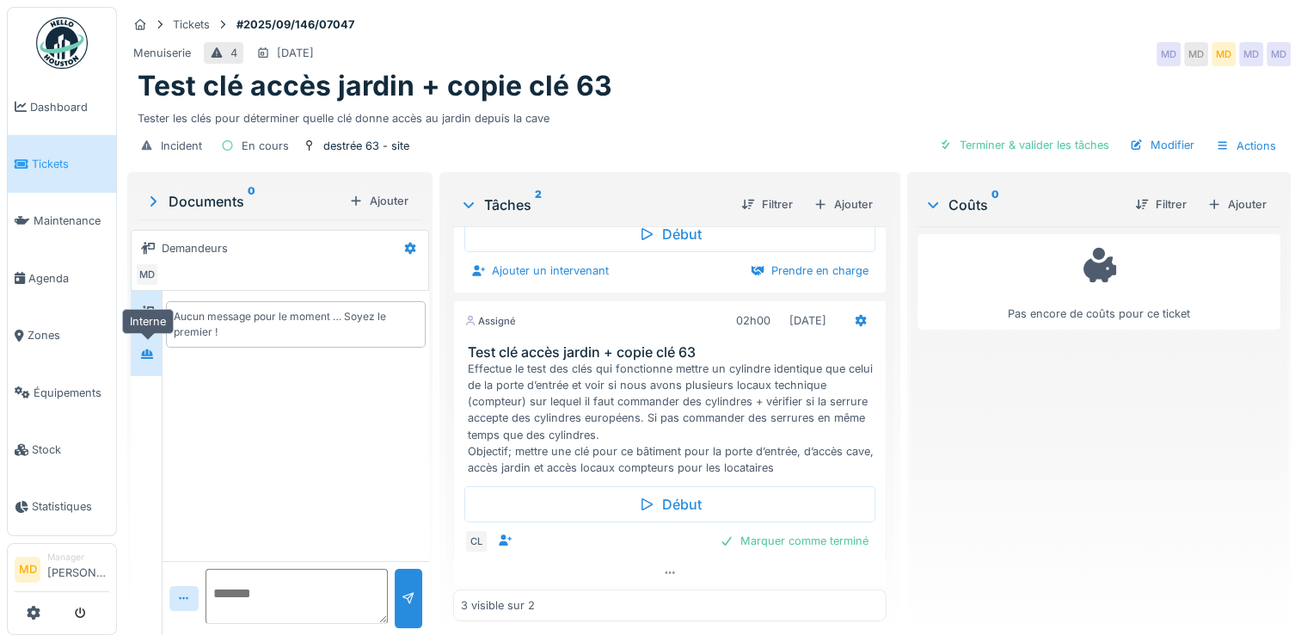
click at [146, 346] on div at bounding box center [147, 354] width 14 height 16
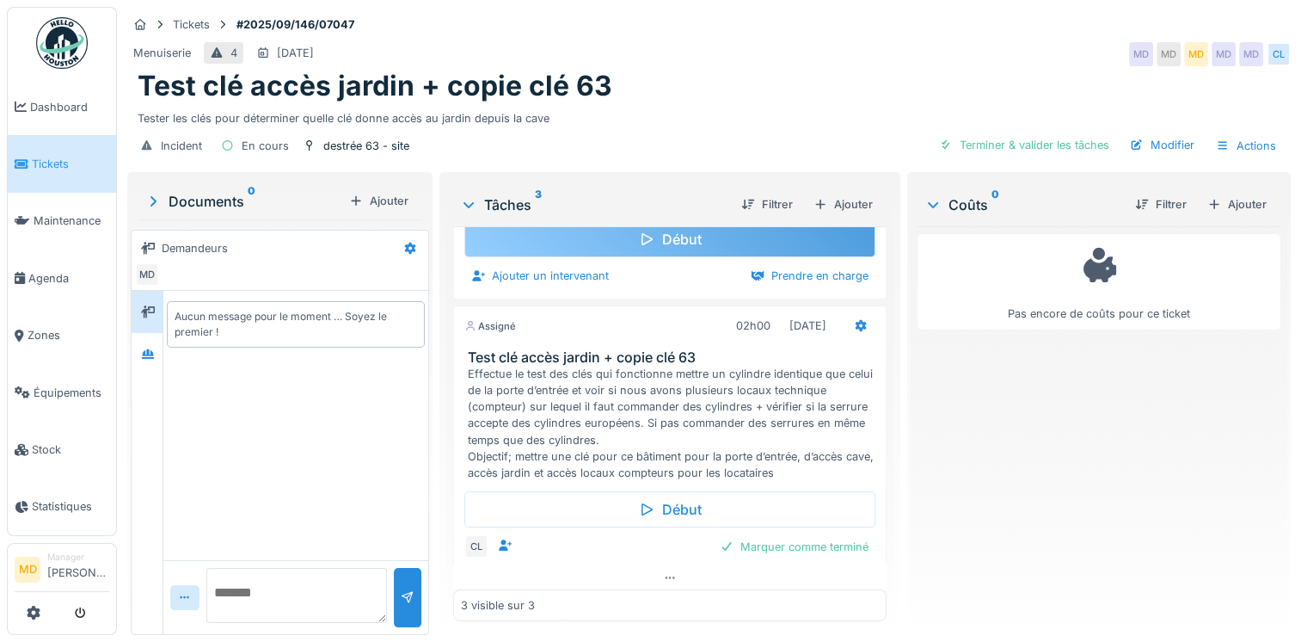
scroll to position [263, 0]
